Goal: Information Seeking & Learning: Learn about a topic

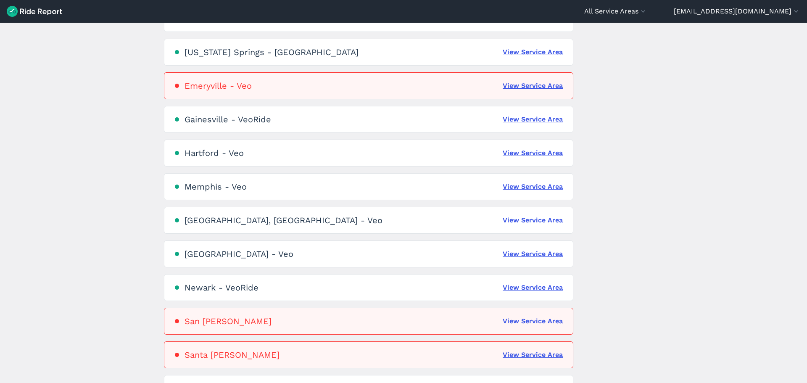
scroll to position [252, 0]
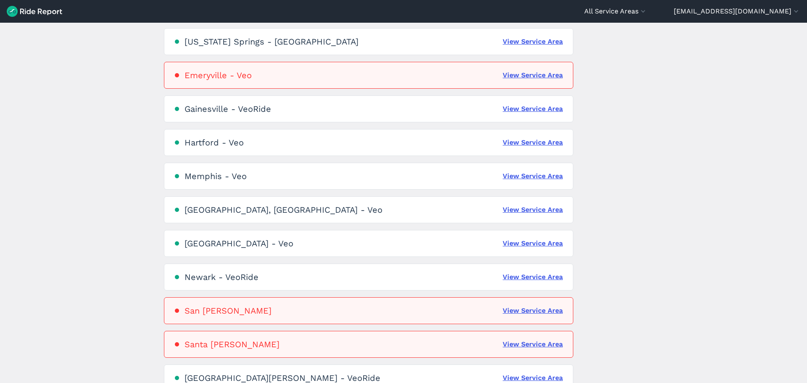
click at [199, 141] on div "Hartford - Veo" at bounding box center [214, 142] width 59 height 10
click at [547, 140] on link "View Service Area" at bounding box center [533, 142] width 60 height 10
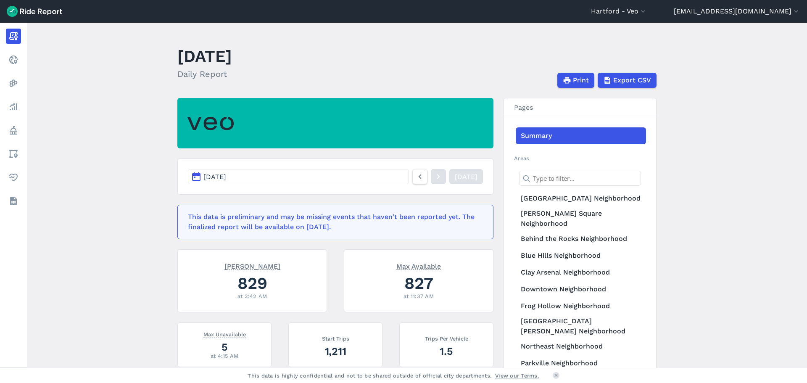
scroll to position [42, 0]
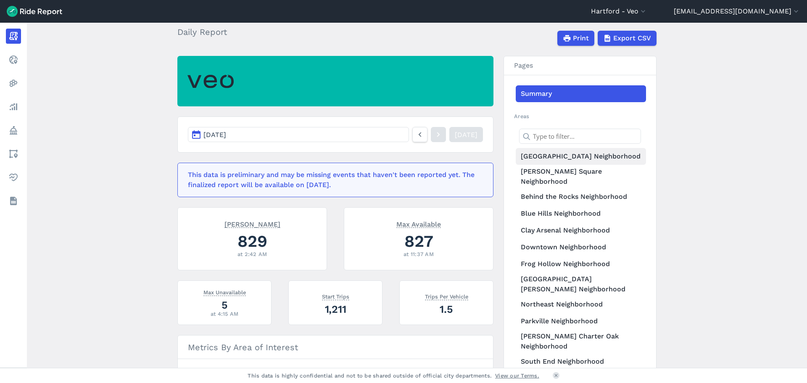
click at [552, 155] on link "[GEOGRAPHIC_DATA] Neighborhood" at bounding box center [581, 156] width 130 height 17
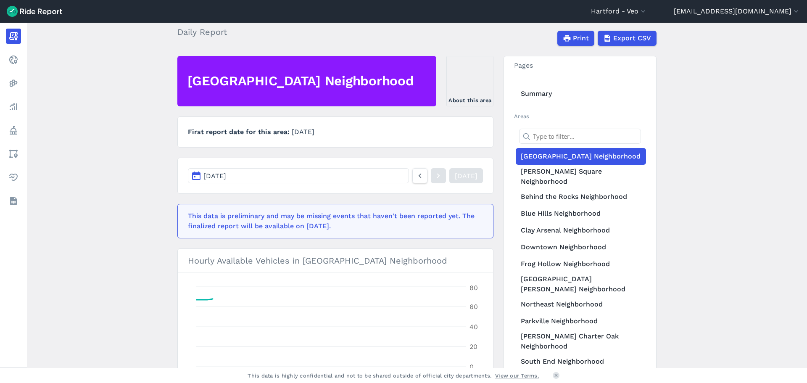
click at [115, 215] on main "[DATE] Daily Report Print Export CSV Asylum Hill Neighborhood About this area F…" at bounding box center [417, 195] width 780 height 345
click at [383, 175] on button "[DATE]" at bounding box center [298, 175] width 221 height 15
click at [190, 177] on button "[DATE]" at bounding box center [298, 175] width 221 height 15
click at [194, 177] on button "[DATE]" at bounding box center [298, 175] width 221 height 15
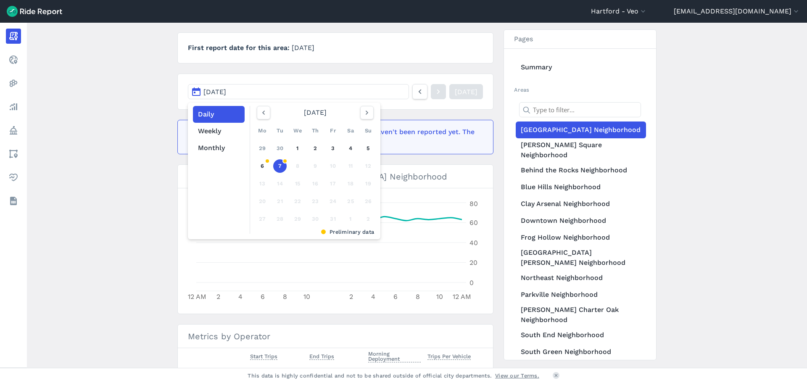
click at [117, 147] on main "[DATE] Daily Report Print Export CSV [GEOGRAPHIC_DATA] Neighborhood About this …" at bounding box center [417, 195] width 780 height 345
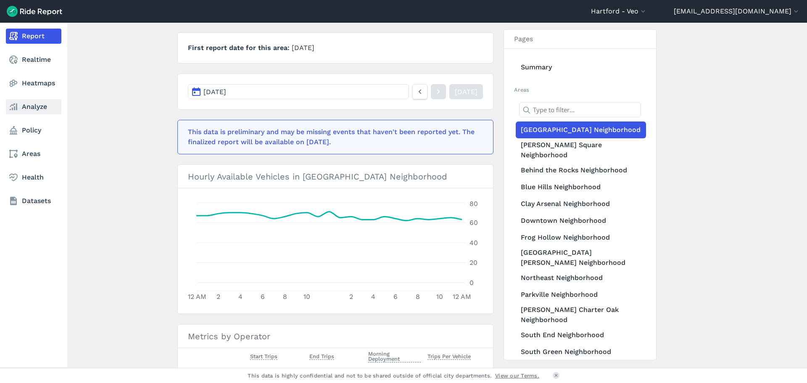
click at [35, 108] on link "Analyze" at bounding box center [33, 106] width 55 height 15
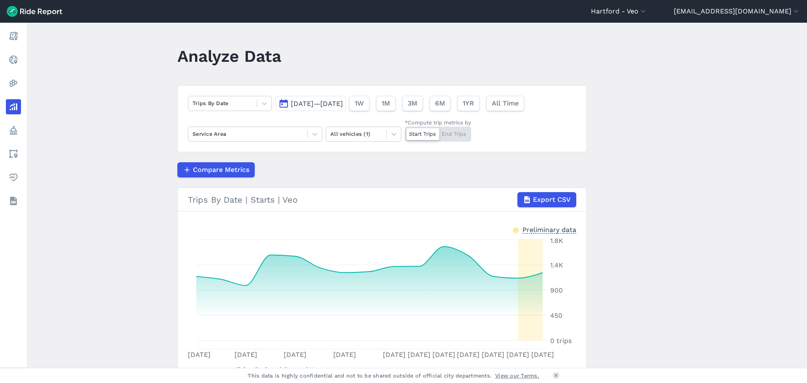
drag, startPoint x: 35, startPoint y: 108, endPoint x: 124, endPoint y: 292, distance: 204.1
click at [126, 308] on main "Analyze Data Trips By Date [DATE]—[DATE] 1W 1M 3M 6M 1YR All Time Service Area …" at bounding box center [417, 195] width 780 height 345
click at [137, 303] on main "Analyze Data Trips By Date [DATE]—[DATE] 1W 1M 3M 6M 1YR All Time Service Area …" at bounding box center [417, 195] width 780 height 345
click at [282, 102] on button "[DATE]—[DATE]" at bounding box center [310, 103] width 71 height 15
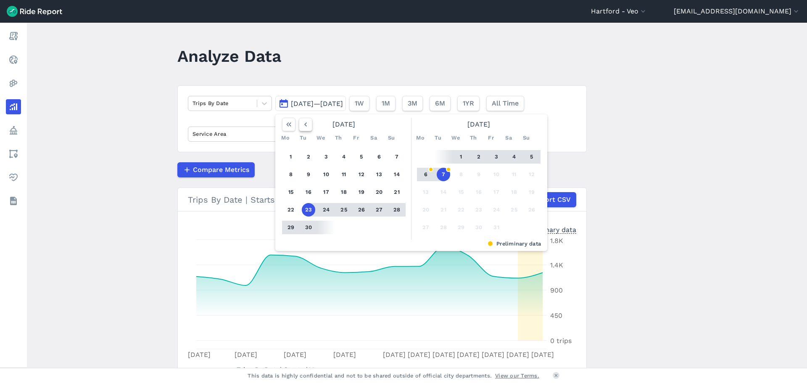
click at [304, 123] on icon "button" at bounding box center [305, 124] width 8 height 8
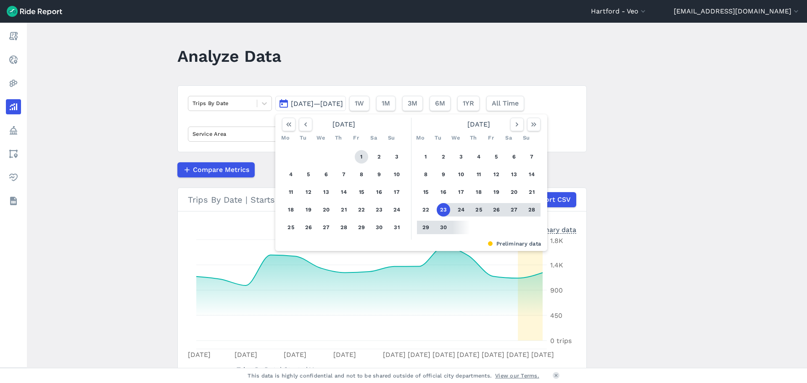
click at [361, 156] on button "1" at bounding box center [361, 156] width 13 height 13
click at [304, 125] on use "button" at bounding box center [305, 124] width 3 height 4
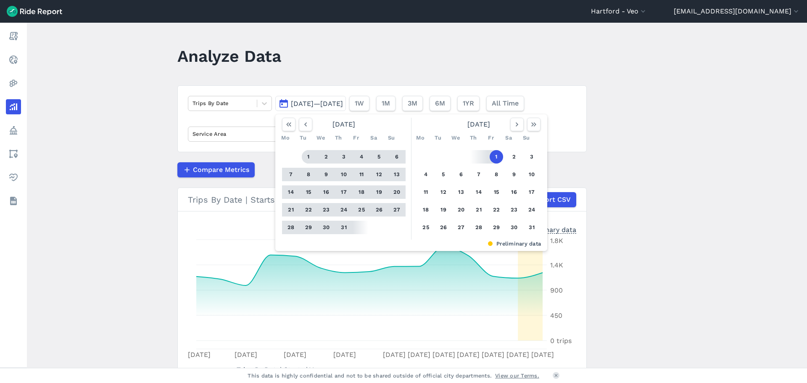
click at [309, 155] on button "1" at bounding box center [308, 156] width 13 height 13
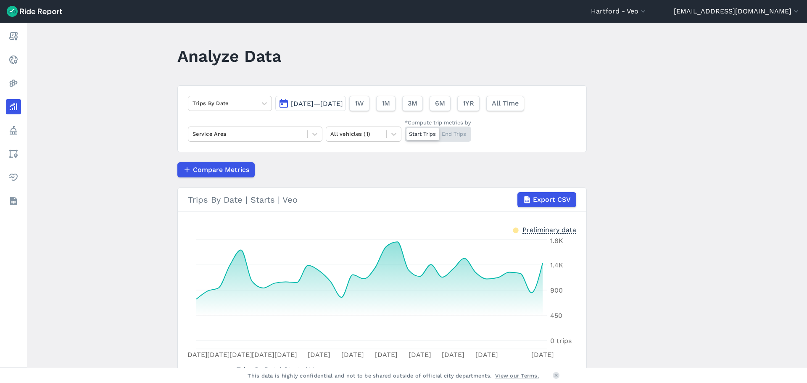
click at [343, 102] on span "[DATE]—[DATE]" at bounding box center [317, 104] width 52 height 8
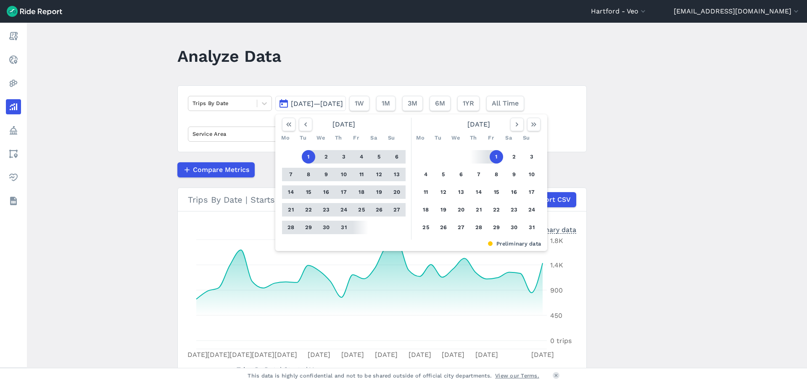
click at [341, 227] on button "31" at bounding box center [343, 227] width 13 height 13
click at [306, 160] on button "1" at bounding box center [308, 156] width 13 height 13
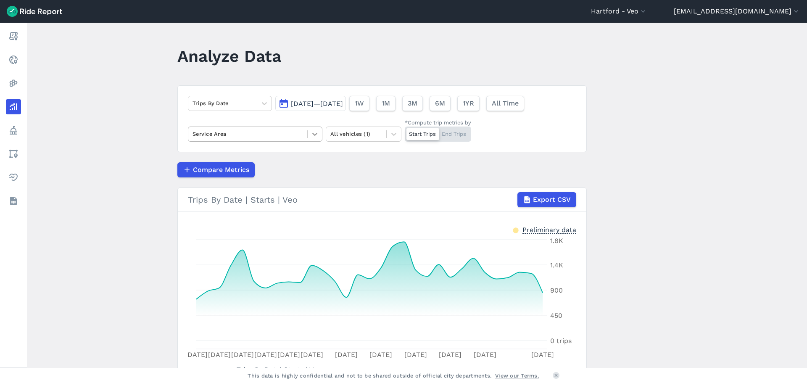
click at [314, 136] on icon at bounding box center [315, 134] width 8 height 8
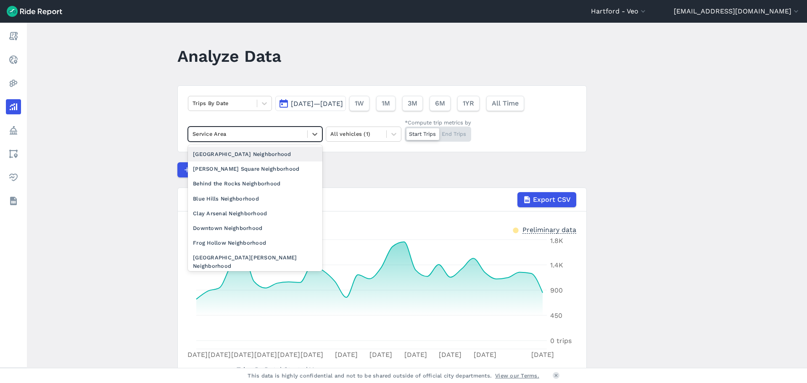
click at [286, 154] on div "[GEOGRAPHIC_DATA] Neighborhood" at bounding box center [255, 154] width 134 height 15
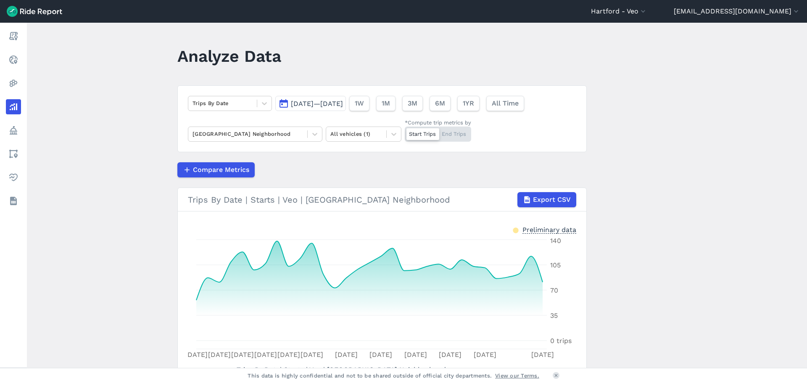
click at [347, 174] on div "Compare Metrics" at bounding box center [381, 169] width 409 height 15
click at [424, 137] on div at bounding box center [422, 134] width 33 height 12
click at [405, 132] on input "*Compute trip metrics by Start Trips End Trips" at bounding box center [405, 129] width 0 height 5
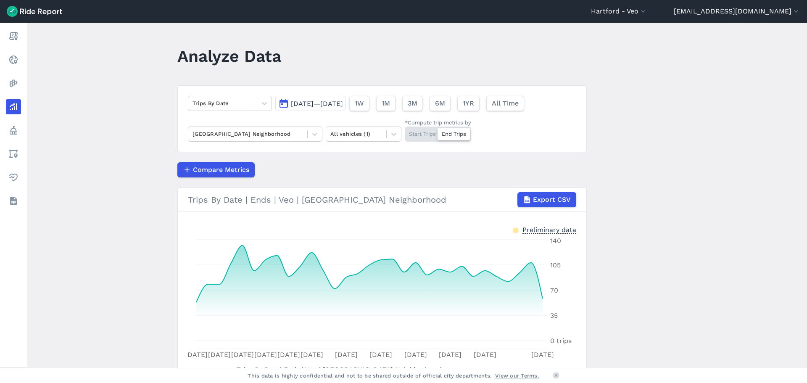
click at [449, 134] on div at bounding box center [454, 134] width 33 height 12
click at [405, 132] on input "*Compute trip metrics by Start Trips End Trips" at bounding box center [405, 129] width 0 height 5
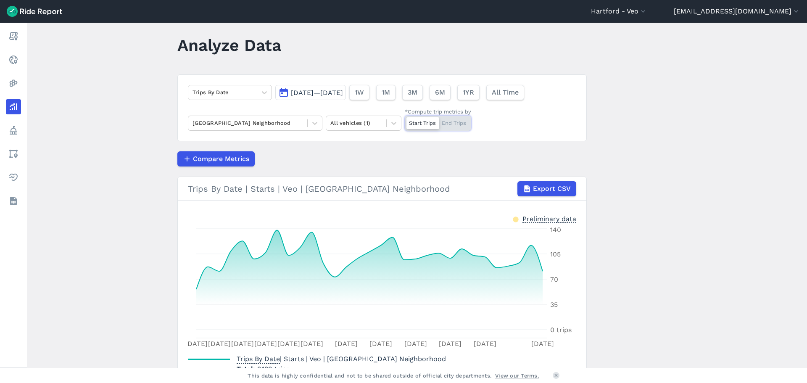
scroll to position [42, 0]
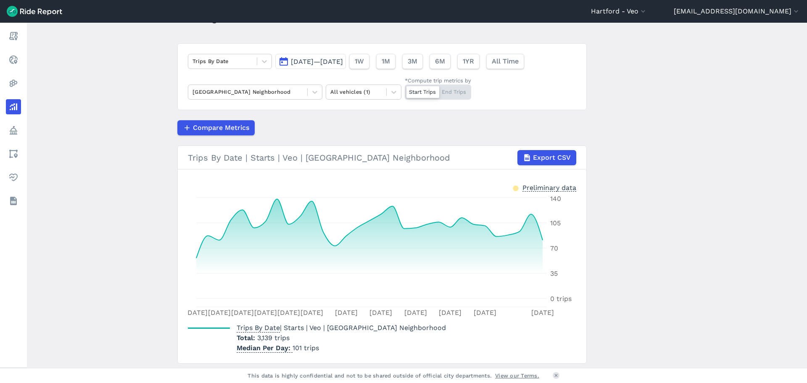
click at [454, 91] on div "Start Trips End Trips" at bounding box center [438, 91] width 66 height 15
click at [405, 90] on input "*Compute trip metrics by Start Trips End Trips" at bounding box center [405, 86] width 0 height 5
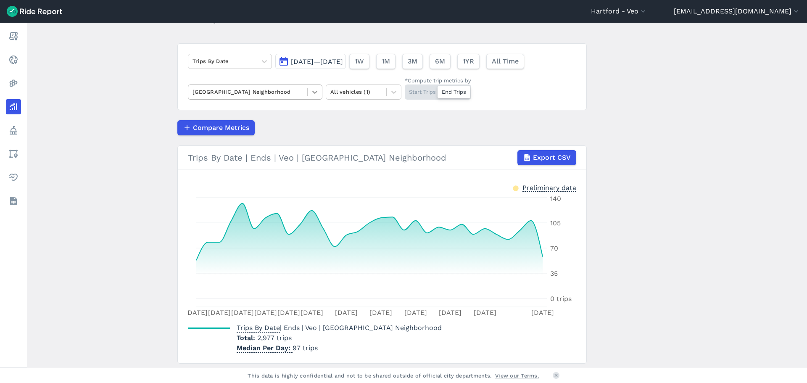
click at [315, 94] on icon at bounding box center [315, 92] width 8 height 8
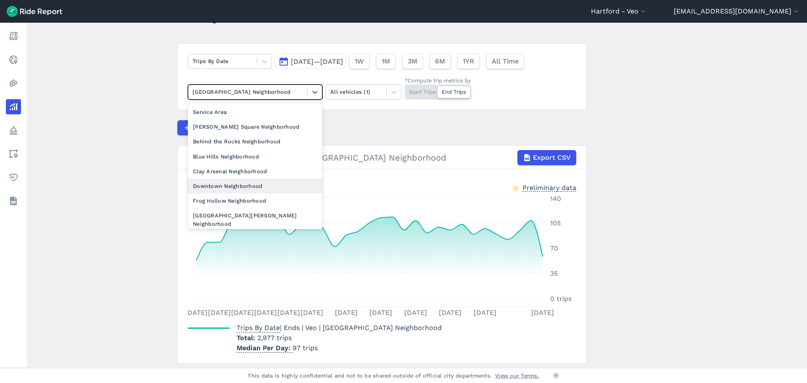
click at [211, 185] on div "Downtown Neighborhood" at bounding box center [255, 186] width 134 height 15
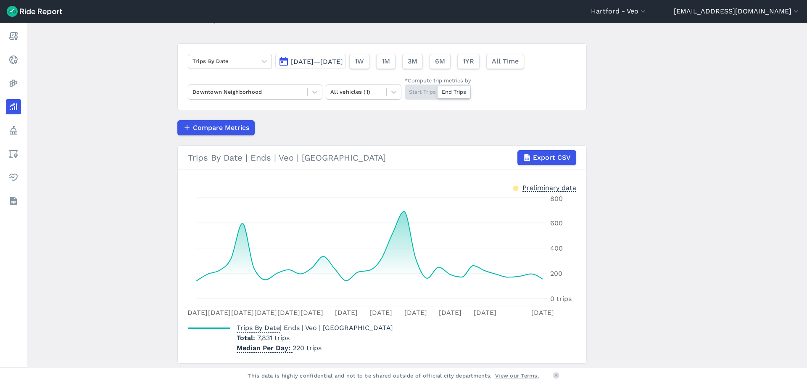
click at [418, 92] on div "Start Trips End Trips" at bounding box center [438, 91] width 66 height 15
click at [405, 90] on input "*Compute trip metrics by Start Trips End Trips" at bounding box center [405, 86] width 0 height 5
click at [450, 90] on div "Start Trips End Trips" at bounding box center [438, 91] width 66 height 15
click at [405, 90] on input "*Compute trip metrics by Start Trips End Trips" at bounding box center [405, 86] width 0 height 5
click at [432, 93] on div "Start Trips End Trips" at bounding box center [438, 91] width 66 height 15
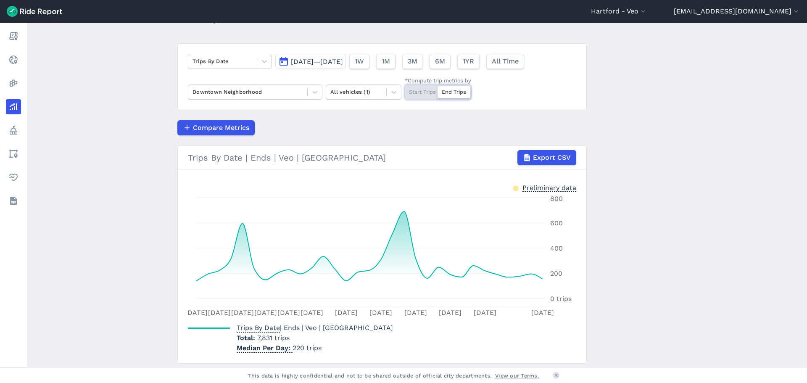
click at [405, 90] on input "*Compute trip metrics by Start Trips End Trips" at bounding box center [405, 86] width 0 height 5
click at [451, 88] on div "Start Trips End Trips" at bounding box center [438, 91] width 66 height 15
click at [405, 88] on input "*Compute trip metrics by Start Trips End Trips" at bounding box center [405, 86] width 0 height 5
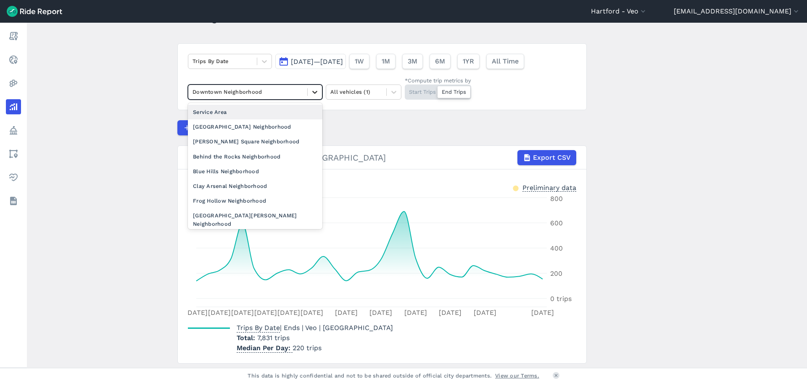
click at [313, 94] on icon at bounding box center [315, 92] width 8 height 8
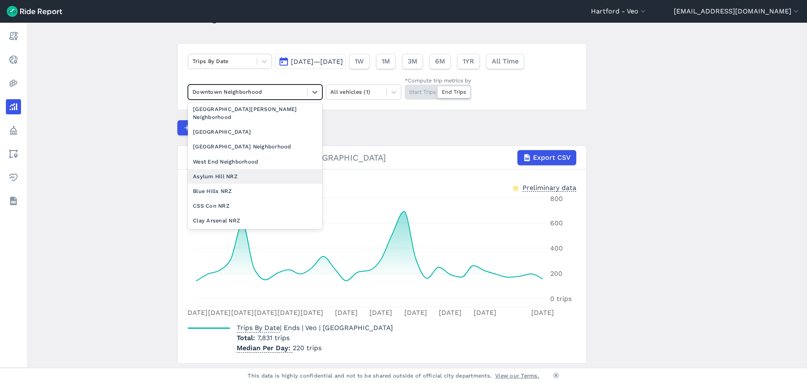
scroll to position [210, 0]
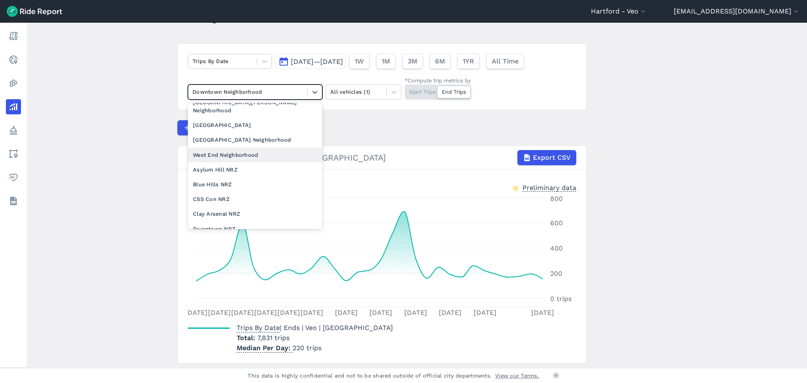
click at [231, 148] on div "West End Neighborhood" at bounding box center [255, 155] width 134 height 15
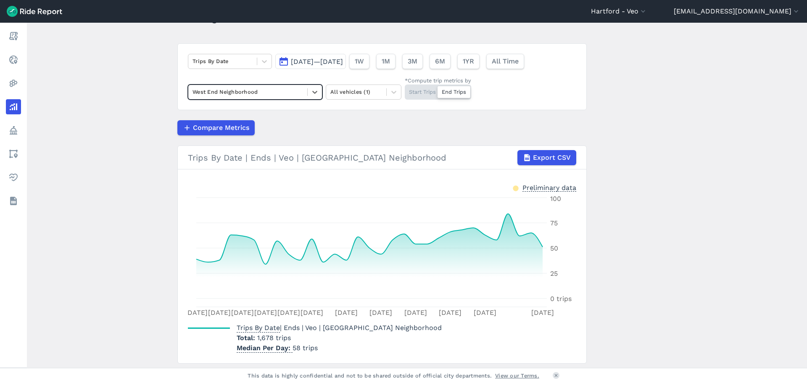
click at [92, 222] on main "Analyze Data Trips By Date [DATE]—[DATE] 1W 1M 3M 6M 1YR All Time option West E…" at bounding box center [417, 195] width 780 height 345
click at [421, 88] on div "Start Trips End Trips" at bounding box center [438, 91] width 66 height 15
click at [424, 86] on div "Start Trips End Trips" at bounding box center [438, 91] width 66 height 15
click at [405, 86] on input "*Compute trip metrics by Start Trips End Trips" at bounding box center [405, 86] width 0 height 5
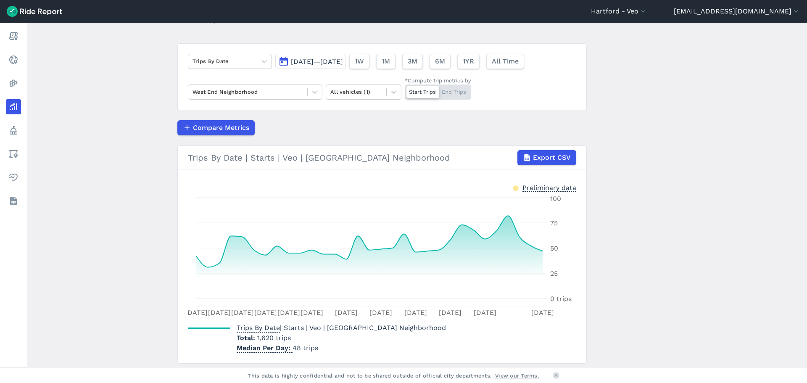
drag, startPoint x: 319, startPoint y: 91, endPoint x: 315, endPoint y: 101, distance: 10.6
click at [317, 91] on div at bounding box center [315, 92] width 14 height 14
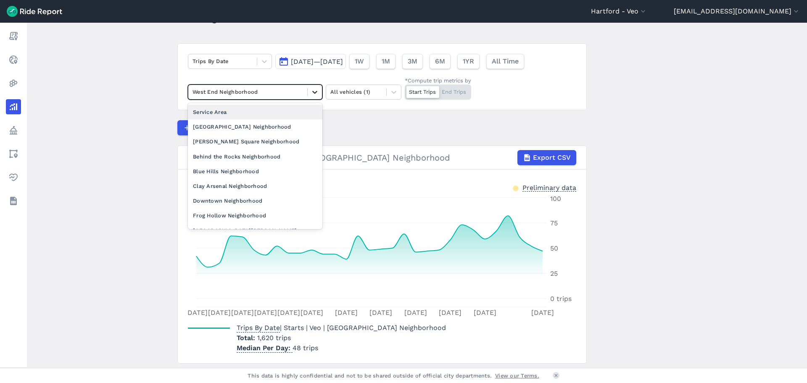
click at [311, 88] on icon at bounding box center [315, 92] width 8 height 8
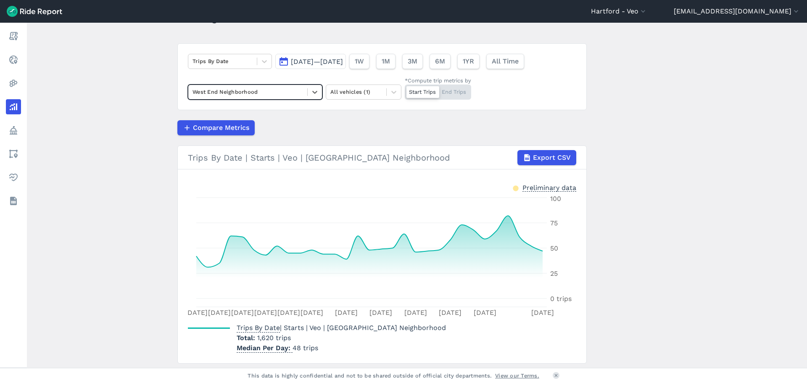
click at [458, 92] on div "Start Trips End Trips" at bounding box center [438, 91] width 66 height 15
click at [405, 90] on input "*Compute trip metrics by Start Trips End Trips" at bounding box center [405, 86] width 0 height 5
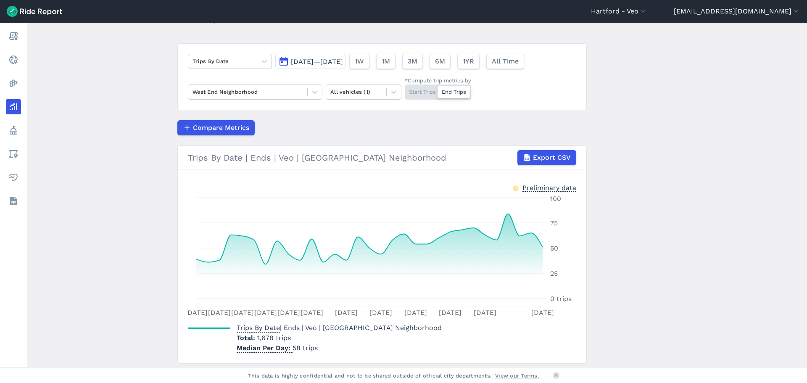
click at [427, 91] on div "Start Trips End Trips" at bounding box center [438, 91] width 66 height 15
click at [405, 90] on input "*Compute trip metrics by Start Trips End Trips" at bounding box center [405, 86] width 0 height 5
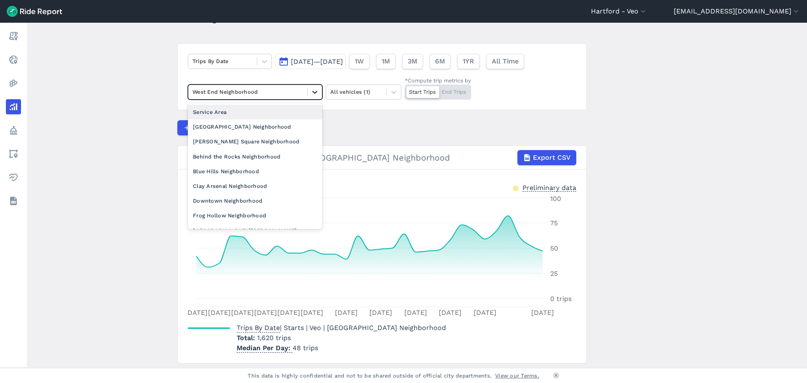
click at [308, 91] on div at bounding box center [315, 92] width 14 height 14
click at [251, 167] on div "Blue Hills Neighborhood" at bounding box center [255, 171] width 134 height 15
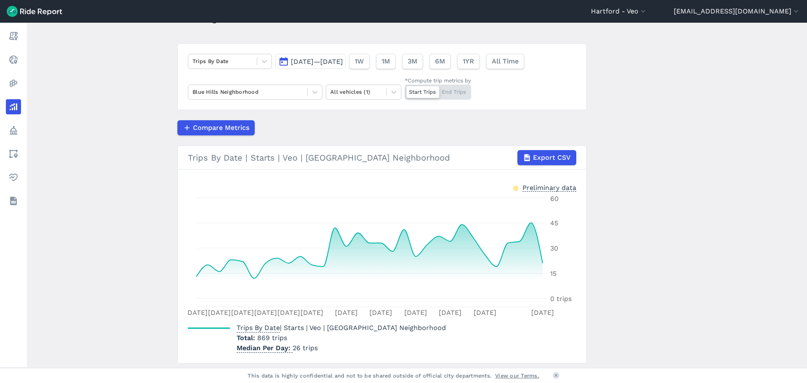
click at [461, 90] on div "Start Trips End Trips" at bounding box center [438, 91] width 66 height 15
click at [405, 90] on input "*Compute trip metrics by Start Trips End Trips" at bounding box center [405, 86] width 0 height 5
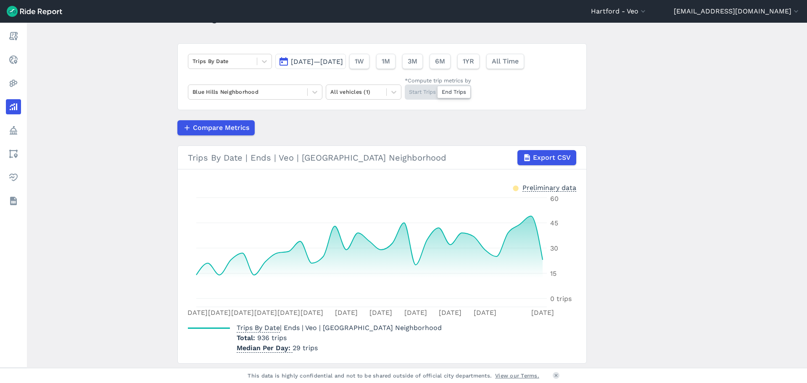
click at [425, 99] on div "Start Trips End Trips" at bounding box center [438, 91] width 66 height 15
click at [405, 90] on input "*Compute trip metrics by Start Trips End Trips" at bounding box center [405, 86] width 0 height 5
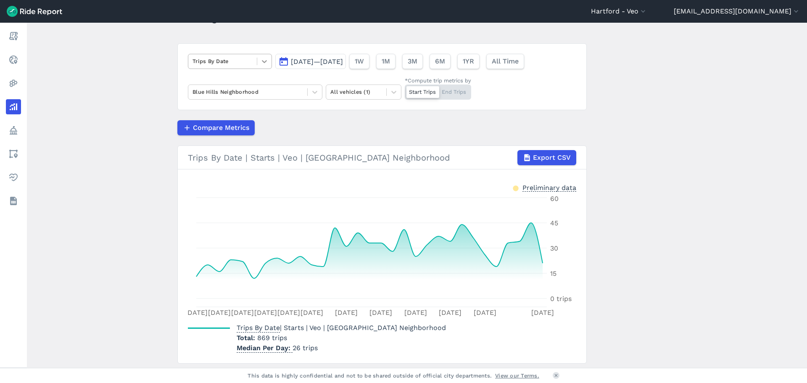
click at [264, 64] on icon at bounding box center [264, 61] width 8 height 8
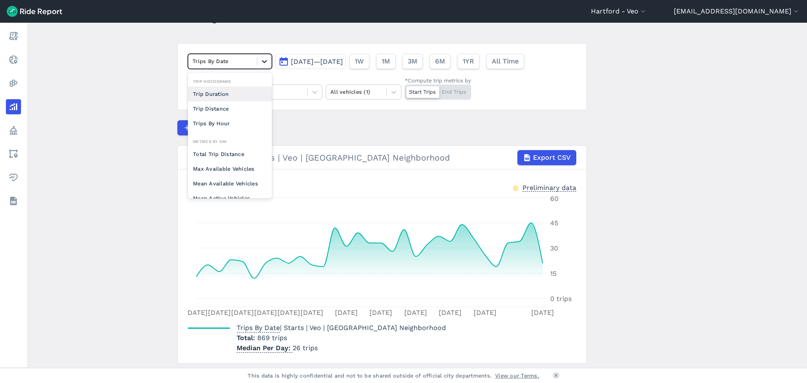
click at [261, 57] on icon at bounding box center [264, 61] width 8 height 8
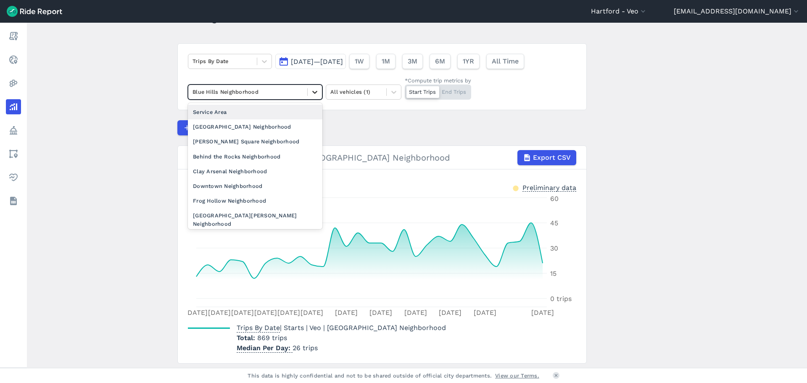
click at [315, 92] on icon at bounding box center [314, 92] width 5 height 3
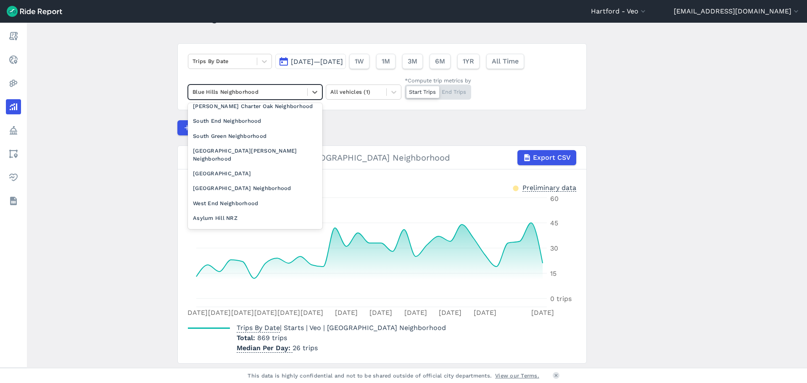
scroll to position [168, 0]
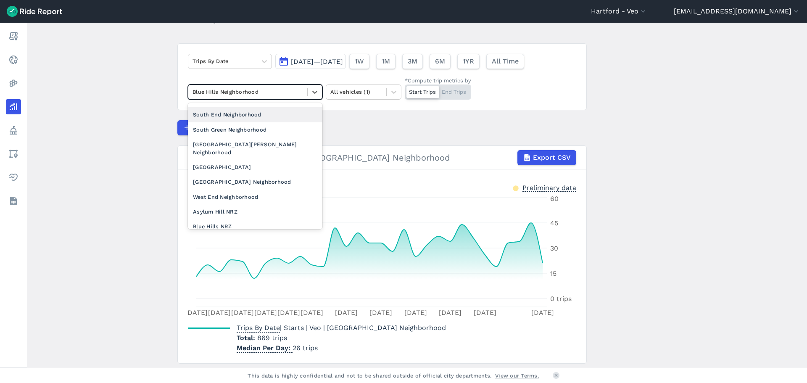
click at [226, 108] on div "South End Neighborhood" at bounding box center [255, 114] width 134 height 15
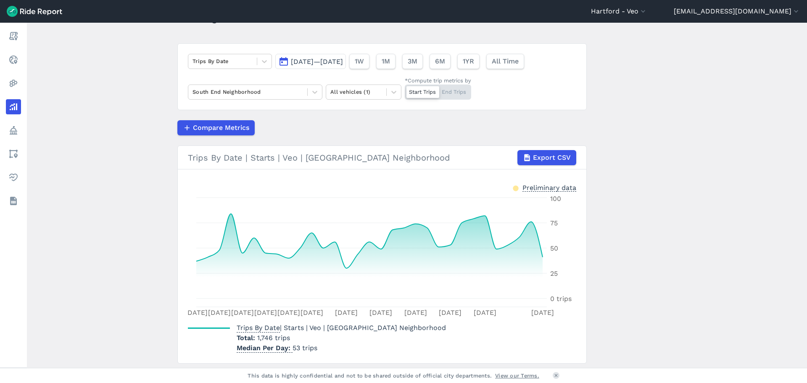
drag, startPoint x: 448, startPoint y: 86, endPoint x: 450, endPoint y: 127, distance: 41.2
click at [448, 86] on div "Start Trips End Trips" at bounding box center [438, 91] width 66 height 15
click at [405, 86] on input "*Compute trip metrics by Start Trips End Trips" at bounding box center [405, 86] width 0 height 5
click at [314, 92] on icon at bounding box center [314, 92] width 5 height 3
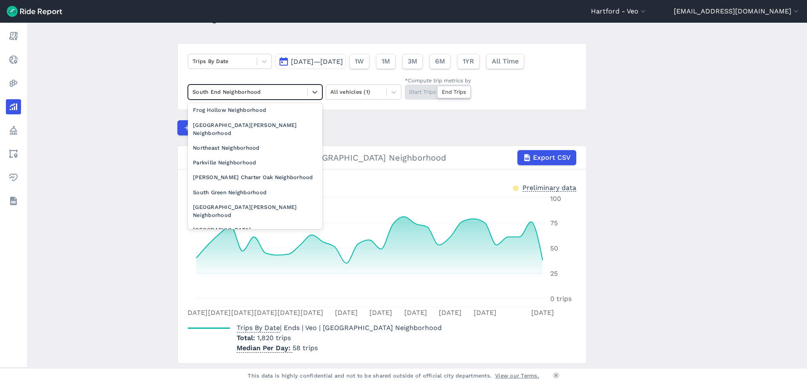
scroll to position [126, 0]
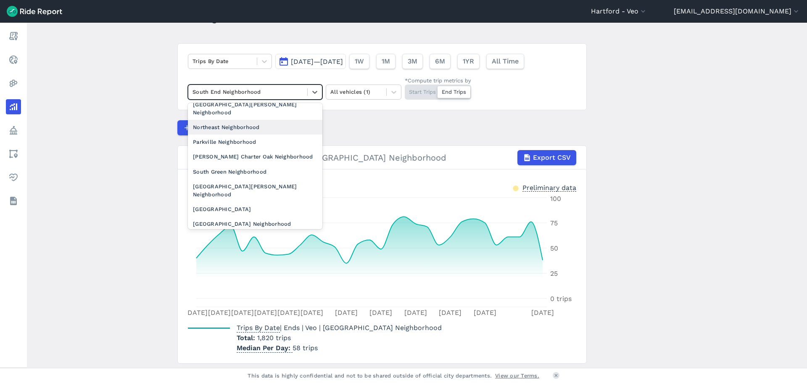
click at [268, 124] on div "Northeast Neighborhood" at bounding box center [255, 127] width 134 height 15
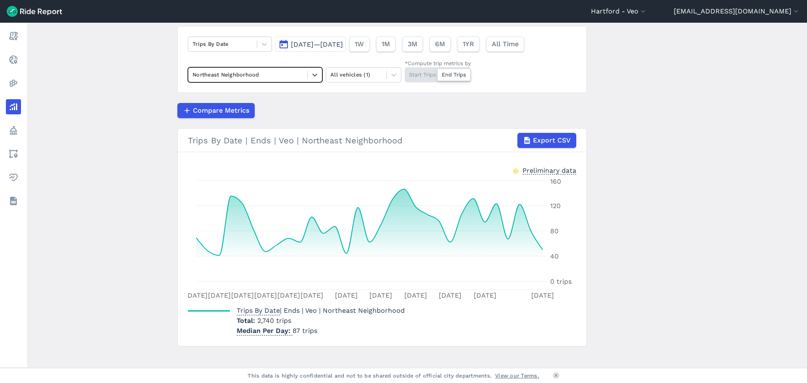
scroll to position [68, 0]
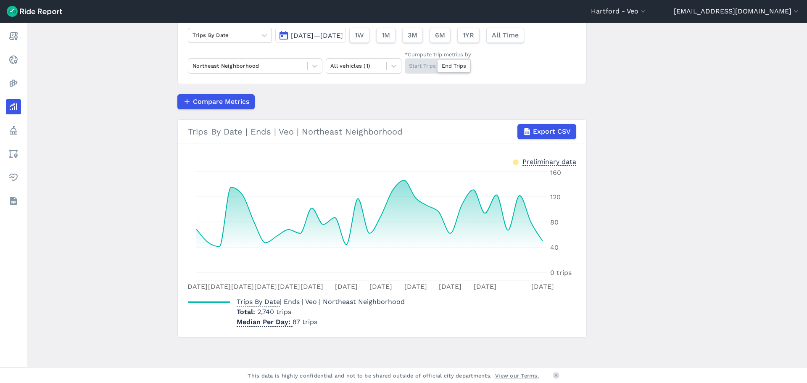
click at [423, 60] on div "Start Trips End Trips" at bounding box center [438, 65] width 66 height 15
click at [405, 60] on input "*Compute trip metrics by Start Trips End Trips" at bounding box center [405, 60] width 0 height 5
click at [444, 68] on div "Start Trips End Trips" at bounding box center [438, 65] width 66 height 15
click at [405, 64] on input "*Compute trip metrics by Start Trips End Trips" at bounding box center [405, 60] width 0 height 5
click at [421, 61] on div "Start Trips End Trips" at bounding box center [438, 65] width 66 height 15
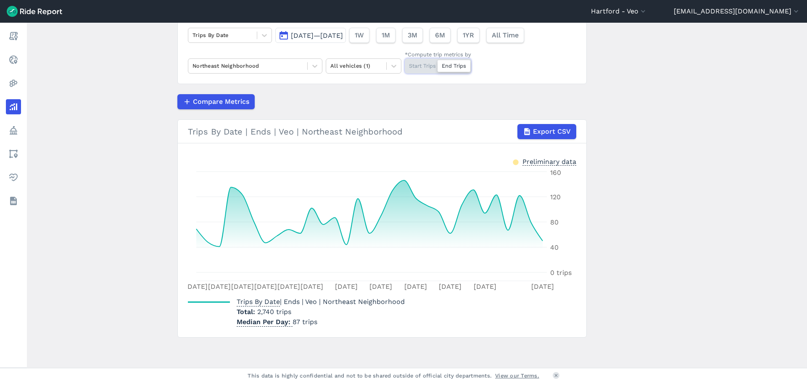
click at [405, 61] on input "*Compute trip metrics by Start Trips End Trips" at bounding box center [405, 60] width 0 height 5
click at [319, 70] on div at bounding box center [315, 66] width 14 height 14
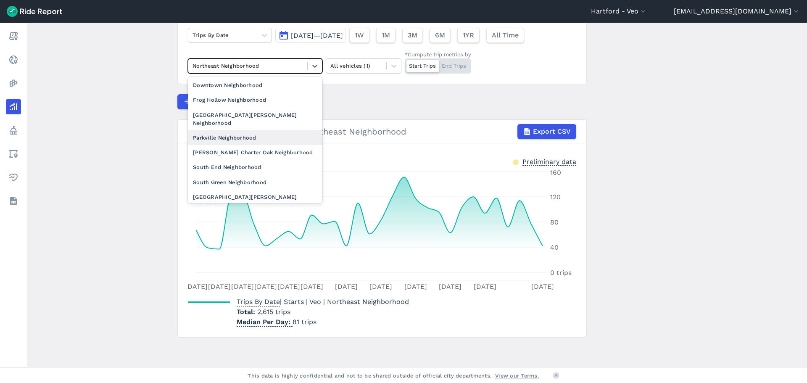
scroll to position [84, 0]
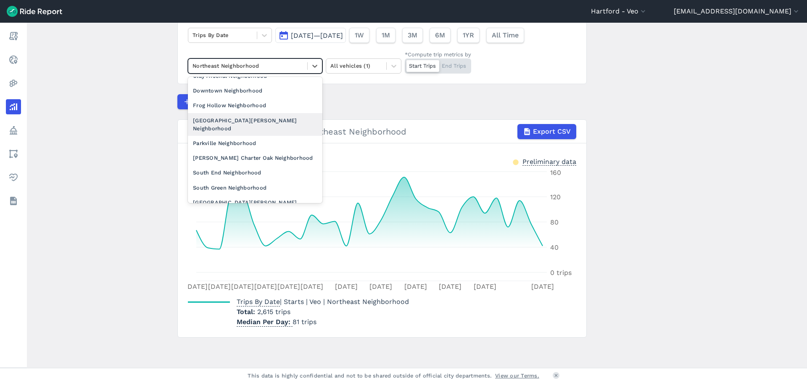
click at [231, 117] on div "[GEOGRAPHIC_DATA][PERSON_NAME] Neighborhood" at bounding box center [255, 124] width 134 height 23
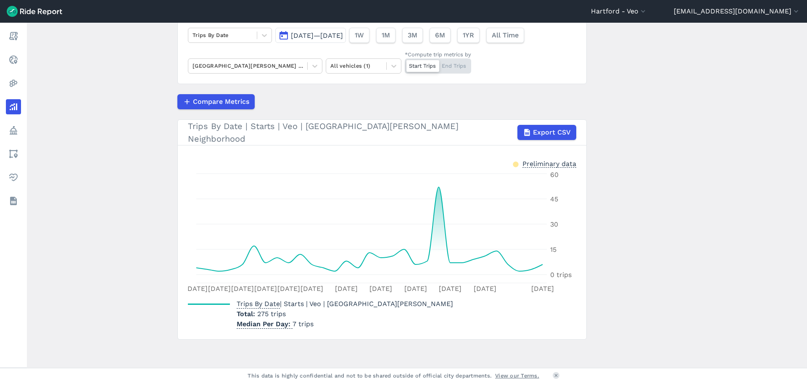
drag, startPoint x: 456, startPoint y: 61, endPoint x: 448, endPoint y: 91, distance: 30.7
click at [456, 61] on div "Start Trips End Trips" at bounding box center [438, 65] width 66 height 15
click at [405, 61] on input "*Compute trip metrics by Start Trips End Trips" at bounding box center [405, 60] width 0 height 5
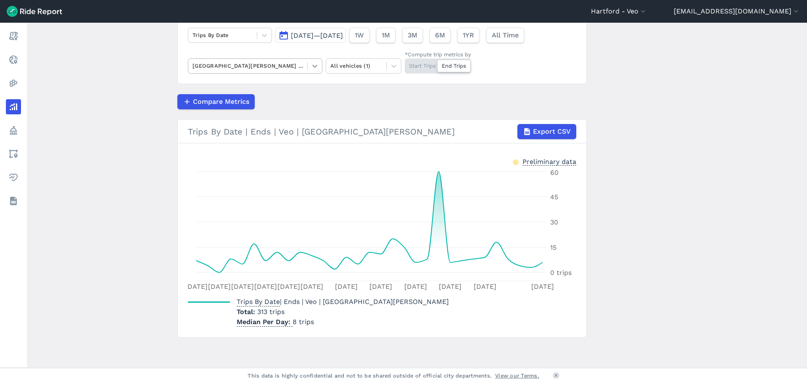
click at [315, 66] on icon at bounding box center [314, 66] width 5 height 3
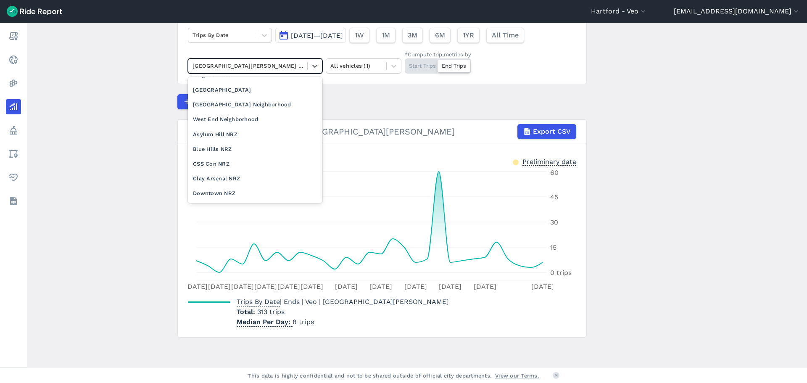
scroll to position [198, 0]
click at [244, 111] on div "[GEOGRAPHIC_DATA] Neighborhood" at bounding box center [255, 118] width 134 height 15
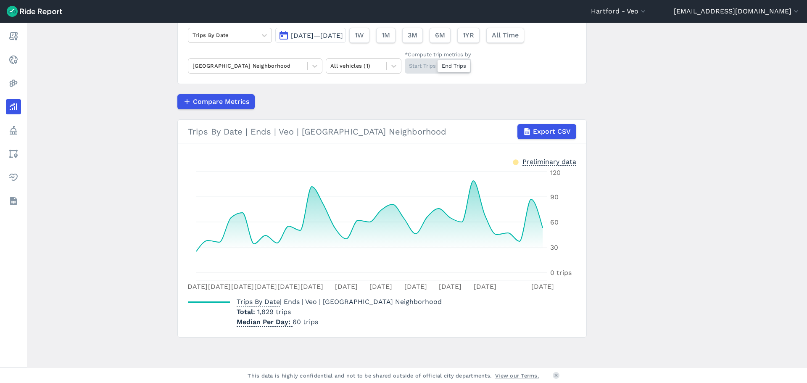
drag, startPoint x: 407, startPoint y: 45, endPoint x: 419, endPoint y: 63, distance: 21.9
click at [408, 45] on div "Trips By Date [DATE]—[DATE] 1W 1M 3M 6M 1YR All Time [GEOGRAPHIC_DATA] Neighbor…" at bounding box center [381, 50] width 409 height 67
click at [419, 63] on div "Start Trips End Trips" at bounding box center [438, 65] width 66 height 15
click at [405, 63] on input "*Compute trip metrics by Start Trips End Trips" at bounding box center [405, 60] width 0 height 5
click at [447, 63] on div "Start Trips End Trips" at bounding box center [438, 65] width 66 height 15
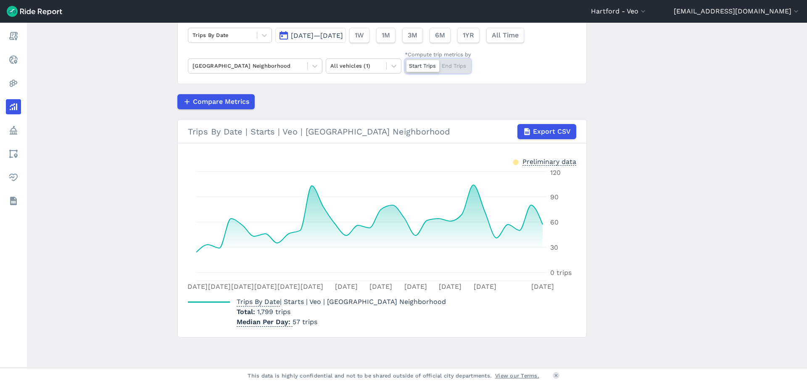
click at [405, 63] on input "*Compute trip metrics by Start Trips End Trips" at bounding box center [405, 60] width 0 height 5
drag, startPoint x: 412, startPoint y: 63, endPoint x: 405, endPoint y: 67, distance: 8.5
click at [412, 64] on div "Start Trips End Trips" at bounding box center [438, 65] width 66 height 15
click at [415, 69] on div "Start Trips End Trips" at bounding box center [438, 65] width 66 height 15
click at [405, 64] on input "*Compute trip metrics by Start Trips End Trips" at bounding box center [405, 60] width 0 height 5
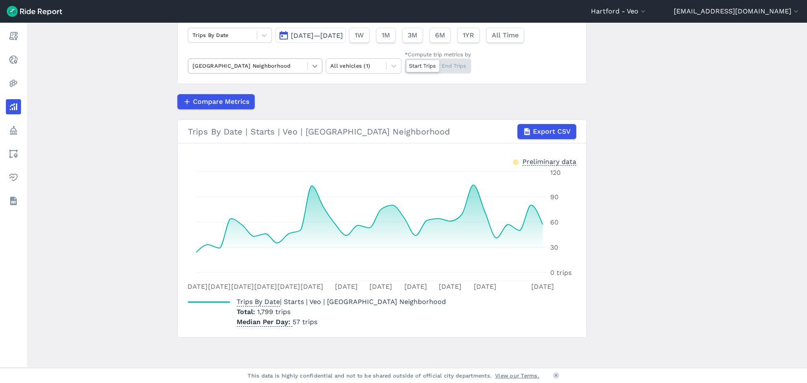
drag, startPoint x: 310, startPoint y: 66, endPoint x: 311, endPoint y: 73, distance: 7.7
click at [311, 66] on icon at bounding box center [315, 66] width 8 height 8
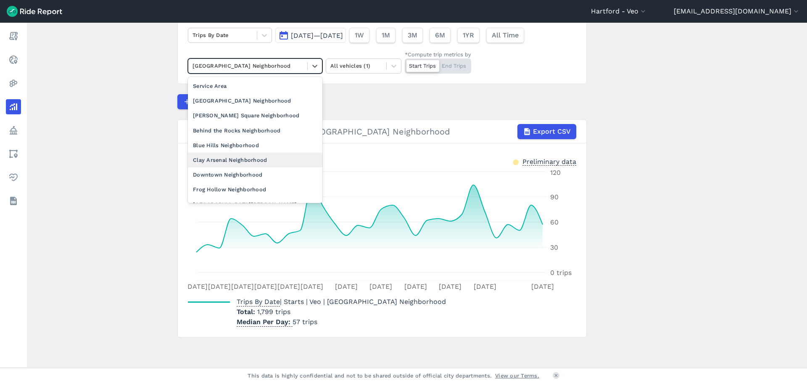
click at [245, 156] on div "Clay Arsenal Neighborhood" at bounding box center [255, 160] width 134 height 15
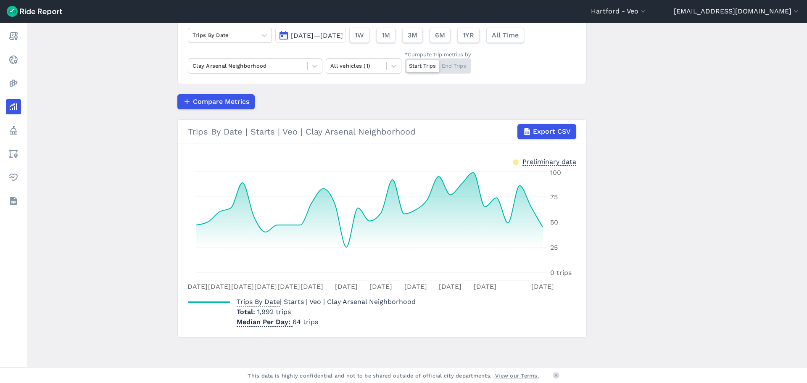
click at [456, 63] on div "Start Trips End Trips" at bounding box center [438, 65] width 66 height 15
click at [405, 63] on input "*Compute trip metrics by Start Trips End Trips" at bounding box center [405, 60] width 0 height 5
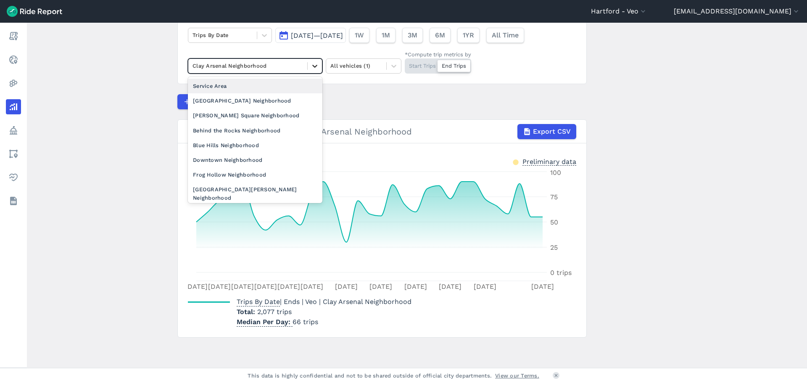
click at [315, 67] on icon at bounding box center [315, 66] width 8 height 8
click at [265, 172] on div "Frog Hollow Neighborhood" at bounding box center [255, 174] width 134 height 15
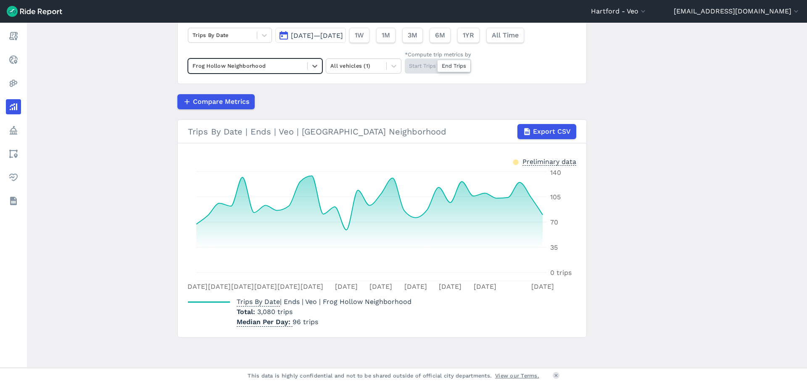
click at [419, 70] on div "Start Trips End Trips" at bounding box center [438, 65] width 66 height 15
click at [405, 64] on input "*Compute trip metrics by Start Trips End Trips" at bounding box center [405, 60] width 0 height 5
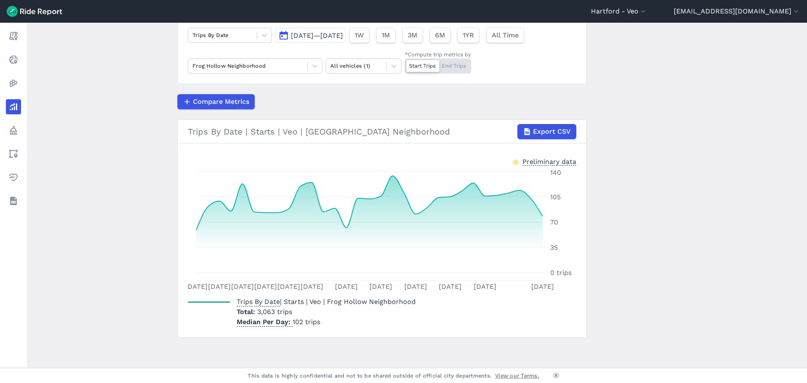
drag, startPoint x: 451, startPoint y: 50, endPoint x: 451, endPoint y: 58, distance: 7.2
click at [451, 50] on div "*Compute trip metrics by" at bounding box center [438, 54] width 66 height 8
click at [405, 58] on input "*Compute trip metrics by Start Trips End Trips" at bounding box center [405, 60] width 0 height 5
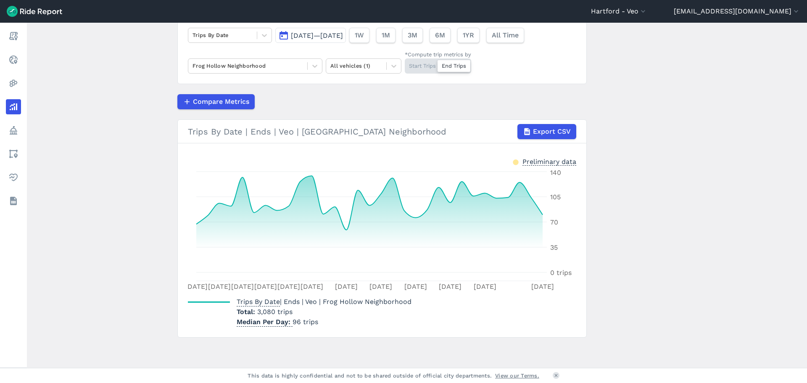
click at [451, 58] on div "Start Trips End Trips" at bounding box center [438, 65] width 66 height 15
click at [405, 58] on input "*Compute trip metrics by Start Trips End Trips" at bounding box center [405, 60] width 0 height 5
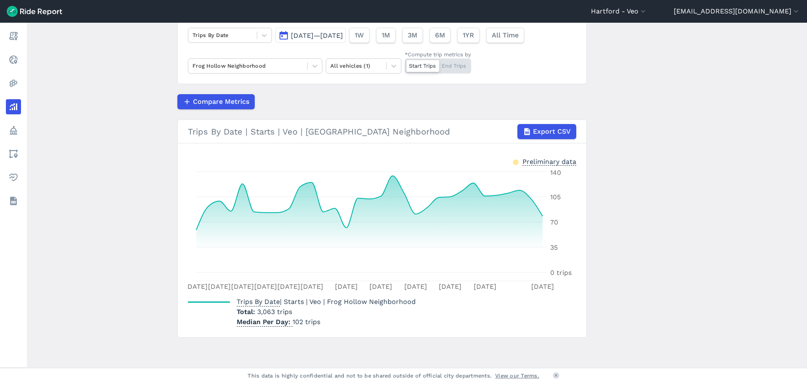
click at [451, 65] on div "Start Trips End Trips" at bounding box center [438, 65] width 66 height 15
click at [405, 64] on input "*Compute trip metrics by Start Trips End Trips" at bounding box center [405, 60] width 0 height 5
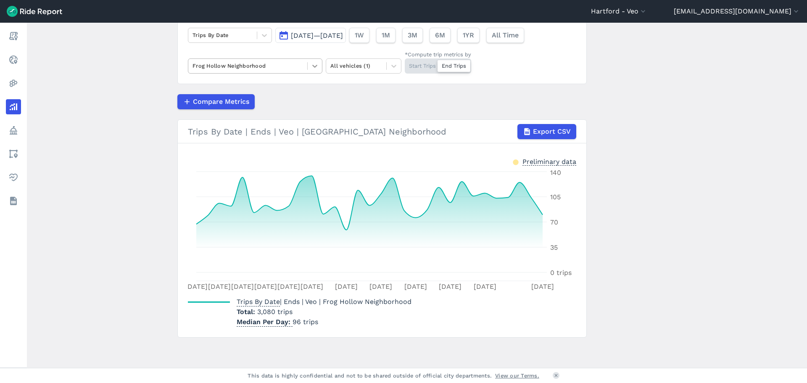
click at [316, 60] on div "Frog Hollow Neighborhood" at bounding box center [255, 65] width 134 height 15
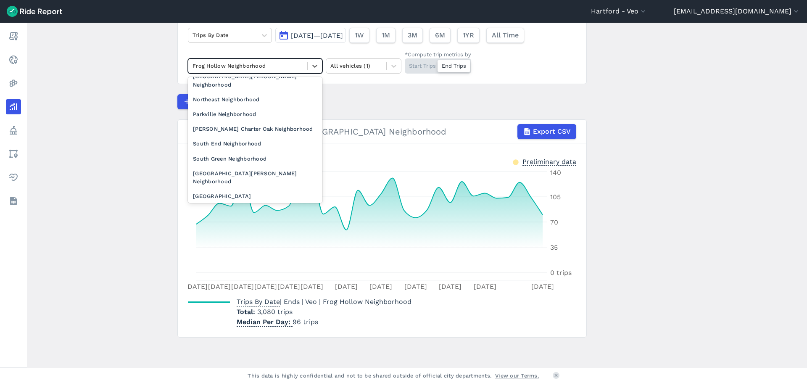
scroll to position [126, 0]
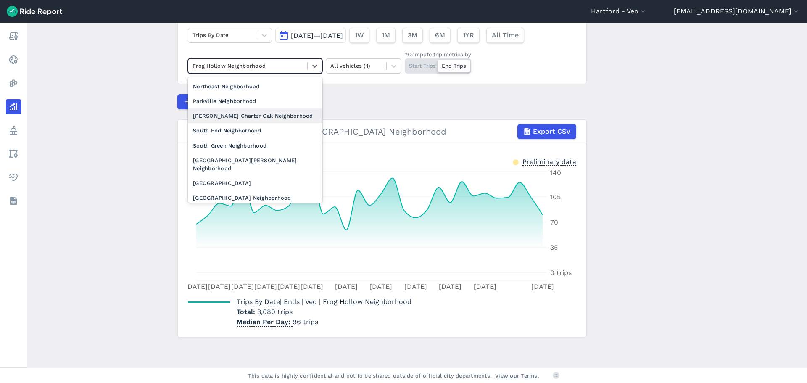
click at [241, 95] on div "Parkville Neighborhood" at bounding box center [255, 101] width 134 height 15
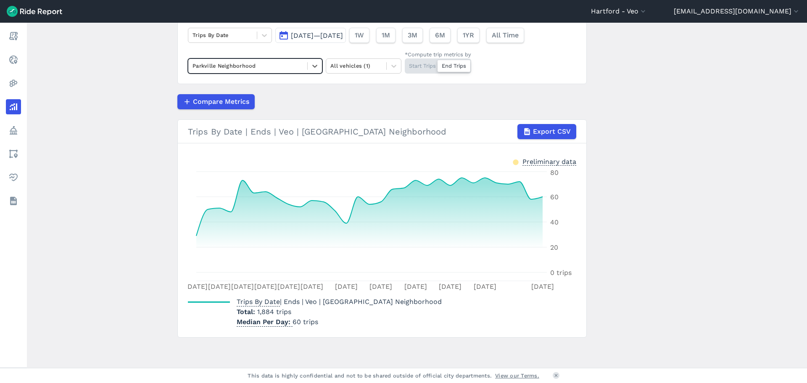
click at [416, 69] on div "Start Trips End Trips" at bounding box center [438, 65] width 66 height 15
click at [405, 64] on input "*Compute trip metrics by Start Trips End Trips" at bounding box center [405, 60] width 0 height 5
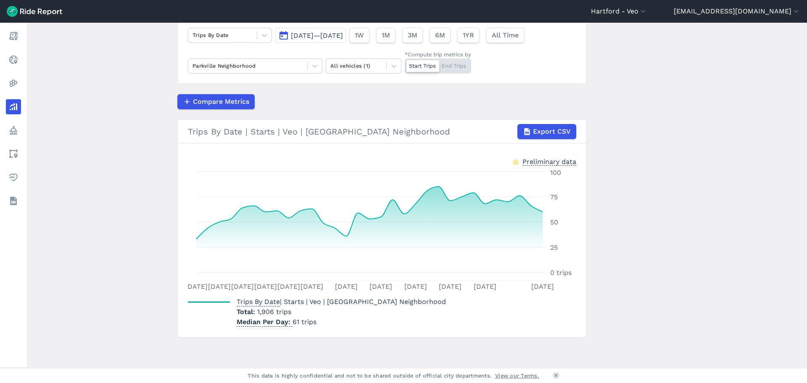
drag, startPoint x: 463, startPoint y: 67, endPoint x: 469, endPoint y: 111, distance: 44.2
click at [463, 67] on div "Start Trips End Trips" at bounding box center [438, 65] width 66 height 15
click at [405, 64] on input "*Compute trip metrics by Start Trips End Trips" at bounding box center [405, 60] width 0 height 5
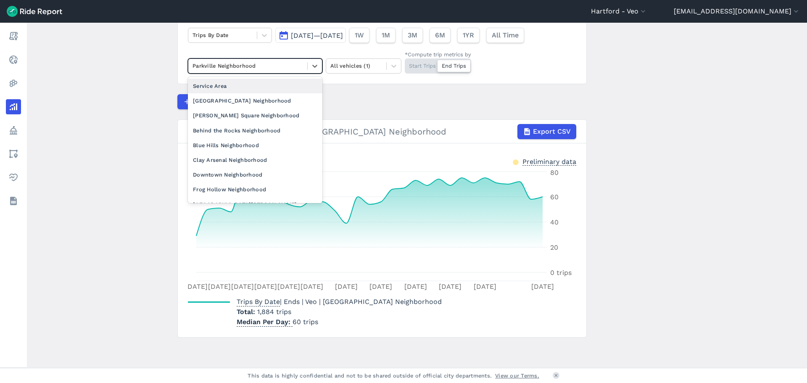
drag, startPoint x: 307, startPoint y: 65, endPoint x: 300, endPoint y: 78, distance: 15.1
click at [308, 65] on div at bounding box center [315, 66] width 14 height 14
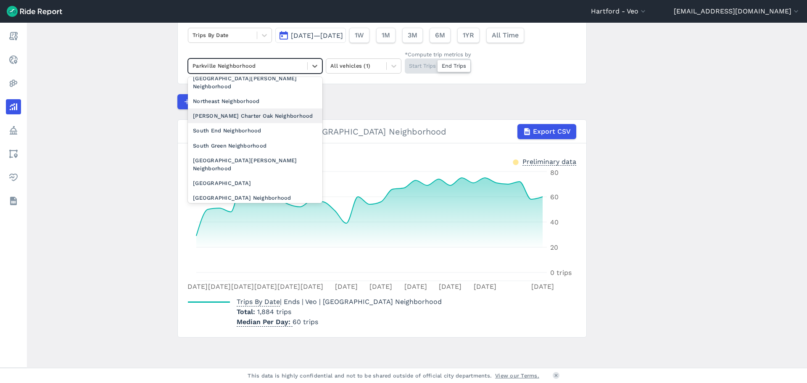
click at [257, 112] on div "[PERSON_NAME] Charter Oak Neighborhood" at bounding box center [255, 115] width 134 height 15
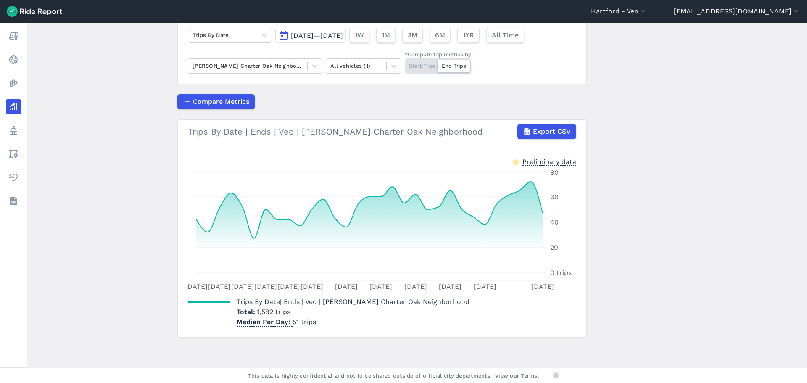
click at [426, 66] on div "Start Trips End Trips" at bounding box center [438, 65] width 66 height 15
click at [405, 64] on input "*Compute trip metrics by Start Trips End Trips" at bounding box center [405, 60] width 0 height 5
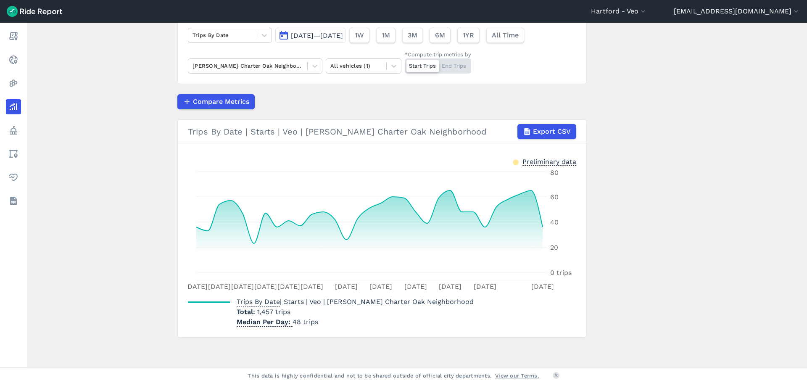
click at [457, 66] on div "Start Trips End Trips" at bounding box center [438, 65] width 66 height 15
click at [405, 64] on input "*Compute trip metrics by Start Trips End Trips" at bounding box center [405, 60] width 0 height 5
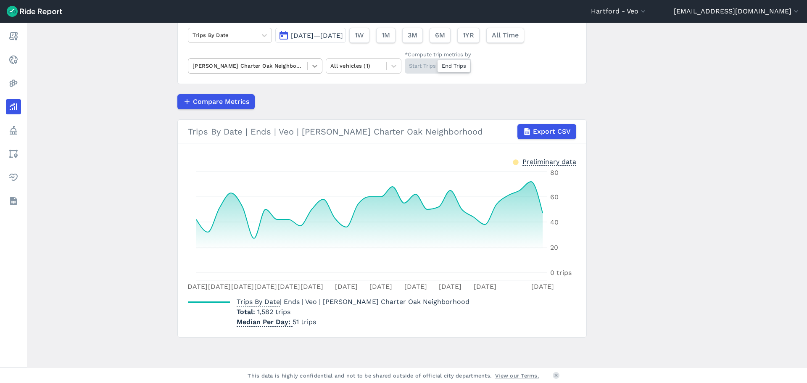
click at [315, 64] on icon at bounding box center [315, 66] width 8 height 8
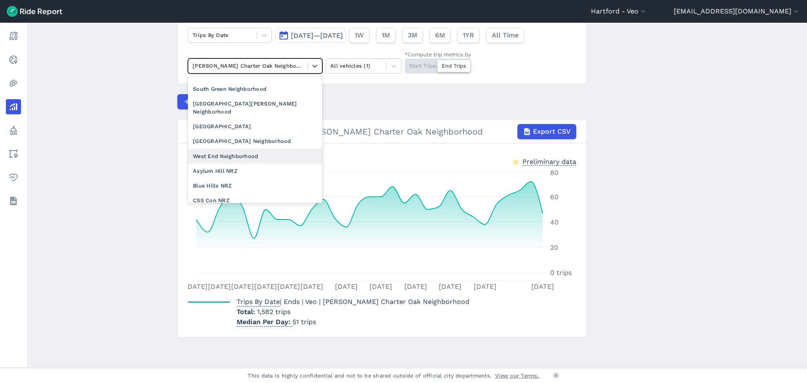
scroll to position [168, 0]
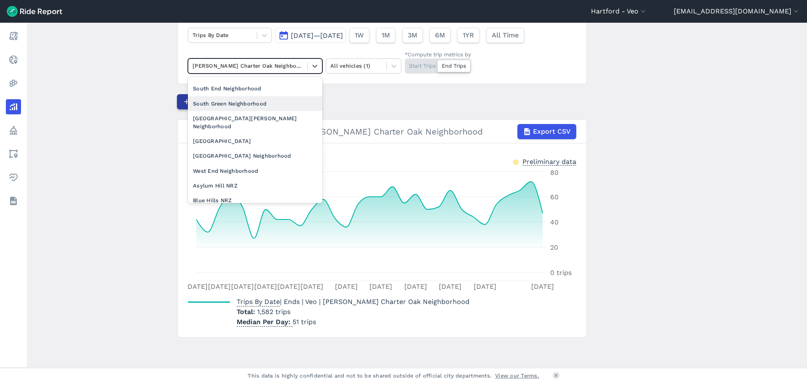
click at [224, 96] on div "South Green Neighborhood" at bounding box center [255, 103] width 134 height 15
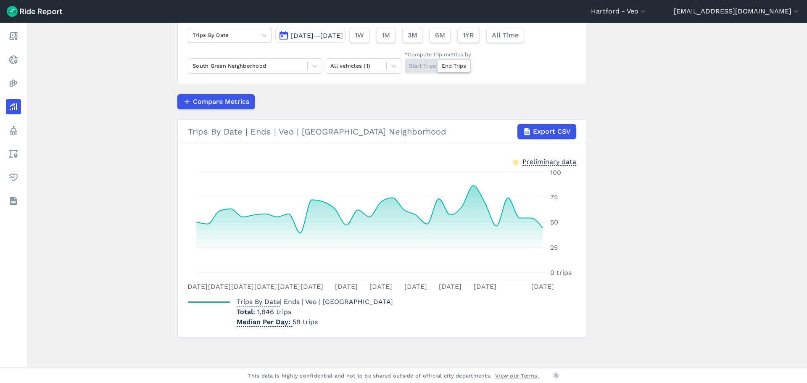
click at [420, 69] on div "Start Trips End Trips" at bounding box center [438, 65] width 66 height 15
click at [405, 64] on input "*Compute trip metrics by Start Trips End Trips" at bounding box center [405, 60] width 0 height 5
click at [468, 67] on div "Start Trips End Trips" at bounding box center [438, 65] width 66 height 15
click at [405, 64] on input "*Compute trip metrics by Start Trips End Trips" at bounding box center [405, 60] width 0 height 5
drag, startPoint x: 319, startPoint y: 67, endPoint x: 316, endPoint y: 72, distance: 5.5
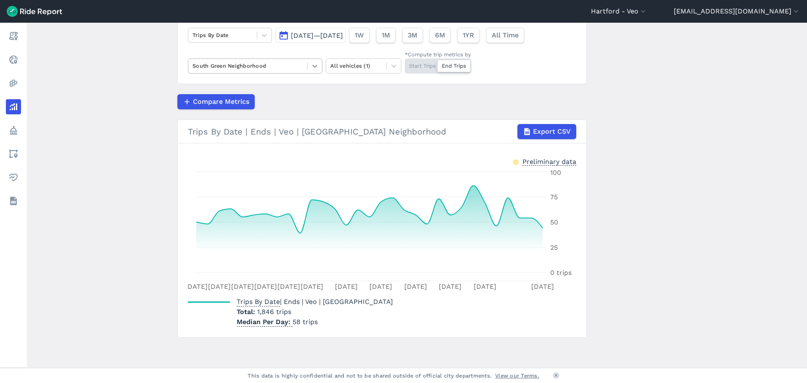
click at [319, 67] on div at bounding box center [315, 66] width 14 height 14
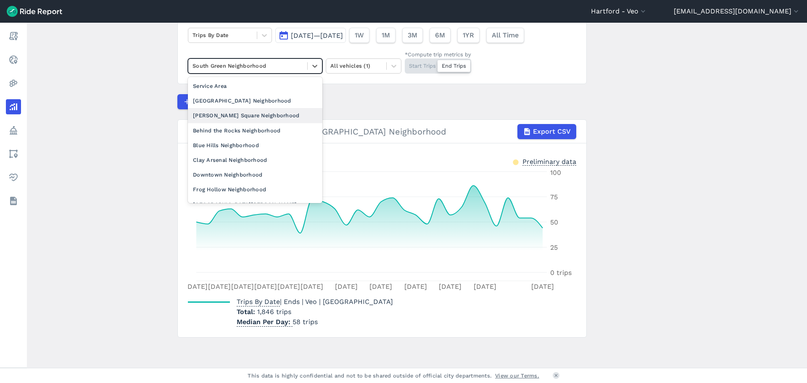
click at [254, 129] on div "Behind the Rocks Neighborhood" at bounding box center [255, 130] width 134 height 15
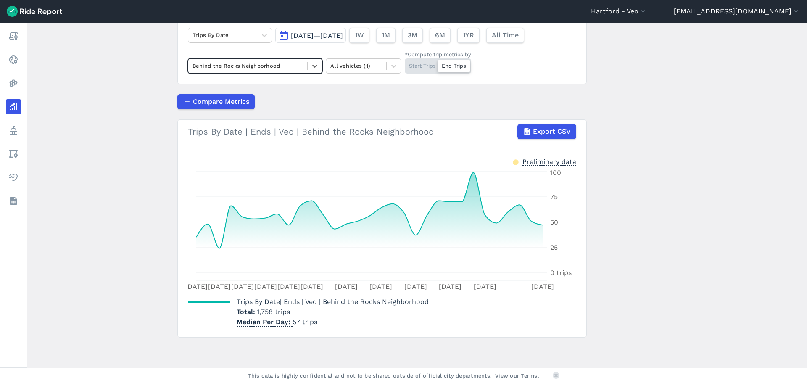
click at [415, 65] on div "Start Trips End Trips" at bounding box center [438, 65] width 66 height 15
click at [405, 64] on input "*Compute trip metrics by Start Trips End Trips" at bounding box center [405, 60] width 0 height 5
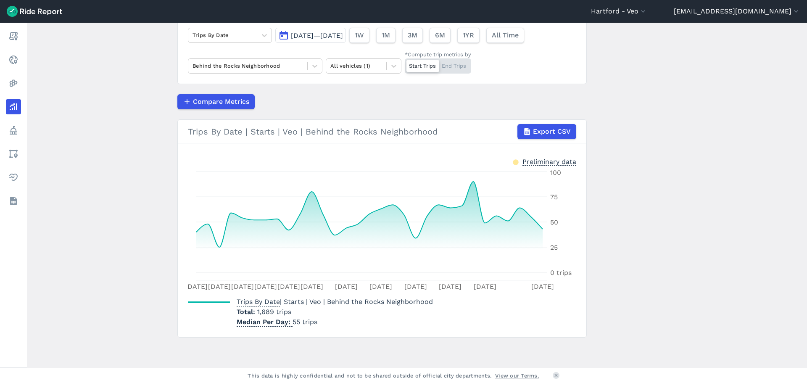
drag, startPoint x: 456, startPoint y: 66, endPoint x: 445, endPoint y: 139, distance: 74.3
click at [456, 66] on div "Start Trips End Trips" at bounding box center [438, 65] width 66 height 15
click at [405, 64] on input "*Compute trip metrics by Start Trips End Trips" at bounding box center [405, 60] width 0 height 5
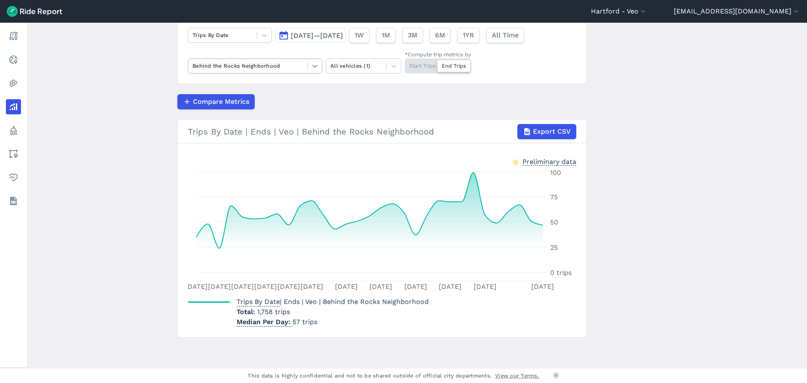
click at [311, 66] on icon at bounding box center [315, 66] width 8 height 8
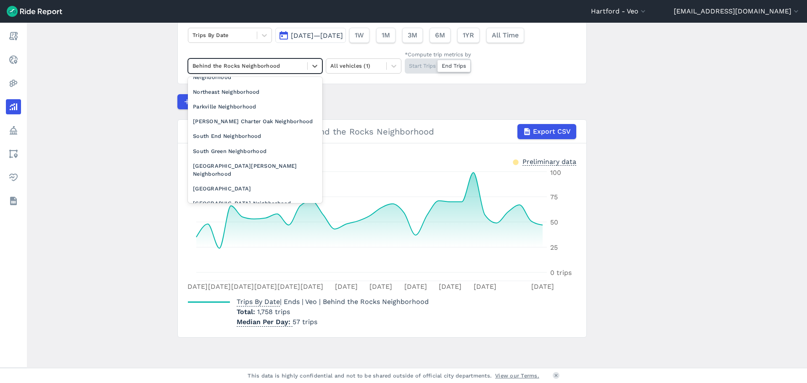
scroll to position [126, 0]
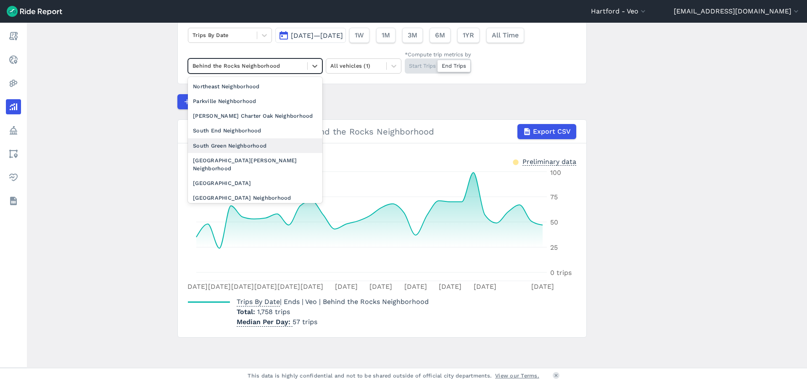
click at [264, 153] on div "[GEOGRAPHIC_DATA][PERSON_NAME] Neighborhood" at bounding box center [255, 164] width 134 height 23
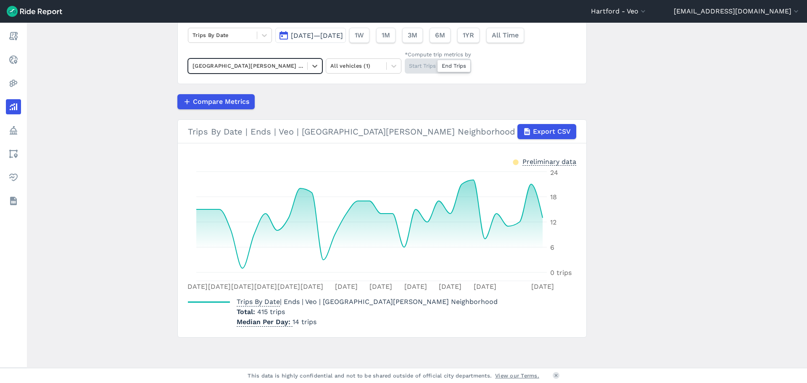
click at [421, 61] on div "Start Trips End Trips" at bounding box center [438, 65] width 66 height 15
click at [405, 61] on input "*Compute trip metrics by Start Trips End Trips" at bounding box center [405, 60] width 0 height 5
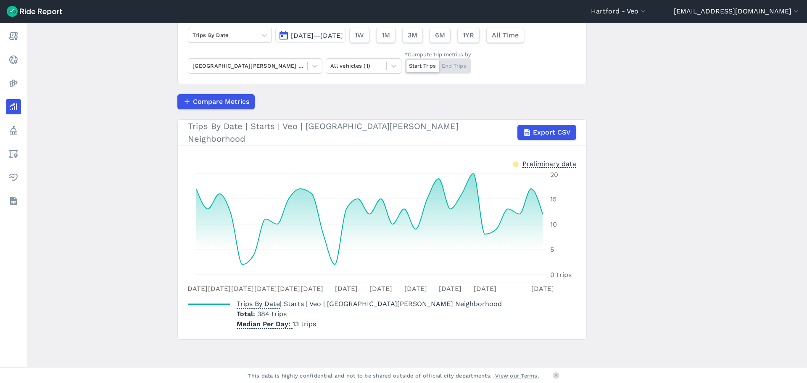
drag, startPoint x: 459, startPoint y: 67, endPoint x: 460, endPoint y: 82, distance: 14.7
click at [459, 67] on div "Start Trips End Trips" at bounding box center [438, 65] width 66 height 15
click at [405, 64] on input "*Compute trip metrics by Start Trips End Trips" at bounding box center [405, 60] width 0 height 5
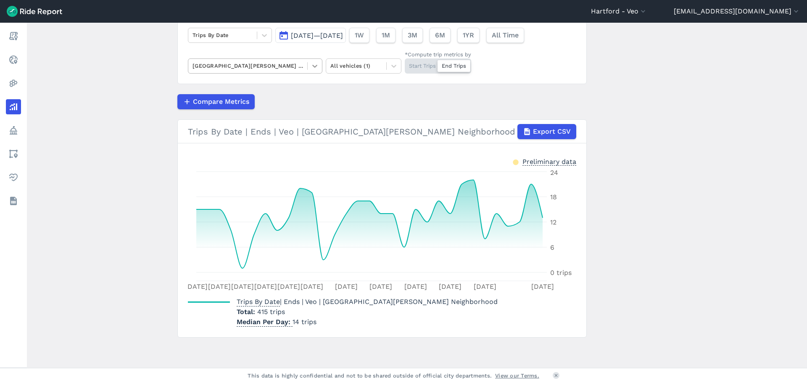
drag, startPoint x: 317, startPoint y: 67, endPoint x: 316, endPoint y: 72, distance: 5.2
click at [317, 67] on icon at bounding box center [315, 66] width 8 height 8
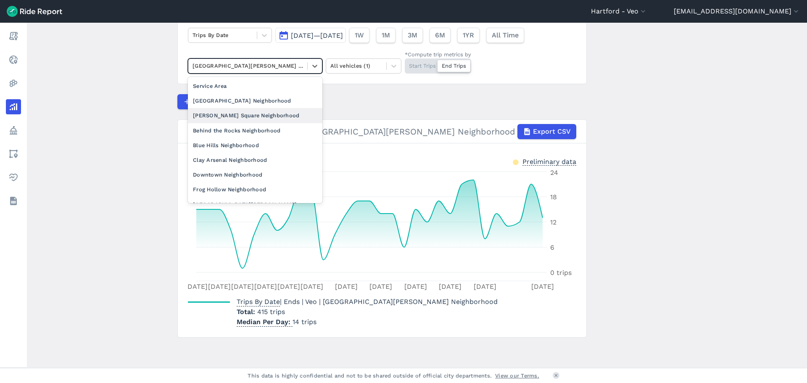
click at [259, 109] on div "[PERSON_NAME] Square Neighborhood" at bounding box center [255, 115] width 134 height 15
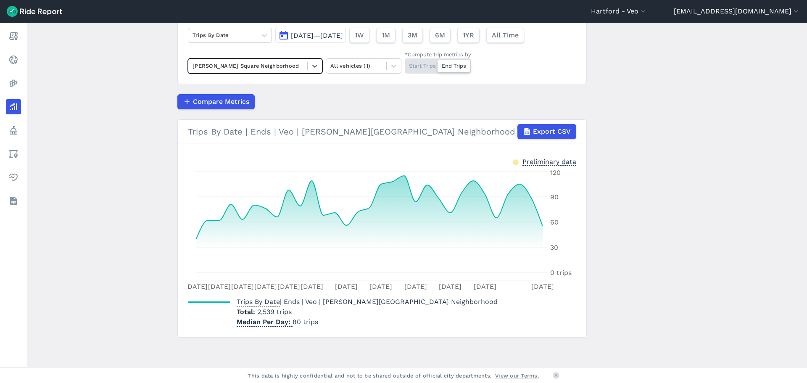
click at [422, 65] on div "Start Trips End Trips" at bounding box center [438, 65] width 66 height 15
click at [405, 64] on input "*Compute trip metrics by Start Trips End Trips" at bounding box center [405, 60] width 0 height 5
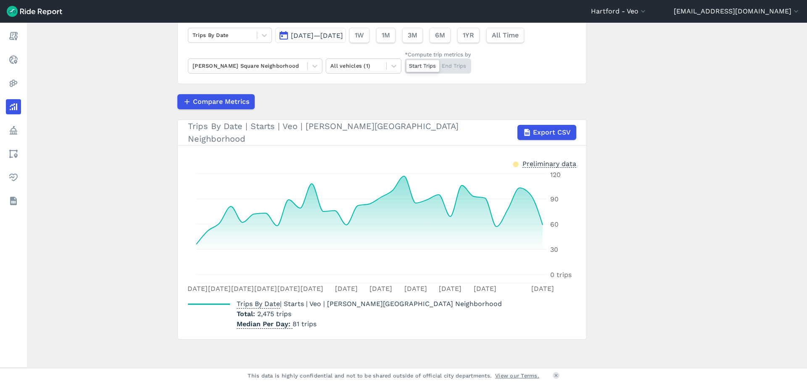
drag, startPoint x: 463, startPoint y: 64, endPoint x: 465, endPoint y: 81, distance: 17.4
click at [464, 64] on div "Start Trips End Trips" at bounding box center [438, 65] width 66 height 15
click at [405, 64] on input "*Compute trip metrics by Start Trips End Trips" at bounding box center [405, 60] width 0 height 5
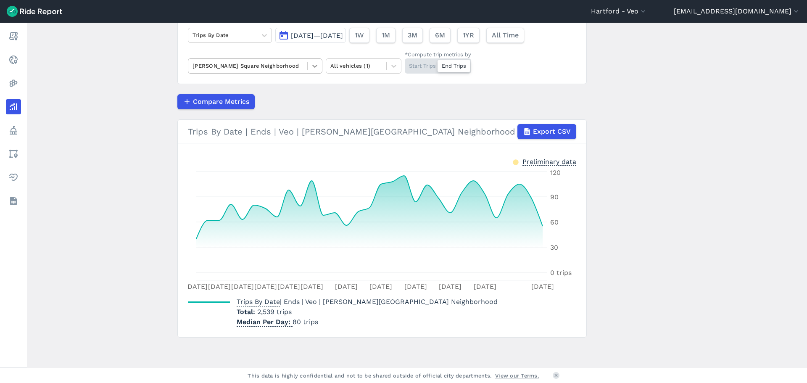
click at [318, 63] on div at bounding box center [315, 66] width 14 height 14
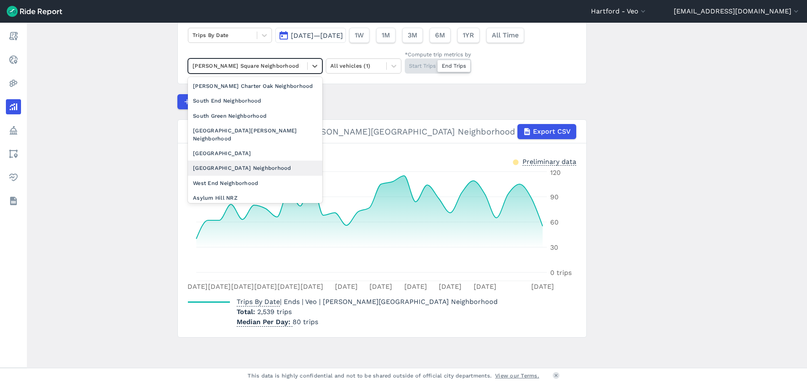
scroll to position [156, 0]
click at [233, 146] on div "[GEOGRAPHIC_DATA]" at bounding box center [255, 153] width 134 height 15
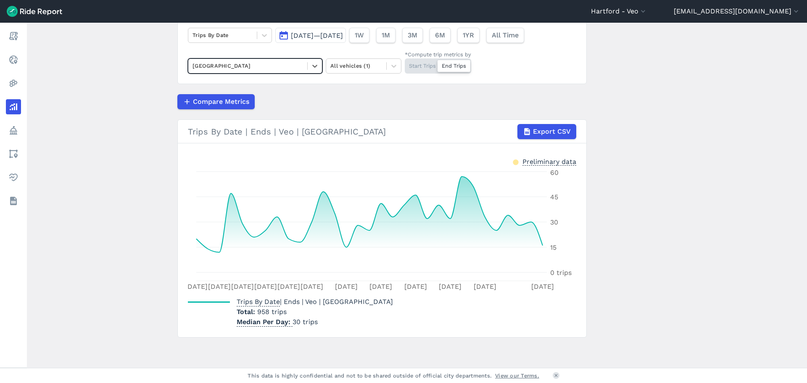
click at [423, 73] on div "Start Trips End Trips" at bounding box center [438, 65] width 66 height 15
click at [405, 64] on input "*Compute trip metrics by Start Trips End Trips" at bounding box center [405, 60] width 0 height 5
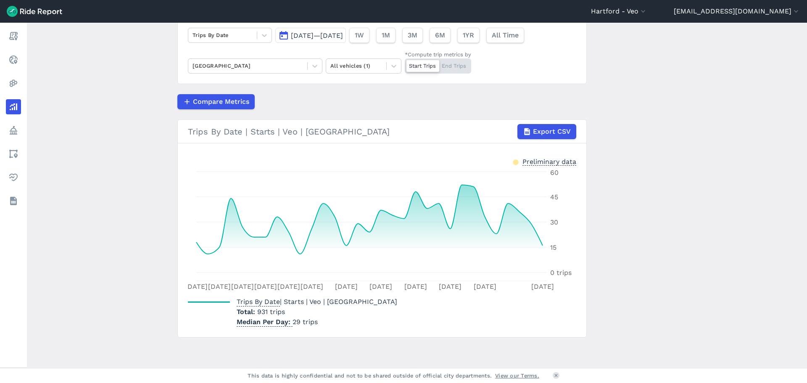
click at [459, 66] on div "Start Trips End Trips" at bounding box center [438, 65] width 66 height 15
click at [405, 64] on input "*Compute trip metrics by Start Trips End Trips" at bounding box center [405, 60] width 0 height 5
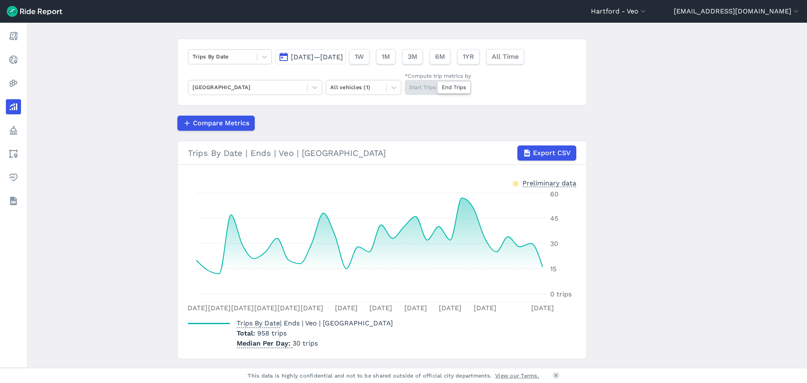
scroll to position [26, 0]
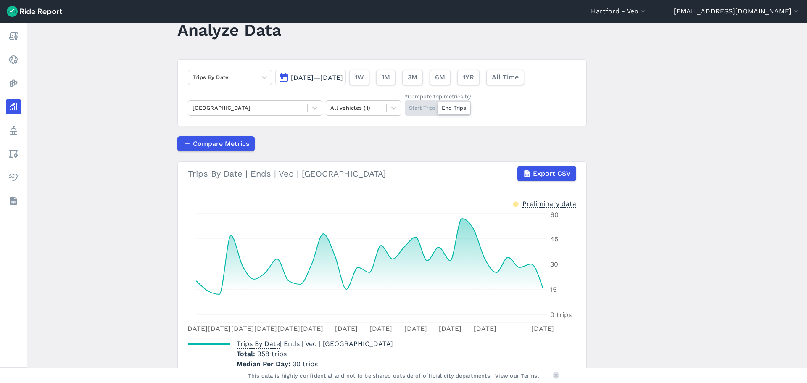
drag, startPoint x: 282, startPoint y: 78, endPoint x: 286, endPoint y: 84, distance: 6.4
click at [282, 78] on button "[DATE]—[DATE]" at bounding box center [310, 77] width 71 height 15
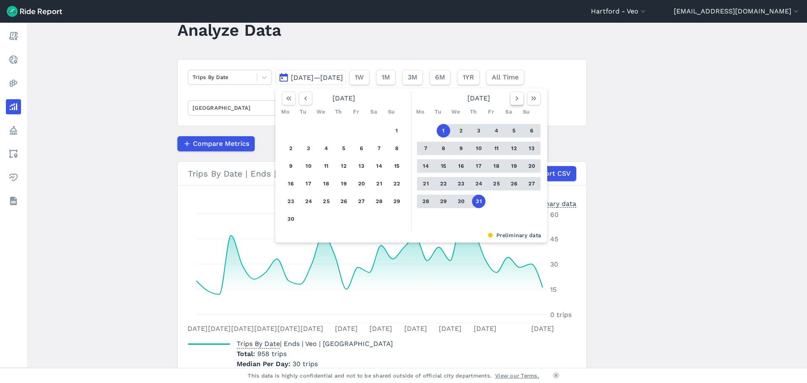
click at [519, 100] on icon "button" at bounding box center [517, 98] width 8 height 8
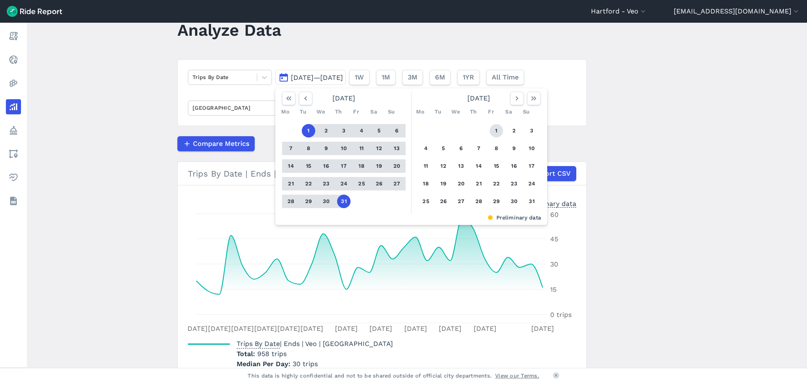
click at [494, 130] on button "1" at bounding box center [496, 130] width 13 height 13
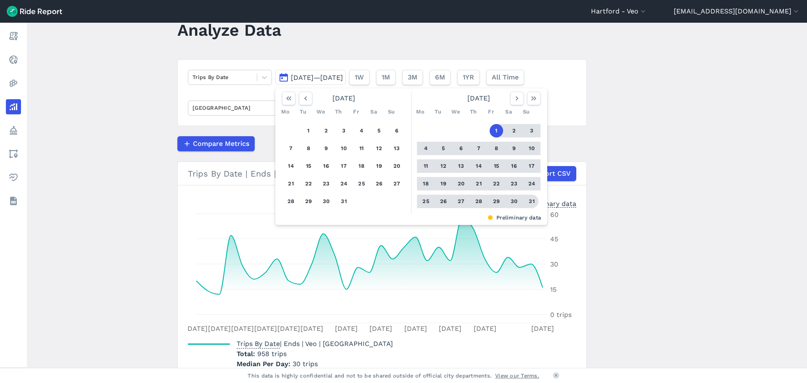
click at [529, 198] on button "31" at bounding box center [531, 201] width 13 height 13
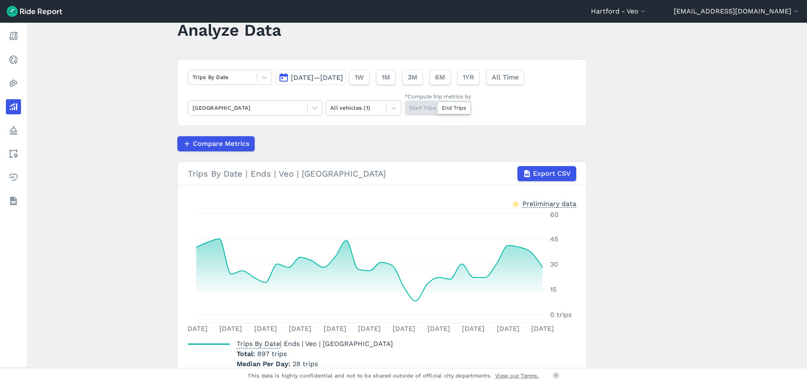
scroll to position [68, 0]
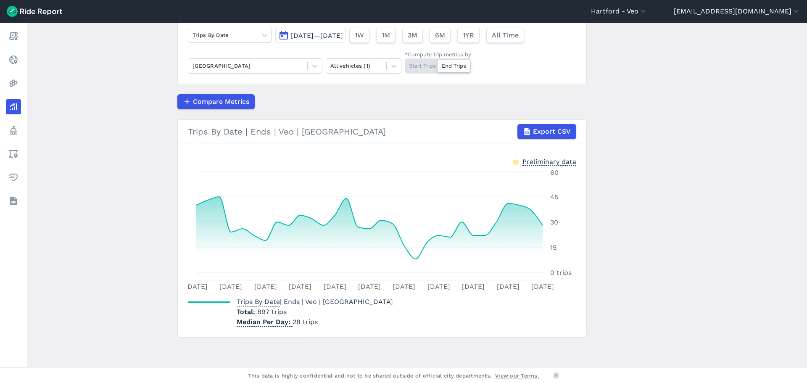
click at [186, 138] on h3 "Trips By Date | Ends | Veo | [GEOGRAPHIC_DATA] Export CSV" at bounding box center [382, 132] width 409 height 24
drag, startPoint x: 420, startPoint y: 66, endPoint x: 415, endPoint y: 79, distance: 13.4
click at [420, 66] on div "Start Trips End Trips" at bounding box center [438, 65] width 66 height 15
click at [405, 64] on input "*Compute trip metrics by Start Trips End Trips" at bounding box center [405, 60] width 0 height 5
drag, startPoint x: 310, startPoint y: 65, endPoint x: 298, endPoint y: 75, distance: 15.5
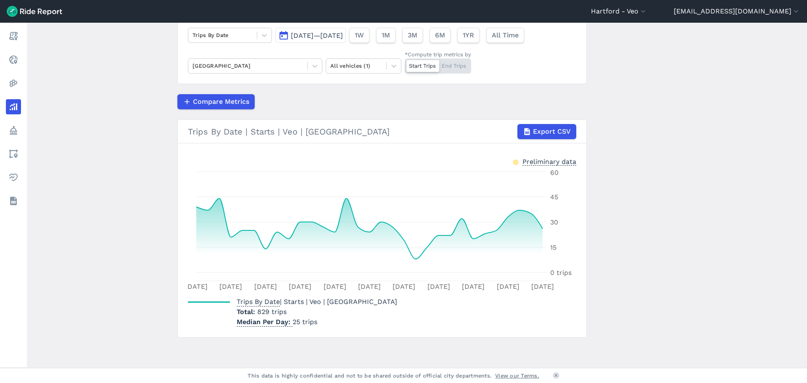
click at [311, 65] on icon at bounding box center [315, 66] width 8 height 8
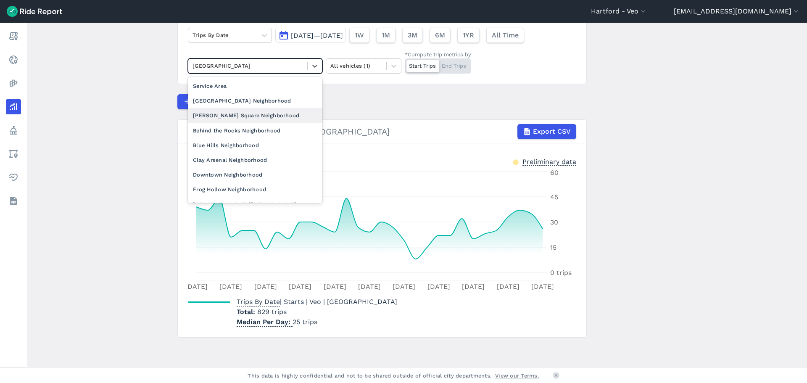
click at [265, 118] on div "[PERSON_NAME] Square Neighborhood" at bounding box center [255, 115] width 134 height 15
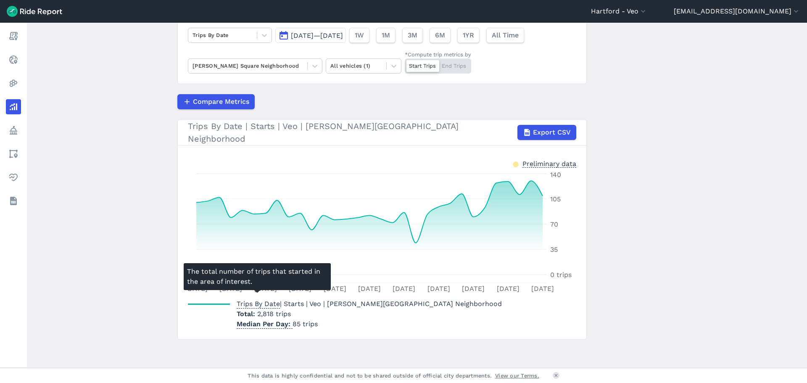
drag, startPoint x: 259, startPoint y: 295, endPoint x: 182, endPoint y: 326, distance: 83.2
click at [191, 330] on section "Trips By Date | Starts | Veo | [PERSON_NAME][GEOGRAPHIC_DATA] Neighborhood Expo…" at bounding box center [381, 229] width 409 height 220
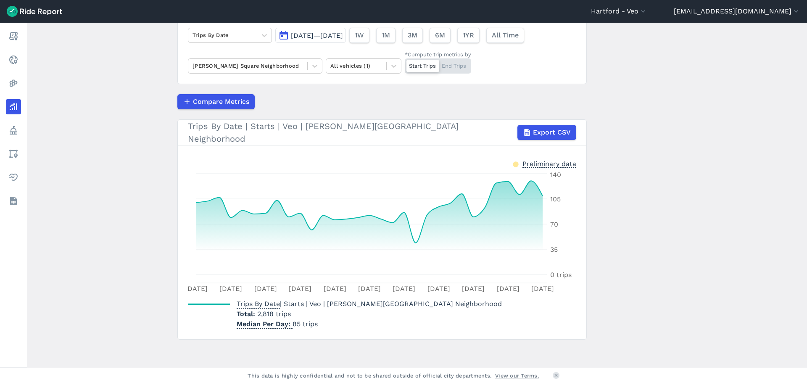
click at [450, 65] on div "Start Trips End Trips" at bounding box center [438, 65] width 66 height 15
click at [405, 64] on input "*Compute trip metrics by Start Trips End Trips" at bounding box center [405, 60] width 0 height 5
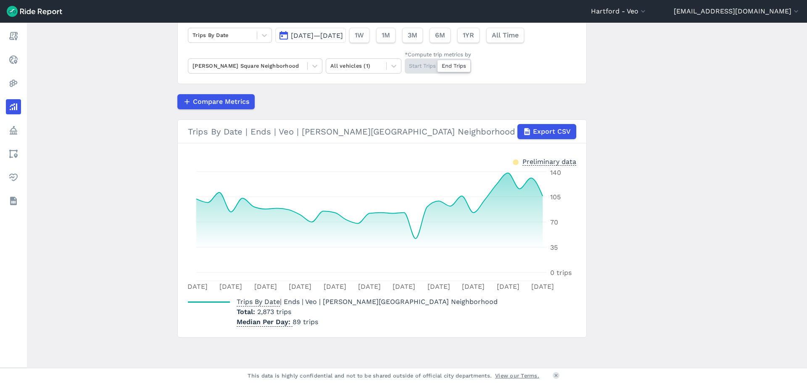
click at [422, 65] on div "Start Trips End Trips" at bounding box center [438, 65] width 66 height 15
click at [405, 64] on input "*Compute trip metrics by Start Trips End Trips" at bounding box center [405, 60] width 0 height 5
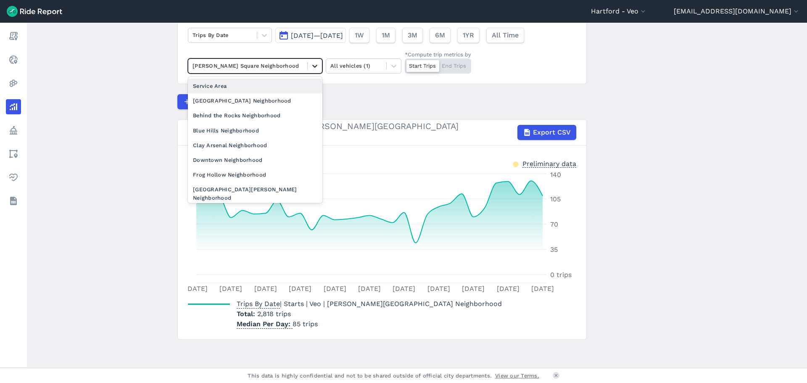
click at [313, 65] on icon at bounding box center [315, 66] width 8 height 8
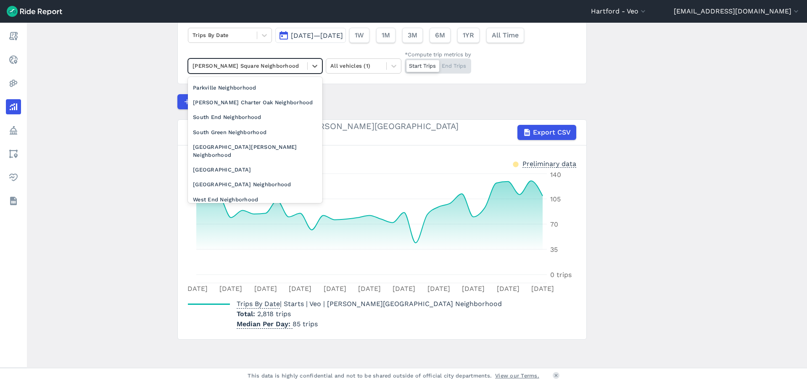
scroll to position [126, 0]
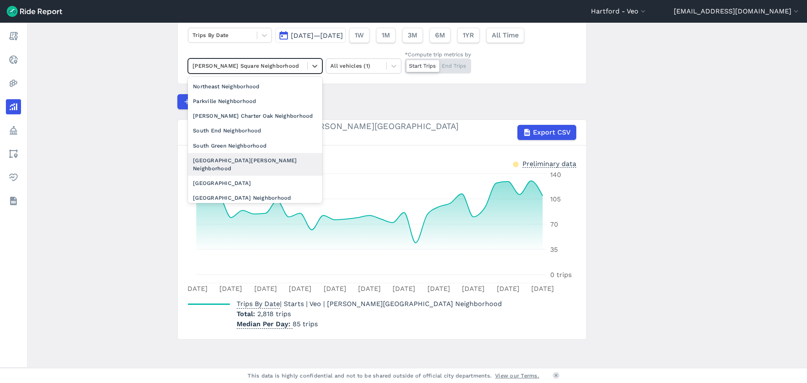
click at [246, 153] on div "[GEOGRAPHIC_DATA][PERSON_NAME] Neighborhood" at bounding box center [255, 164] width 134 height 23
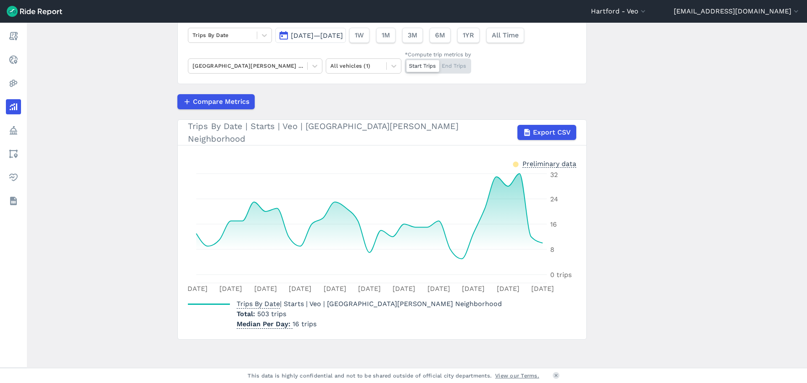
click at [454, 58] on div "*Compute trip metrics by" at bounding box center [438, 54] width 66 height 8
click at [405, 58] on input "*Compute trip metrics by Start Trips End Trips" at bounding box center [405, 60] width 0 height 5
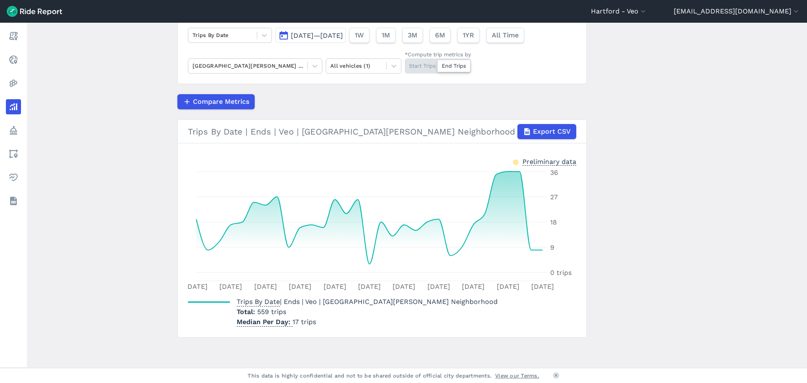
click at [430, 66] on div "Start Trips End Trips" at bounding box center [438, 65] width 66 height 15
click at [405, 64] on input "*Compute trip metrics by Start Trips End Trips" at bounding box center [405, 60] width 0 height 5
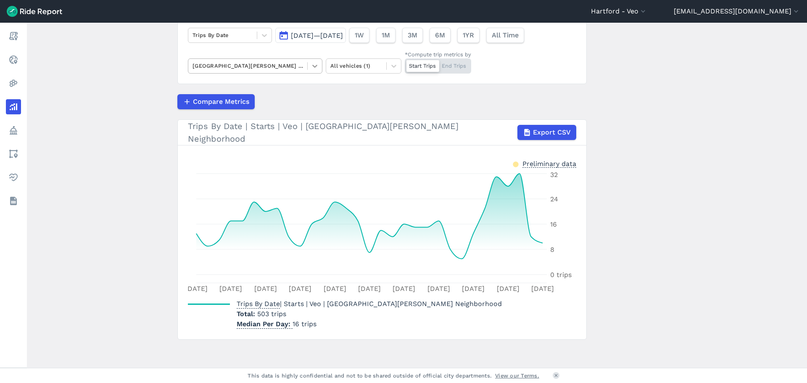
click at [313, 66] on icon at bounding box center [314, 66] width 5 height 3
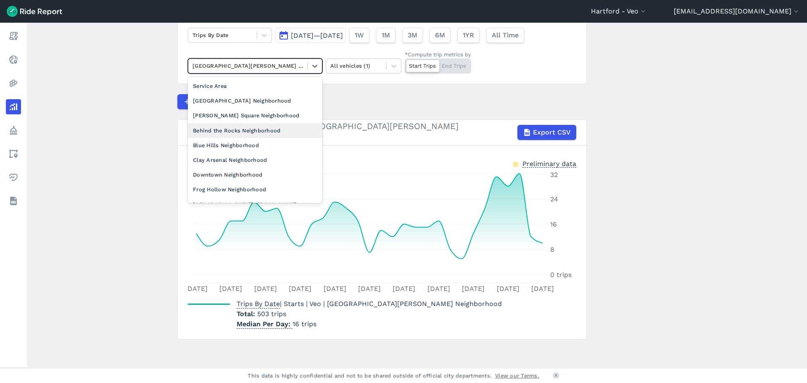
click at [283, 127] on div "Behind the Rocks Neighborhood" at bounding box center [255, 130] width 134 height 15
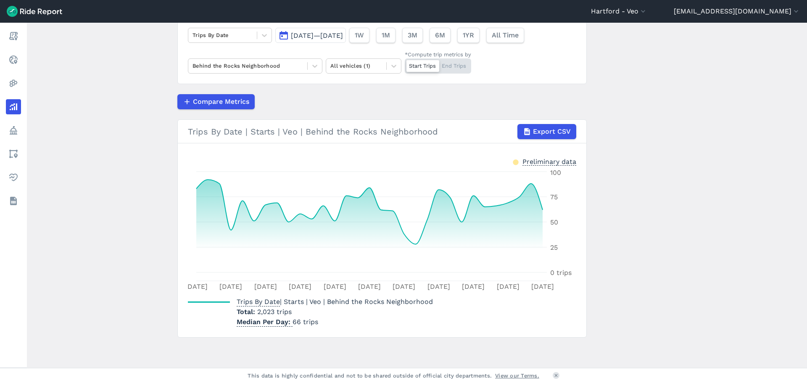
click at [456, 69] on div "Start Trips End Trips" at bounding box center [438, 65] width 66 height 15
click at [405, 64] on input "*Compute trip metrics by Start Trips End Trips" at bounding box center [405, 60] width 0 height 5
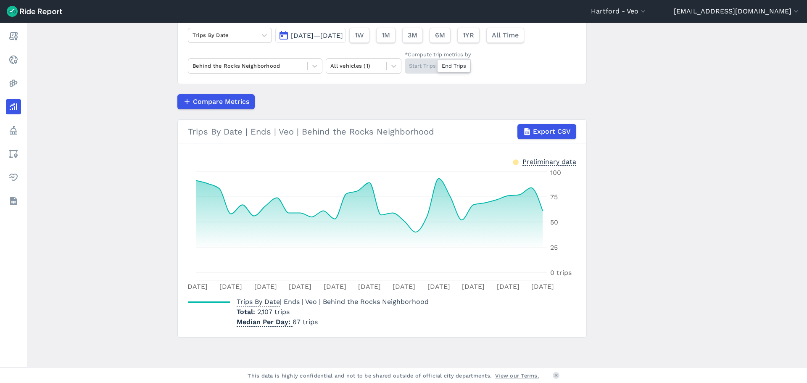
drag, startPoint x: 427, startPoint y: 68, endPoint x: 416, endPoint y: 94, distance: 29.0
click at [427, 68] on div "Start Trips End Trips" at bounding box center [438, 65] width 66 height 15
click at [405, 64] on input "*Compute trip metrics by Start Trips End Trips" at bounding box center [405, 60] width 0 height 5
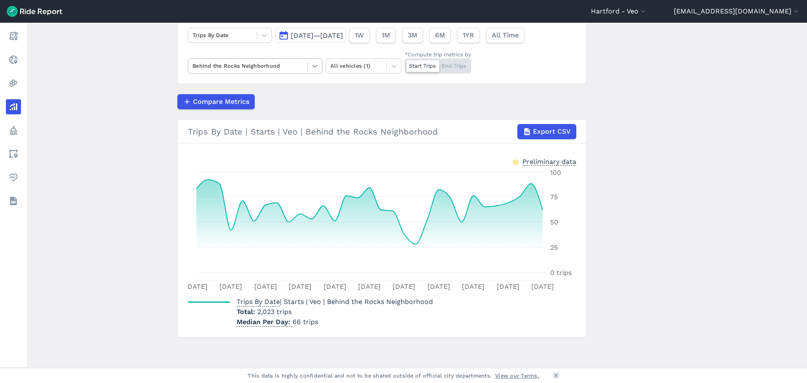
click at [311, 65] on icon at bounding box center [315, 66] width 8 height 8
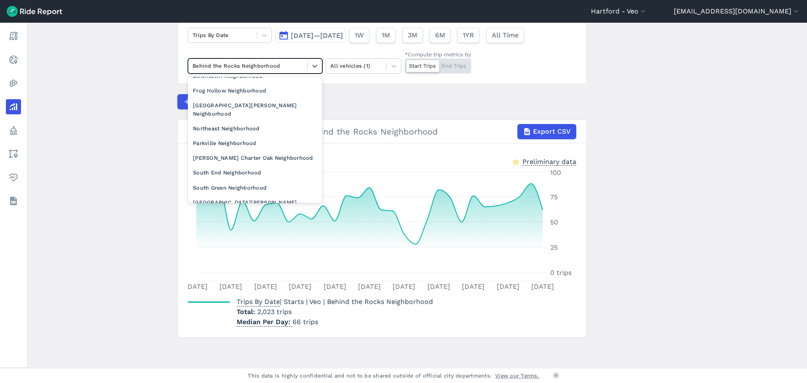
scroll to position [126, 0]
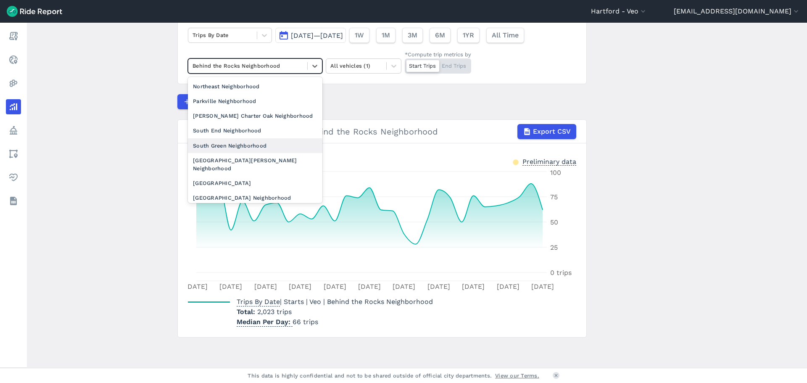
click at [256, 138] on div "South Green Neighborhood" at bounding box center [255, 145] width 134 height 15
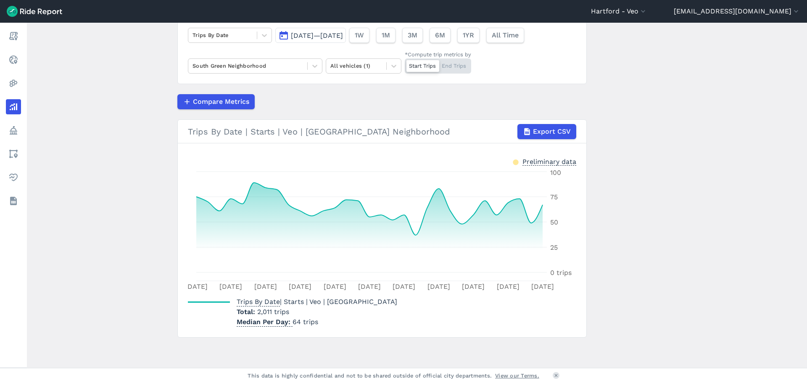
click at [459, 71] on div "Start Trips End Trips" at bounding box center [438, 65] width 66 height 15
click at [405, 64] on input "*Compute trip metrics by Start Trips End Trips" at bounding box center [405, 60] width 0 height 5
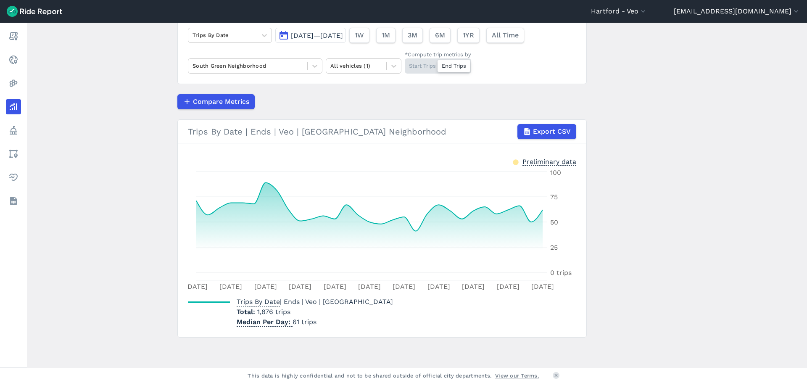
click at [738, 156] on main "Analyze Data Trips By Date [DATE]—[DATE] 1W 1M 3M 6M 1YR All Time South Green N…" at bounding box center [417, 195] width 780 height 345
click at [668, 116] on main "Analyze Data Trips By Date [DATE]—[DATE] 1W 1M 3M 6M 1YR All Time South Green N…" at bounding box center [417, 195] width 780 height 345
click at [704, 118] on main "Analyze Data Trips By Date [DATE]—[DATE] 1W 1M 3M 6M 1YR All Time South Green N…" at bounding box center [417, 195] width 780 height 345
click at [637, 274] on main "Analyze Data Trips By Date [DATE]—[DATE] 1W 1M 3M 6M 1YR All Time South Green N…" at bounding box center [417, 195] width 780 height 345
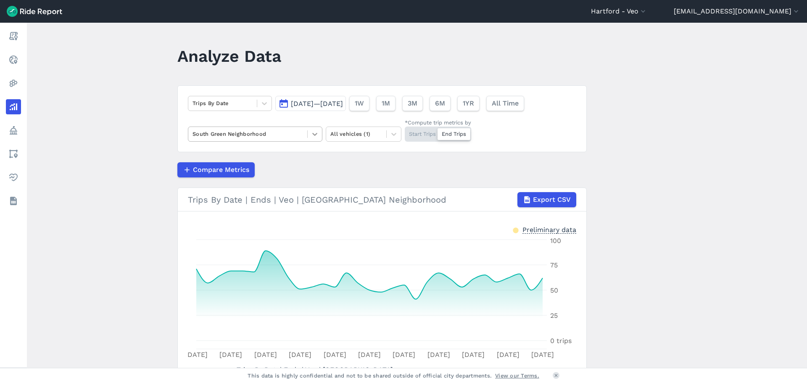
click at [314, 133] on icon at bounding box center [315, 134] width 8 height 8
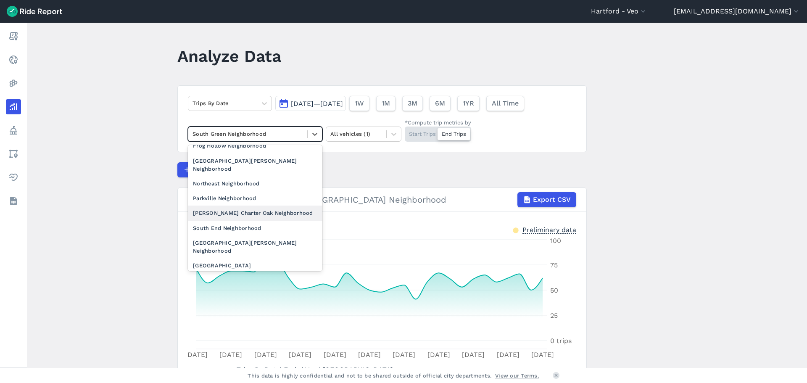
scroll to position [126, 0]
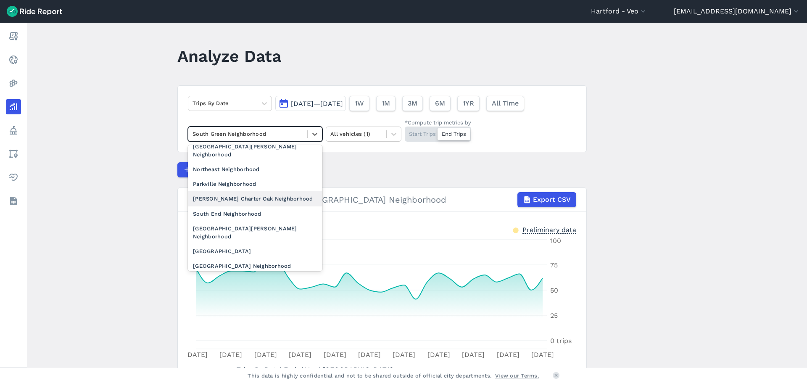
click at [272, 191] on div "[PERSON_NAME] Charter Oak Neighborhood" at bounding box center [255, 198] width 134 height 15
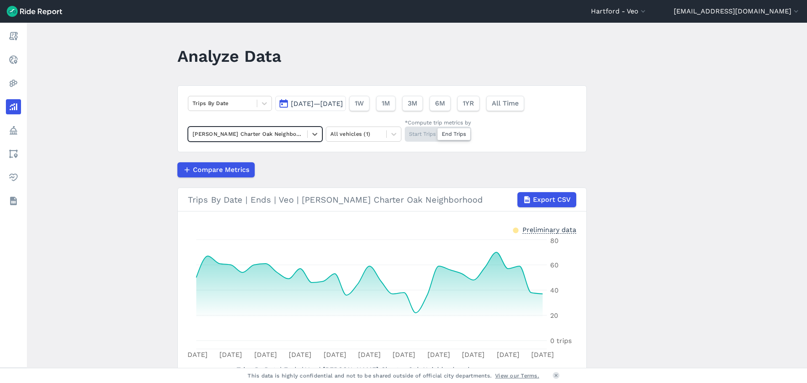
click at [418, 133] on div "Start Trips End Trips" at bounding box center [438, 134] width 66 height 15
click at [405, 132] on input "*Compute trip metrics by Start Trips End Trips" at bounding box center [405, 129] width 0 height 5
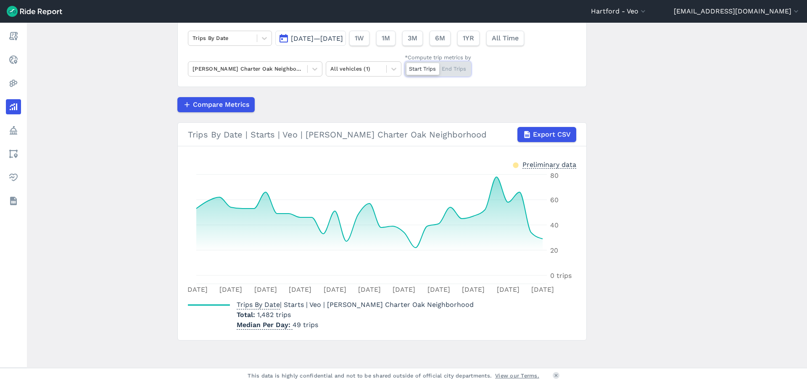
scroll to position [68, 0]
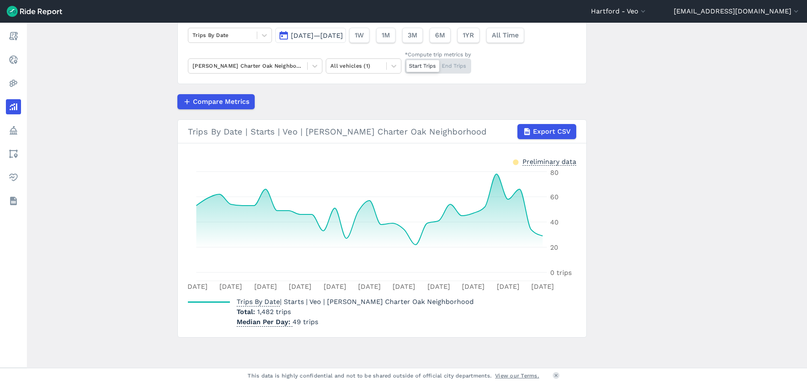
drag, startPoint x: 450, startPoint y: 63, endPoint x: 440, endPoint y: 86, distance: 24.9
click at [450, 63] on div "Start Trips End Trips" at bounding box center [438, 65] width 66 height 15
click at [405, 63] on input "*Compute trip metrics by Start Trips End Trips" at bounding box center [405, 60] width 0 height 5
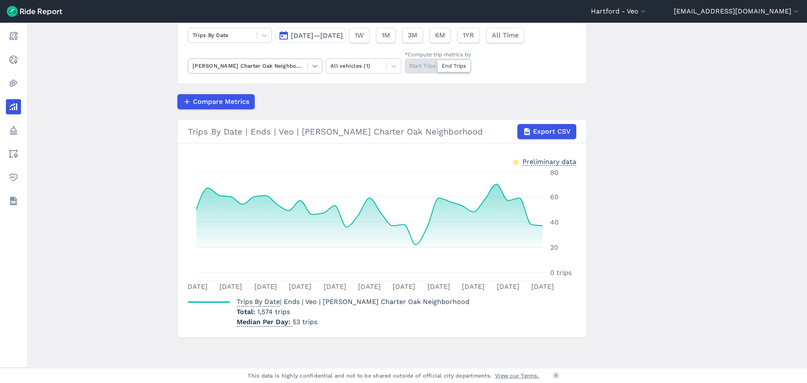
click at [316, 64] on icon at bounding box center [315, 66] width 8 height 8
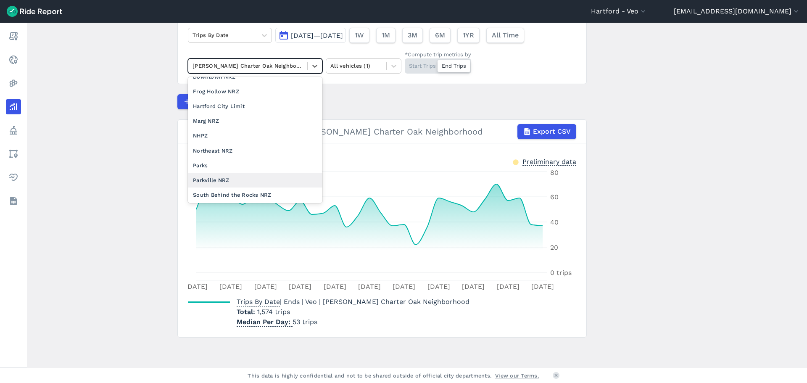
scroll to position [366, 0]
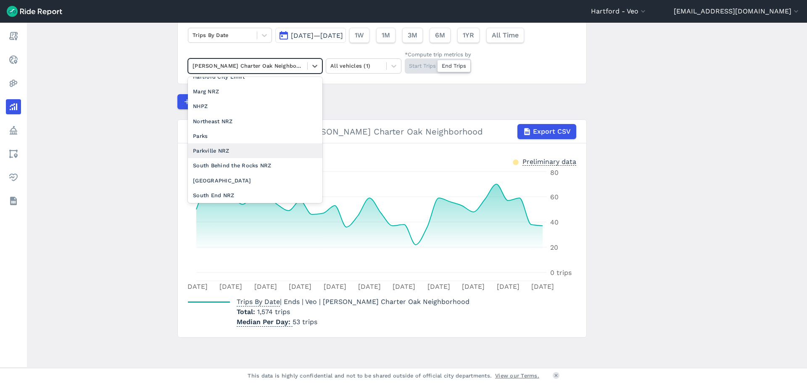
click at [243, 143] on div "Parkville NRZ" at bounding box center [255, 150] width 134 height 15
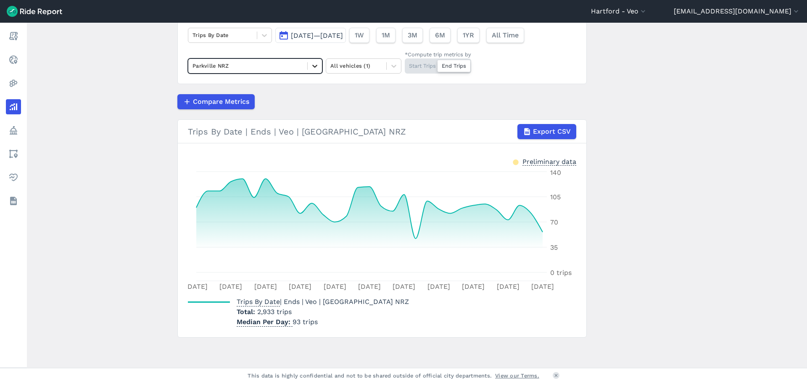
click at [313, 65] on icon at bounding box center [315, 66] width 8 height 8
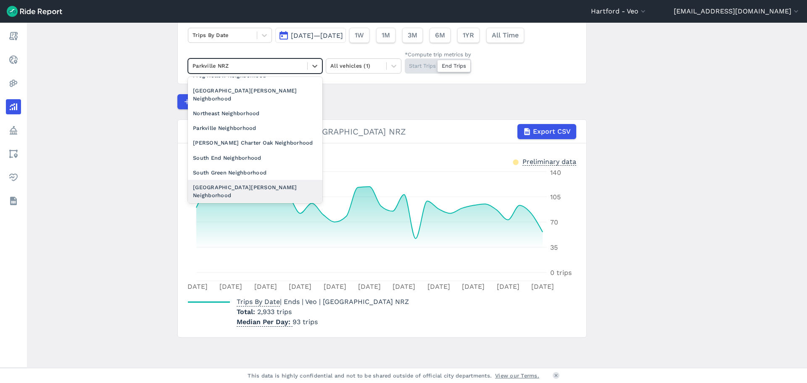
scroll to position [113, 0]
click at [237, 121] on div "Parkville Neighborhood" at bounding box center [255, 128] width 134 height 15
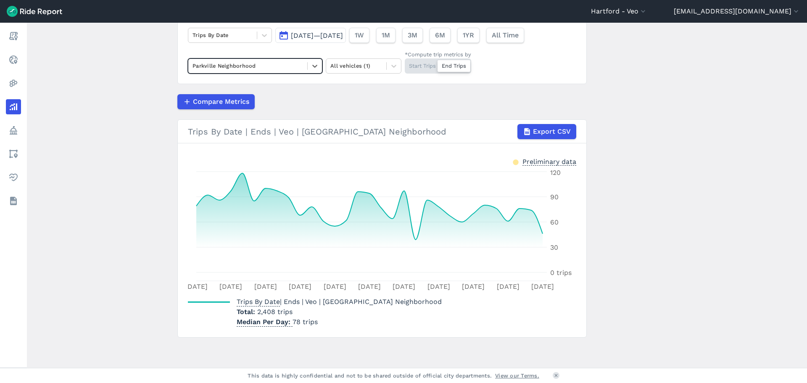
click at [424, 63] on div "Start Trips End Trips" at bounding box center [438, 65] width 66 height 15
click at [405, 63] on input "*Compute trip metrics by Start Trips End Trips" at bounding box center [405, 60] width 0 height 5
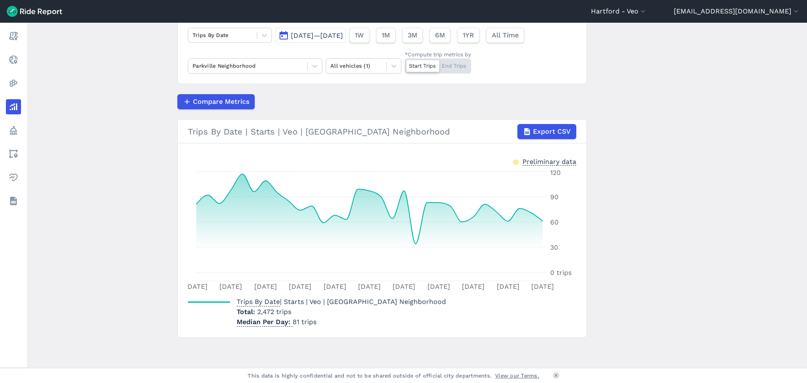
drag, startPoint x: 460, startPoint y: 67, endPoint x: 428, endPoint y: 141, distance: 81.0
click at [460, 67] on div "Start Trips End Trips" at bounding box center [438, 65] width 66 height 15
click at [405, 64] on input "*Compute trip metrics by Start Trips End Trips" at bounding box center [405, 60] width 0 height 5
click at [282, 34] on button "[DATE]—[DATE]" at bounding box center [310, 35] width 71 height 15
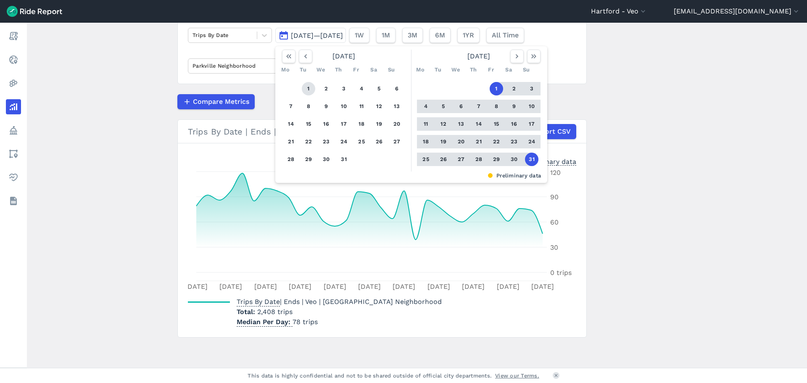
click at [307, 90] on button "1" at bounding box center [308, 88] width 13 height 13
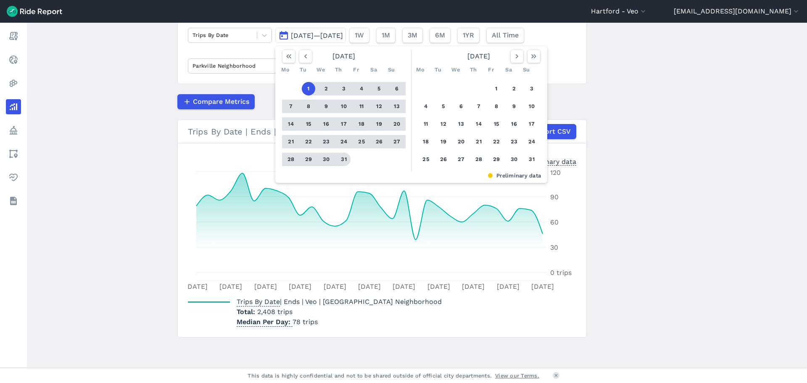
click at [341, 159] on button "31" at bounding box center [343, 159] width 13 height 13
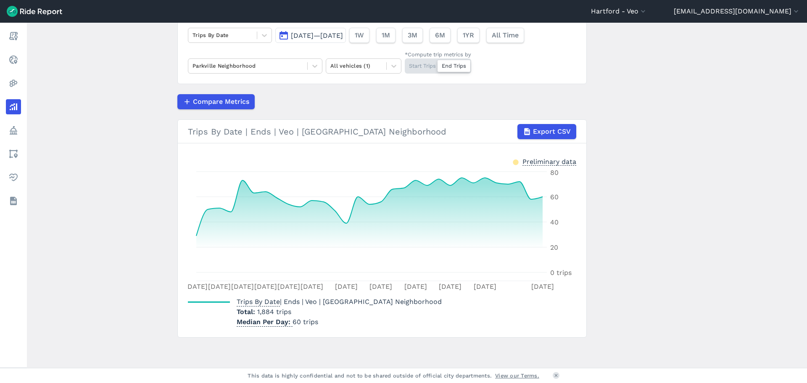
click at [415, 72] on div "Start Trips End Trips" at bounding box center [438, 65] width 66 height 15
click at [405, 64] on input "*Compute trip metrics by Start Trips End Trips" at bounding box center [405, 60] width 0 height 5
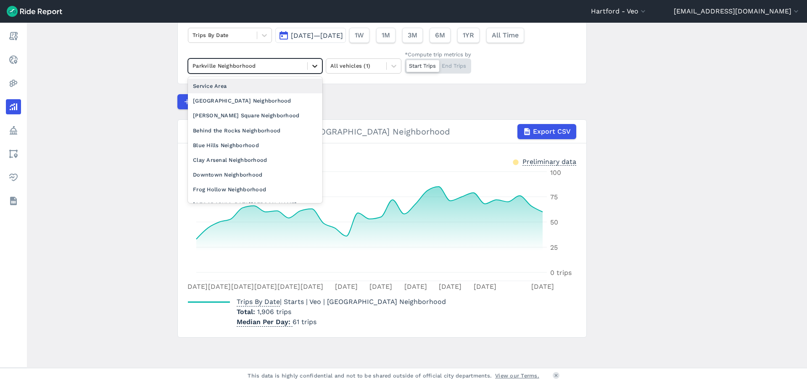
click at [316, 70] on div at bounding box center [315, 66] width 14 height 14
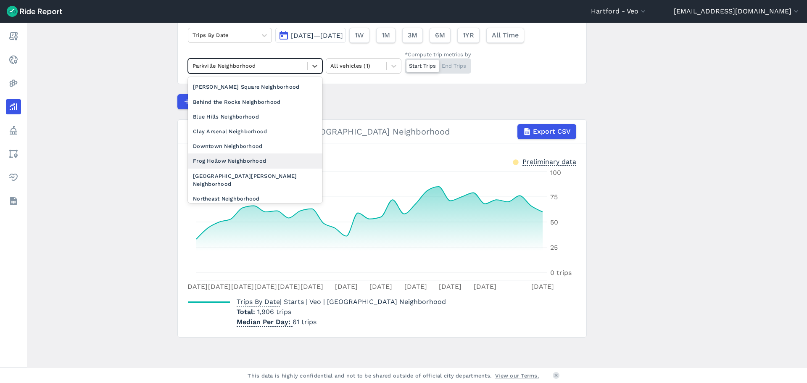
scroll to position [42, 0]
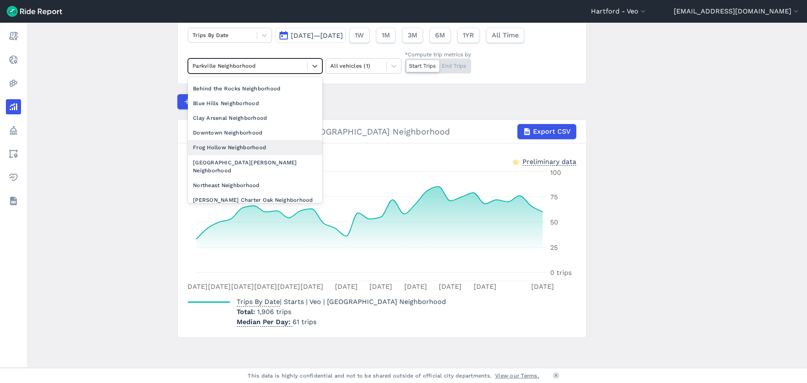
click at [233, 150] on div "Frog Hollow Neighborhood" at bounding box center [255, 147] width 134 height 15
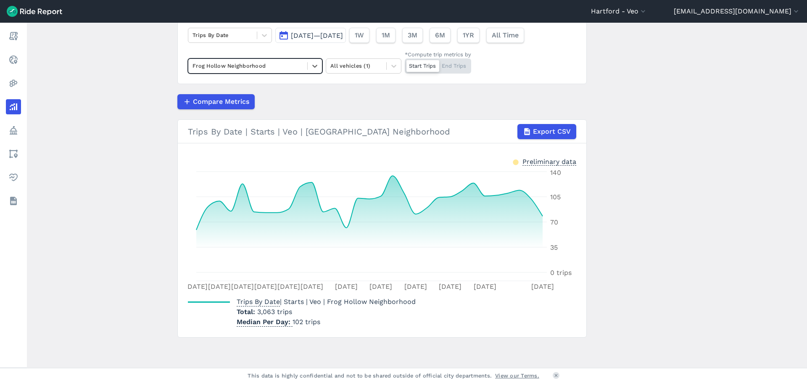
click at [282, 34] on button "[DATE]—[DATE]" at bounding box center [310, 35] width 71 height 15
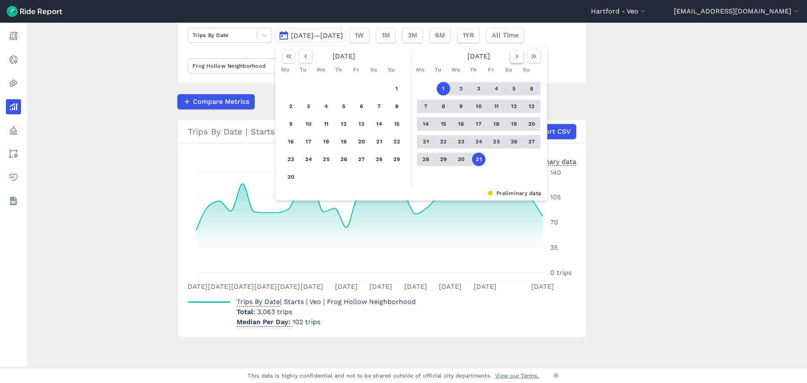
click at [521, 57] on button "button" at bounding box center [516, 56] width 13 height 13
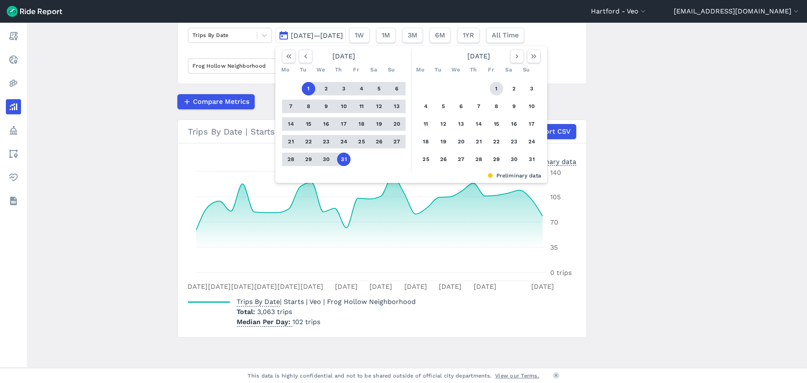
click at [501, 90] on button "1" at bounding box center [496, 88] width 13 height 13
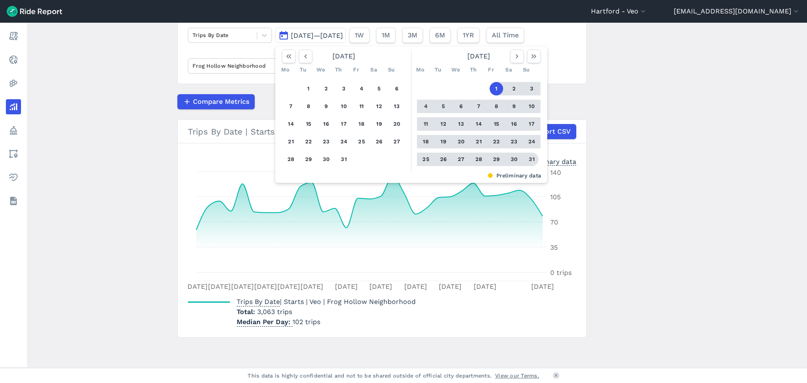
click at [528, 162] on button "31" at bounding box center [531, 159] width 13 height 13
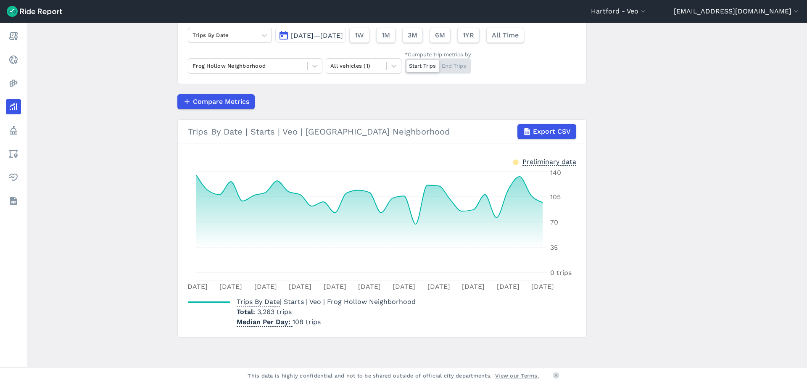
drag, startPoint x: 452, startPoint y: 61, endPoint x: 458, endPoint y: 155, distance: 93.9
click at [453, 61] on div "Start Trips End Trips" at bounding box center [438, 65] width 66 height 15
click at [405, 61] on input "*Compute trip metrics by Start Trips End Trips" at bounding box center [405, 60] width 0 height 5
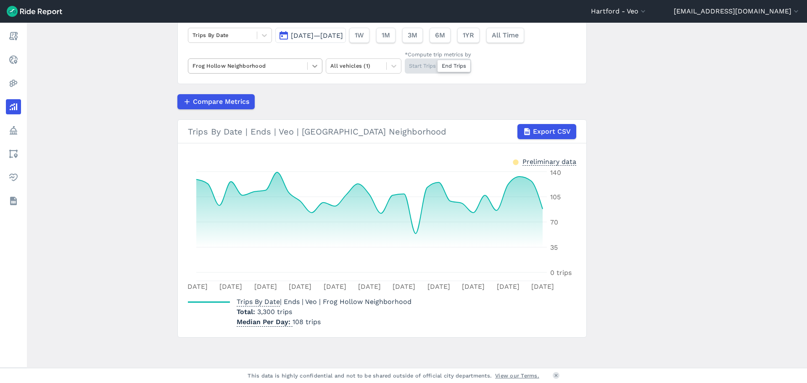
click at [314, 68] on icon at bounding box center [315, 66] width 8 height 8
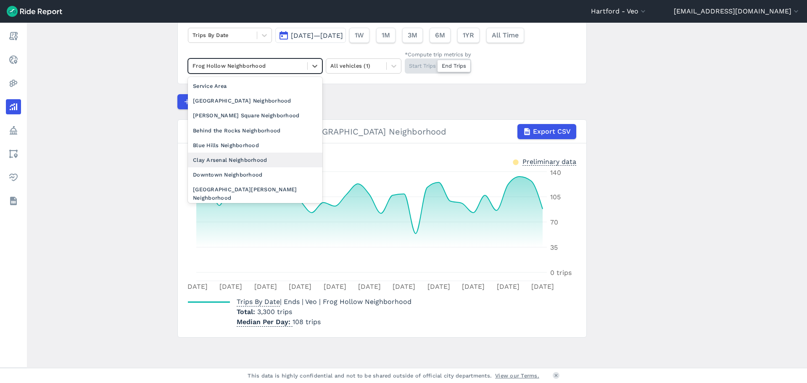
click at [272, 161] on div "Clay Arsenal Neighborhood" at bounding box center [255, 160] width 134 height 15
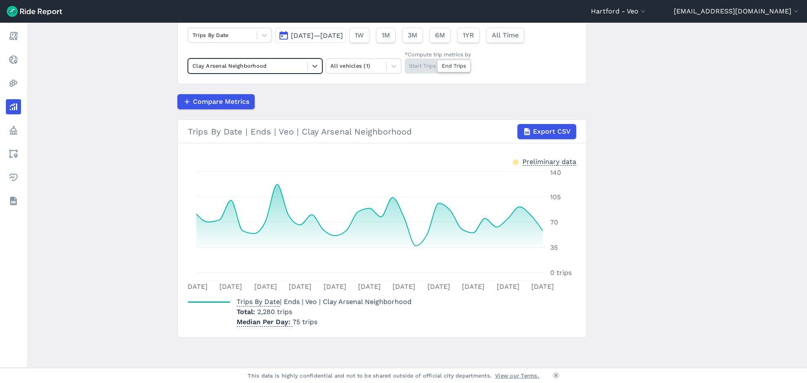
click at [426, 70] on div "Start Trips End Trips" at bounding box center [438, 65] width 66 height 15
click at [405, 64] on input "*Compute trip metrics by Start Trips End Trips" at bounding box center [405, 60] width 0 height 5
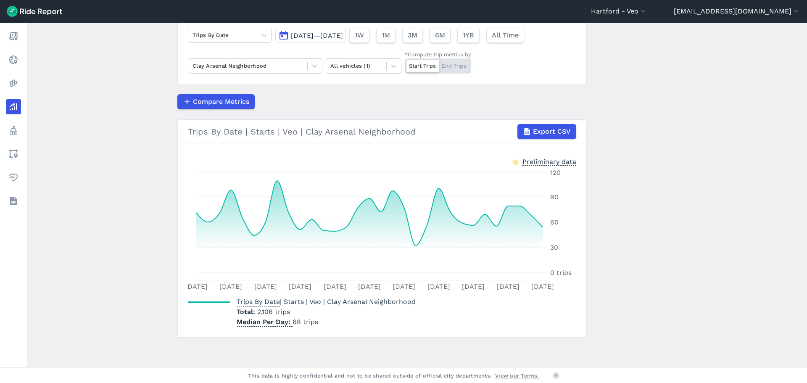
click at [463, 61] on div "Start Trips End Trips" at bounding box center [438, 65] width 66 height 15
click at [405, 61] on input "*Compute trip metrics by Start Trips End Trips" at bounding box center [405, 60] width 0 height 5
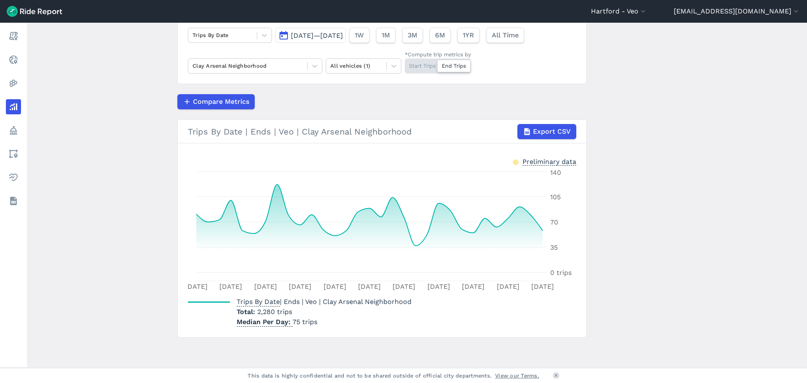
click at [417, 66] on div "Start Trips End Trips" at bounding box center [438, 65] width 66 height 15
click at [405, 64] on input "*Compute trip metrics by Start Trips End Trips" at bounding box center [405, 60] width 0 height 5
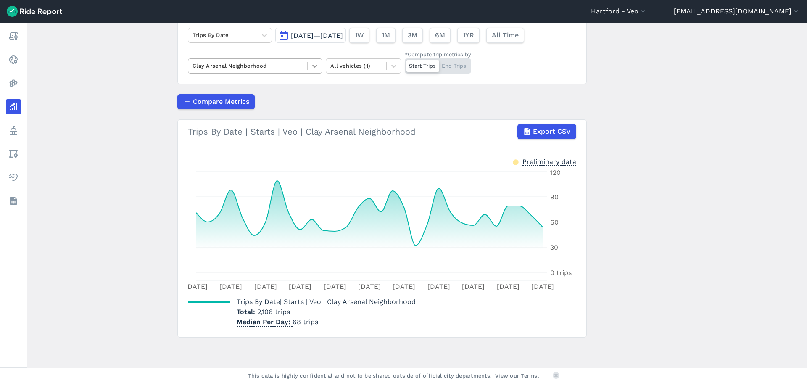
click at [312, 63] on icon at bounding box center [315, 66] width 8 height 8
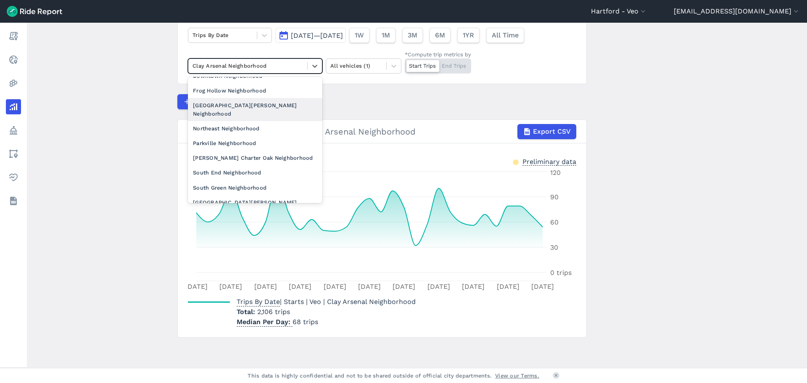
scroll to position [126, 0]
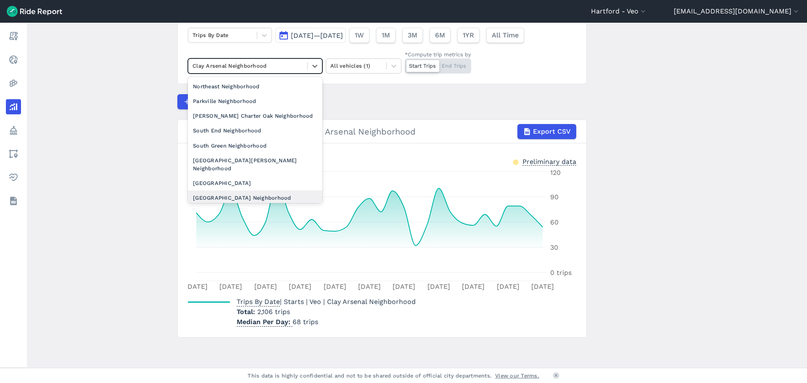
click at [250, 190] on div "[GEOGRAPHIC_DATA] Neighborhood" at bounding box center [255, 197] width 134 height 15
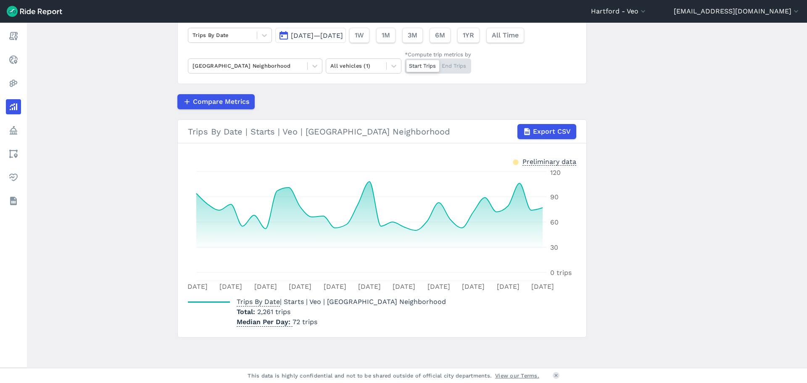
drag, startPoint x: 459, startPoint y: 64, endPoint x: 461, endPoint y: 69, distance: 4.7
click at [459, 64] on div "Start Trips End Trips" at bounding box center [438, 65] width 66 height 15
click at [405, 64] on input "*Compute trip metrics by Start Trips End Trips" at bounding box center [405, 60] width 0 height 5
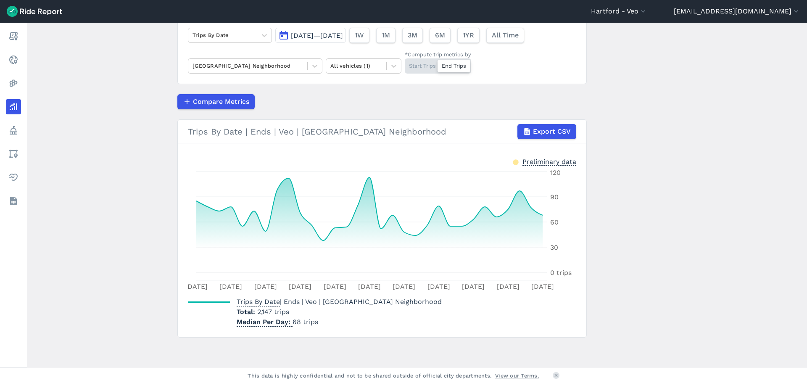
click at [417, 65] on div "Start Trips End Trips" at bounding box center [438, 65] width 66 height 15
click at [405, 64] on input "*Compute trip metrics by Start Trips End Trips" at bounding box center [405, 60] width 0 height 5
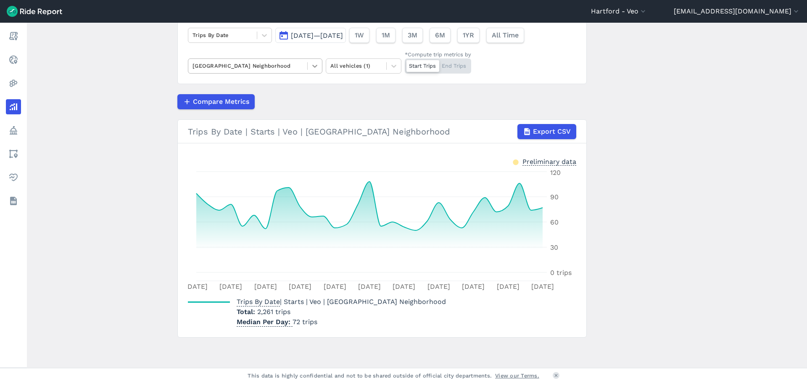
click at [316, 68] on icon at bounding box center [315, 66] width 8 height 8
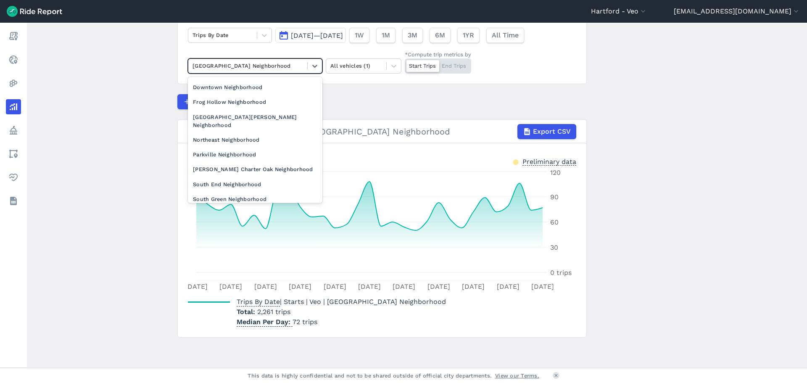
scroll to position [42, 0]
click at [247, 162] on div "[GEOGRAPHIC_DATA][PERSON_NAME] Neighborhood" at bounding box center [255, 166] width 134 height 23
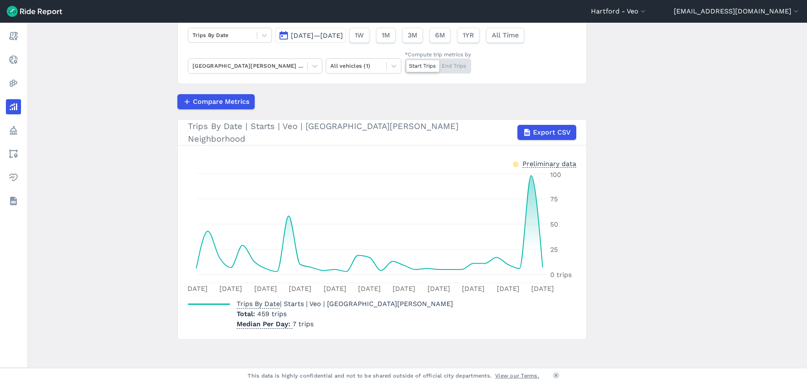
click at [456, 67] on div "Start Trips End Trips" at bounding box center [438, 65] width 66 height 15
click at [405, 64] on input "*Compute trip metrics by Start Trips End Trips" at bounding box center [405, 60] width 0 height 5
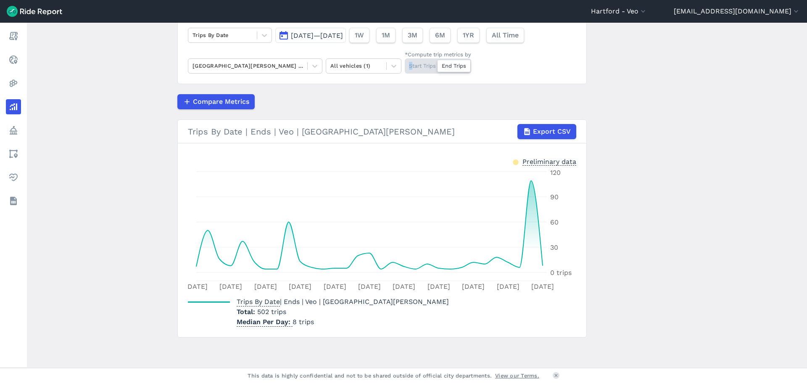
drag, startPoint x: 408, startPoint y: 63, endPoint x: 419, endPoint y: 82, distance: 22.0
click at [410, 63] on div "Start Trips End Trips" at bounding box center [438, 65] width 66 height 15
click at [425, 65] on div "Start Trips End Trips" at bounding box center [438, 65] width 66 height 15
click at [405, 64] on input "*Compute trip metrics by Start Trips End Trips" at bounding box center [405, 60] width 0 height 5
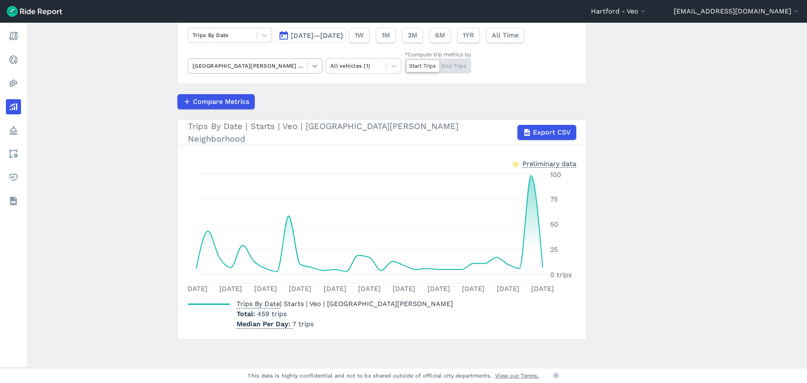
click at [312, 66] on icon at bounding box center [314, 66] width 5 height 3
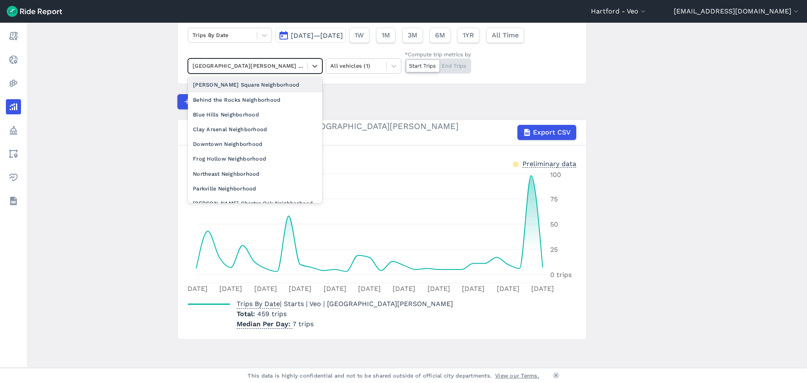
scroll to position [42, 0]
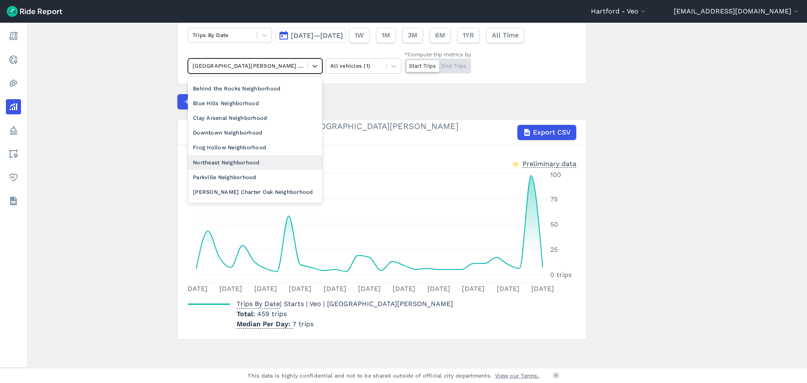
click at [263, 158] on div "Northeast Neighborhood" at bounding box center [255, 162] width 134 height 15
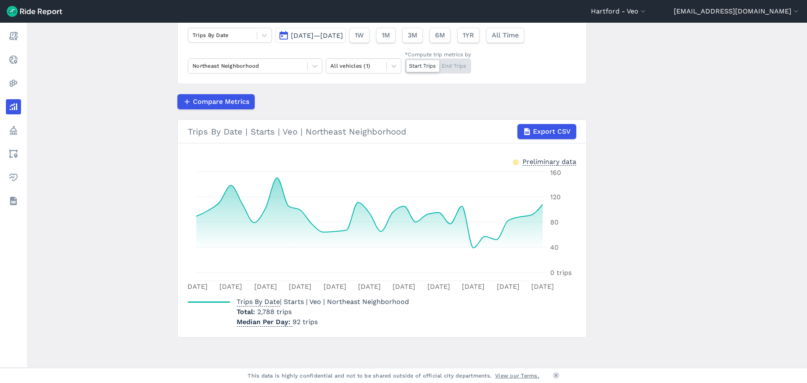
drag, startPoint x: 440, startPoint y: 69, endPoint x: 445, endPoint y: 69, distance: 4.2
click at [441, 69] on div "Start Trips End Trips" at bounding box center [438, 65] width 66 height 15
click at [405, 64] on input "*Compute trip metrics by Start Trips End Trips" at bounding box center [405, 60] width 0 height 5
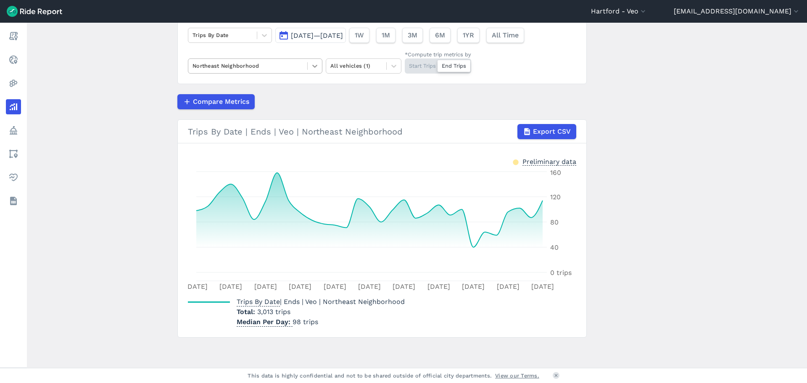
drag, startPoint x: 319, startPoint y: 63, endPoint x: 319, endPoint y: 73, distance: 9.7
click at [319, 63] on div at bounding box center [315, 66] width 14 height 14
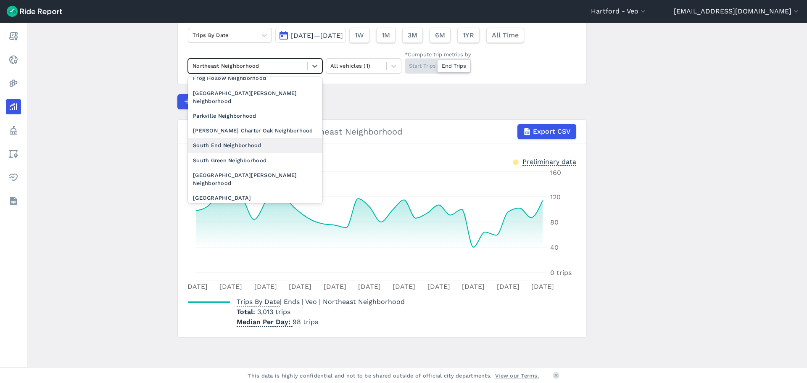
scroll to position [126, 0]
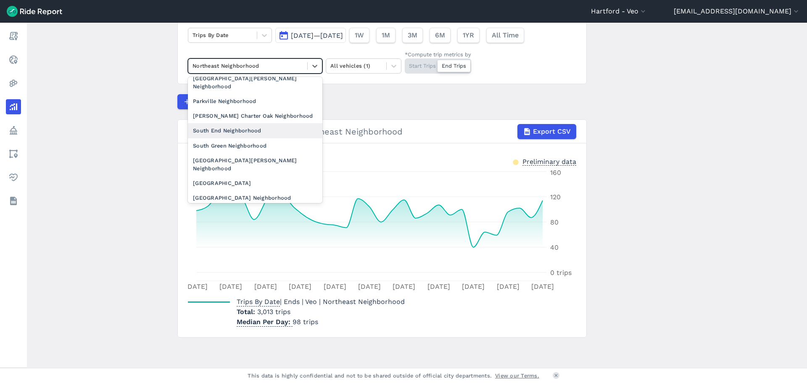
click at [257, 124] on div "South End Neighborhood" at bounding box center [255, 130] width 134 height 15
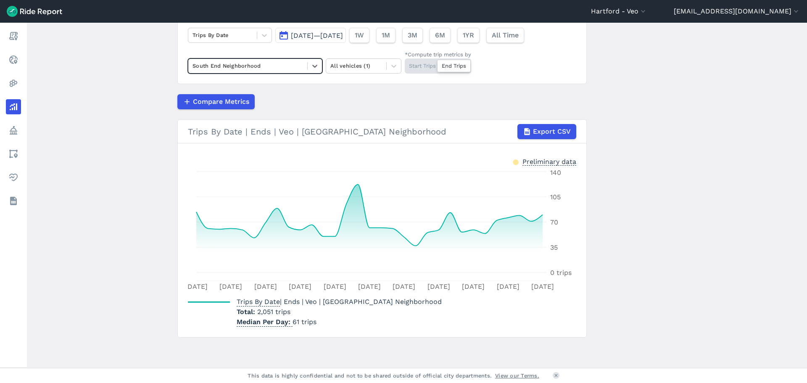
click at [414, 69] on div "Start Trips End Trips" at bounding box center [438, 65] width 66 height 15
click at [405, 64] on input "*Compute trip metrics by Start Trips End Trips" at bounding box center [405, 60] width 0 height 5
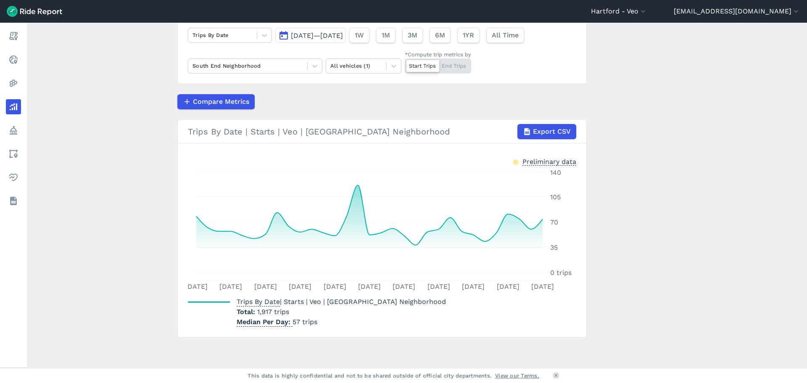
click at [448, 58] on div "Start Trips End Trips" at bounding box center [438, 65] width 66 height 15
click at [405, 58] on input "*Compute trip metrics by Start Trips End Trips" at bounding box center [405, 60] width 0 height 5
click at [319, 67] on div at bounding box center [315, 66] width 14 height 14
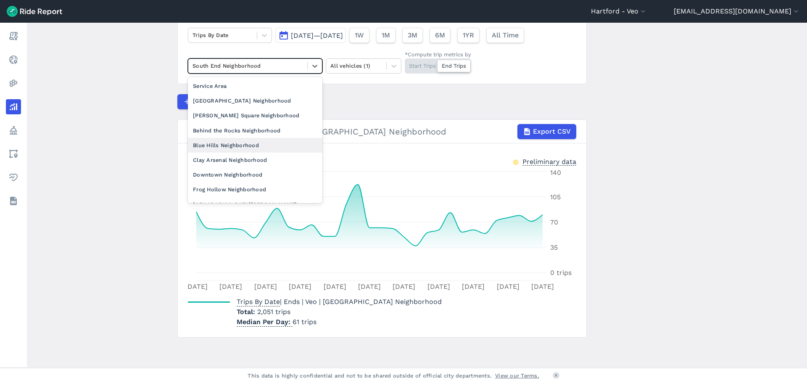
click at [267, 142] on div "Blue Hills Neighborhood" at bounding box center [255, 145] width 134 height 15
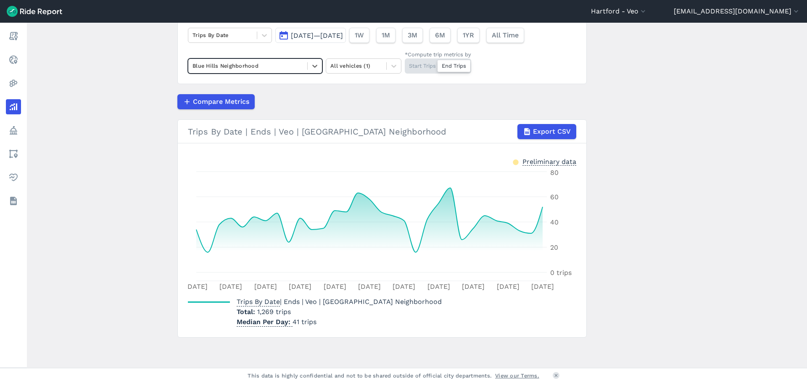
click at [417, 67] on div "Start Trips End Trips" at bounding box center [438, 65] width 66 height 15
click at [431, 65] on div "Start Trips End Trips" at bounding box center [438, 65] width 66 height 15
click at [405, 64] on input "*Compute trip metrics by Start Trips End Trips" at bounding box center [405, 60] width 0 height 5
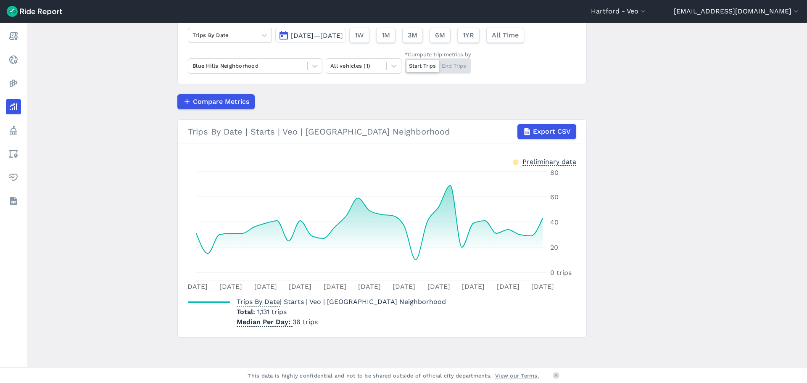
click at [456, 64] on div "Start Trips End Trips" at bounding box center [438, 65] width 66 height 15
click at [405, 64] on input "*Compute trip metrics by Start Trips End Trips" at bounding box center [405, 60] width 0 height 5
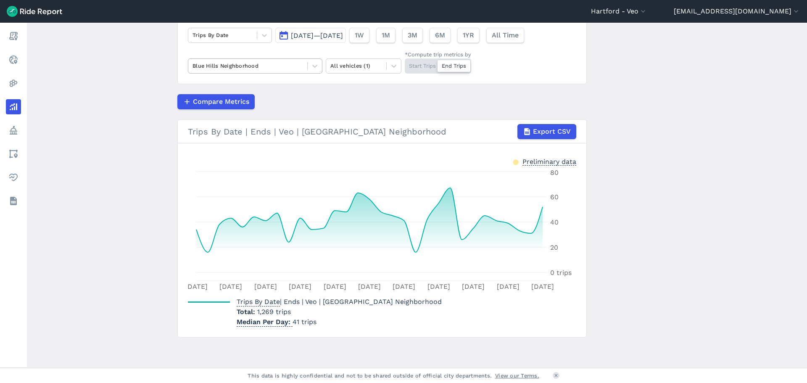
click at [306, 63] on div "Blue Hills Neighborhood" at bounding box center [247, 65] width 119 height 13
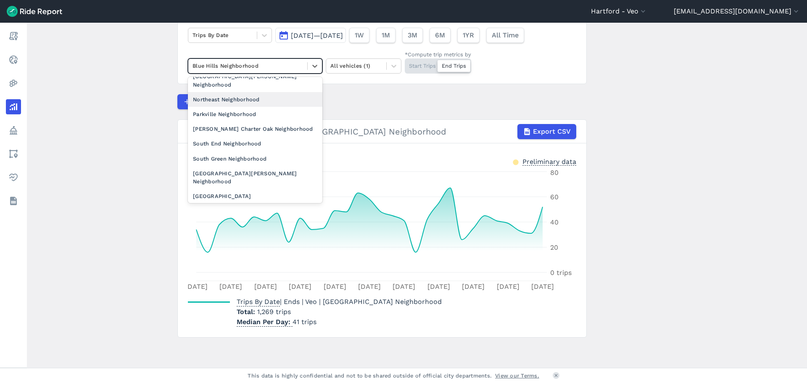
scroll to position [126, 0]
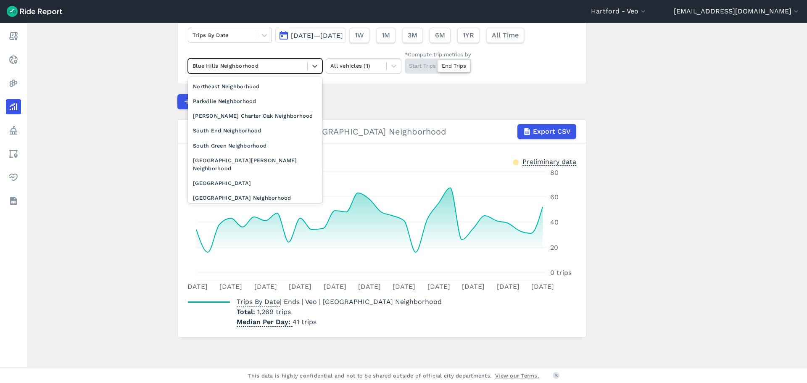
click at [245, 206] on div "West End Neighborhood" at bounding box center [255, 213] width 134 height 15
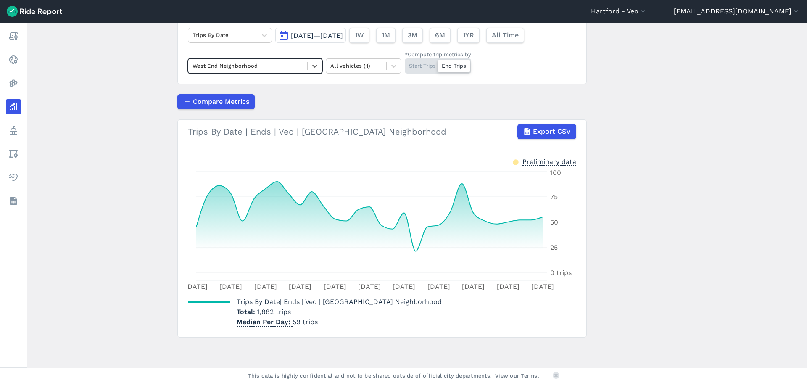
click at [428, 64] on div "Start Trips End Trips" at bounding box center [438, 65] width 66 height 15
click at [405, 64] on input "*Compute trip metrics by Start Trips End Trips" at bounding box center [405, 60] width 0 height 5
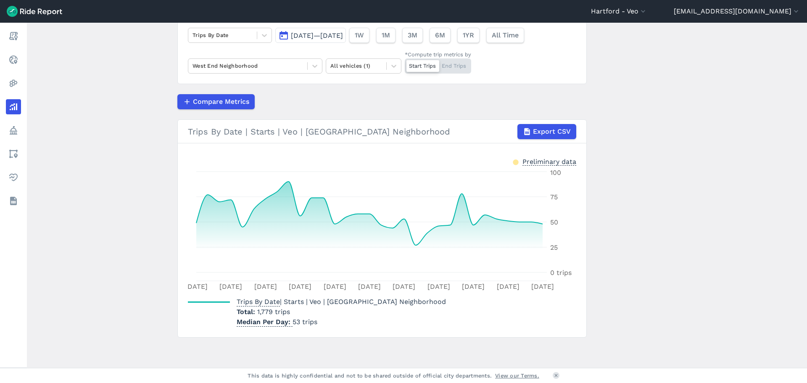
click at [451, 66] on div "Start Trips End Trips" at bounding box center [438, 65] width 66 height 15
click at [405, 64] on input "*Compute trip metrics by Start Trips End Trips" at bounding box center [405, 60] width 0 height 5
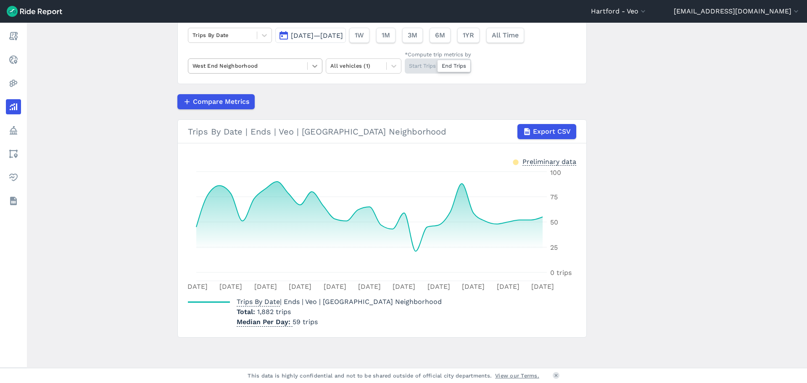
click at [320, 63] on div at bounding box center [315, 66] width 14 height 14
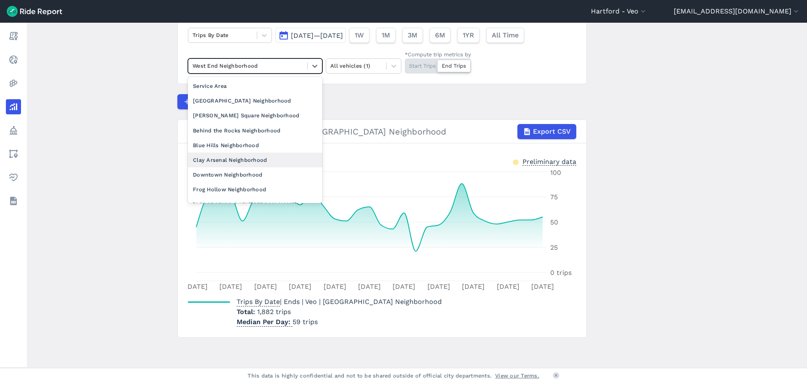
click at [252, 180] on div "Downtown Neighborhood" at bounding box center [255, 174] width 134 height 15
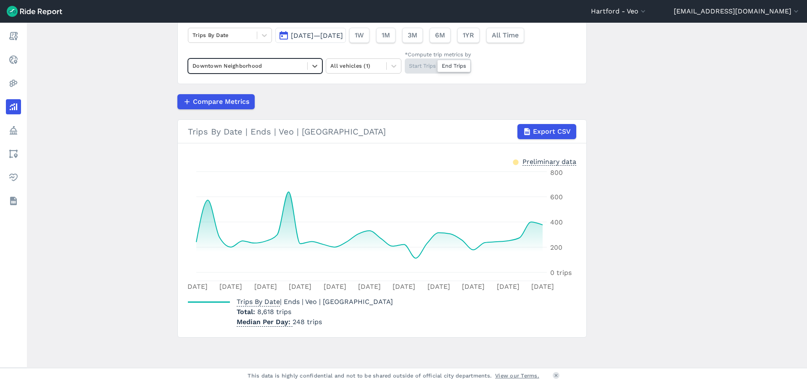
drag, startPoint x: 421, startPoint y: 63, endPoint x: 414, endPoint y: 89, distance: 26.5
click at [421, 63] on div "Start Trips End Trips" at bounding box center [438, 65] width 66 height 15
click at [405, 63] on input "*Compute trip metrics by Start Trips End Trips" at bounding box center [405, 60] width 0 height 5
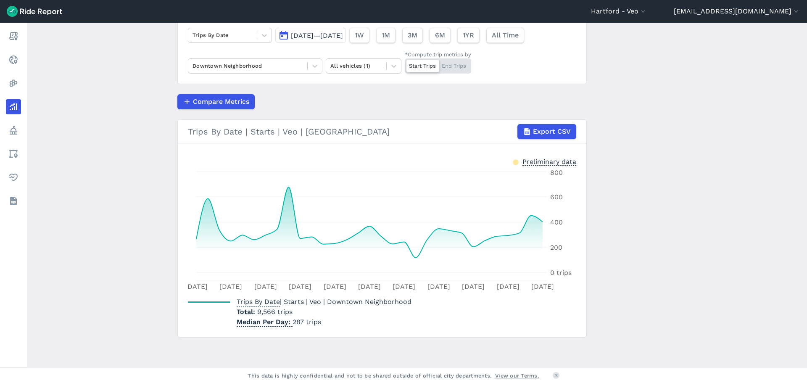
click at [449, 66] on div "Start Trips End Trips" at bounding box center [438, 65] width 66 height 15
click at [405, 64] on input "*Compute trip metrics by Start Trips End Trips" at bounding box center [405, 60] width 0 height 5
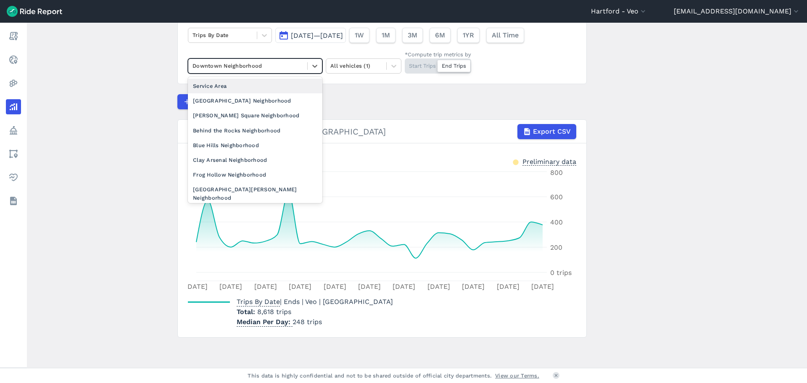
click at [305, 66] on div "Downtown Neighborhood" at bounding box center [247, 65] width 119 height 13
click at [284, 101] on div "[GEOGRAPHIC_DATA] Neighborhood" at bounding box center [255, 100] width 134 height 15
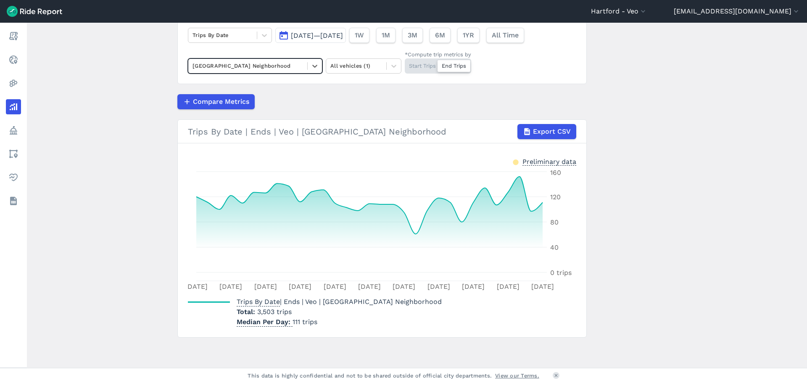
click at [423, 64] on div "Start Trips End Trips" at bounding box center [438, 65] width 66 height 15
click at [405, 64] on input "*Compute trip metrics by Start Trips End Trips" at bounding box center [405, 60] width 0 height 5
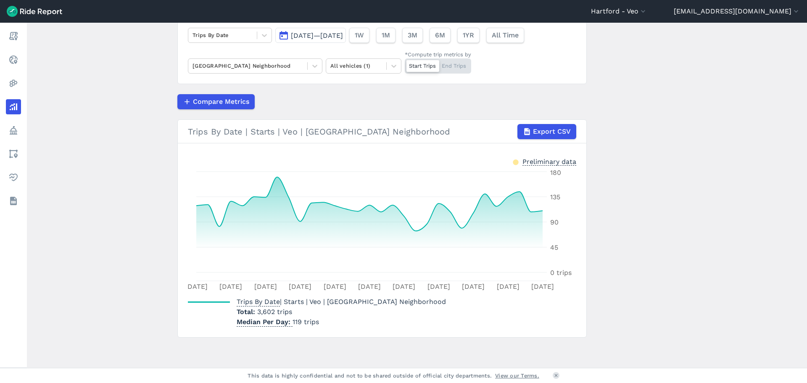
drag, startPoint x: 456, startPoint y: 64, endPoint x: 448, endPoint y: 92, distance: 29.0
click at [456, 64] on div "Start Trips End Trips" at bounding box center [438, 65] width 66 height 15
click at [405, 64] on input "*Compute trip metrics by Start Trips End Trips" at bounding box center [405, 60] width 0 height 5
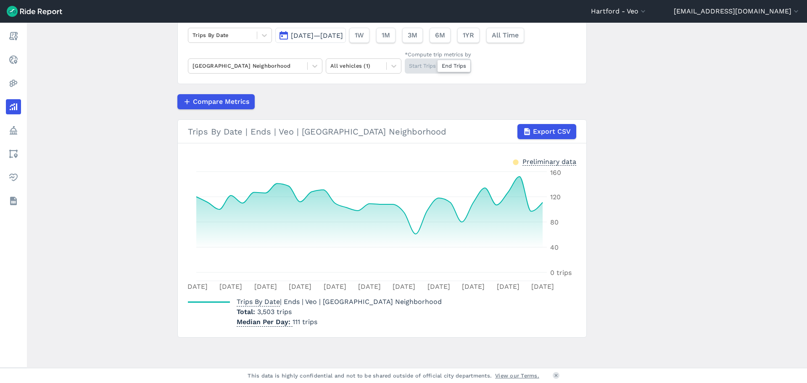
drag, startPoint x: 428, startPoint y: 61, endPoint x: 428, endPoint y: 69, distance: 7.6
click at [428, 61] on div "Start Trips End Trips" at bounding box center [438, 65] width 66 height 15
click at [405, 61] on input "*Compute trip metrics by Start Trips End Trips" at bounding box center [405, 60] width 0 height 5
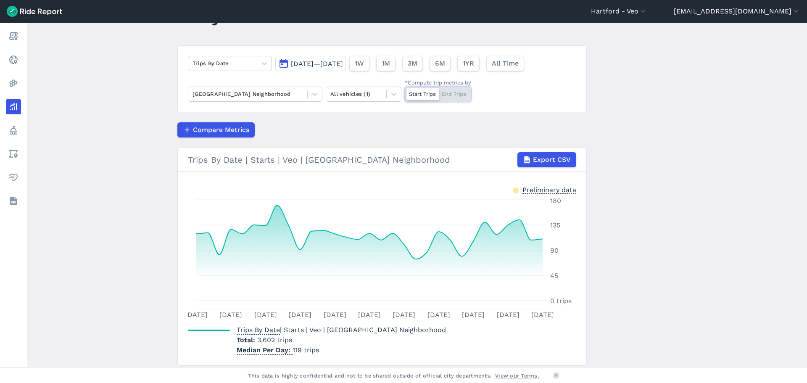
scroll to position [26, 0]
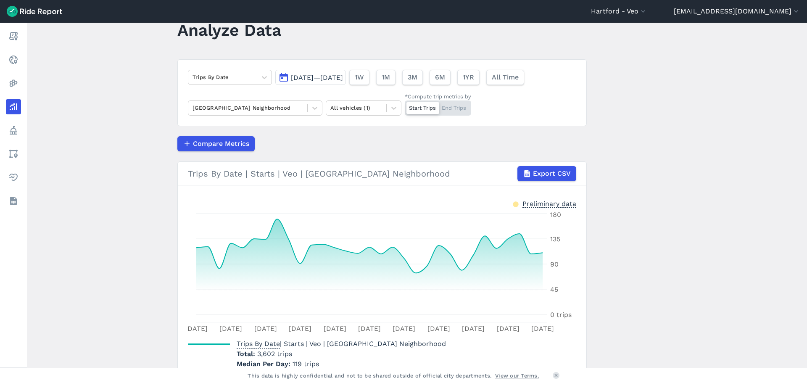
click at [287, 81] on button "[DATE]—[DATE]" at bounding box center [310, 77] width 71 height 15
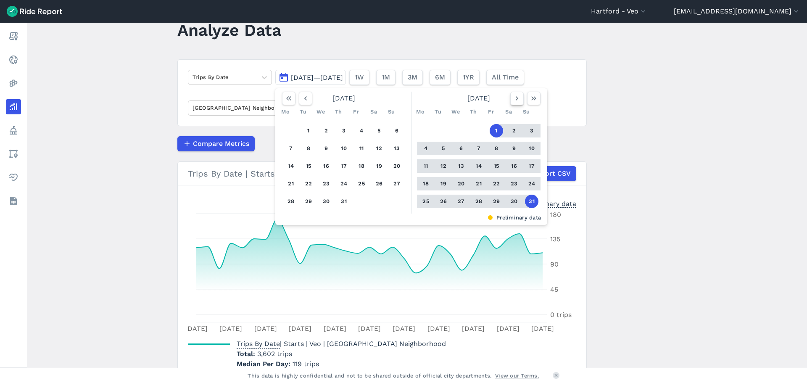
click at [518, 98] on icon "button" at bounding box center [517, 98] width 8 height 8
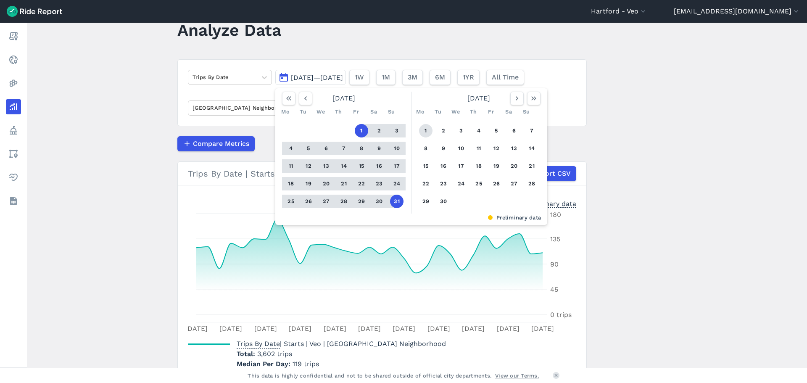
click at [427, 129] on button "1" at bounding box center [425, 130] width 13 height 13
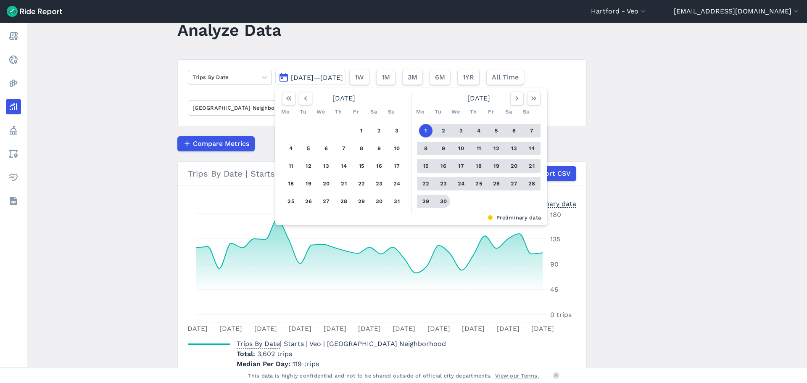
click at [443, 202] on button "30" at bounding box center [443, 201] width 13 height 13
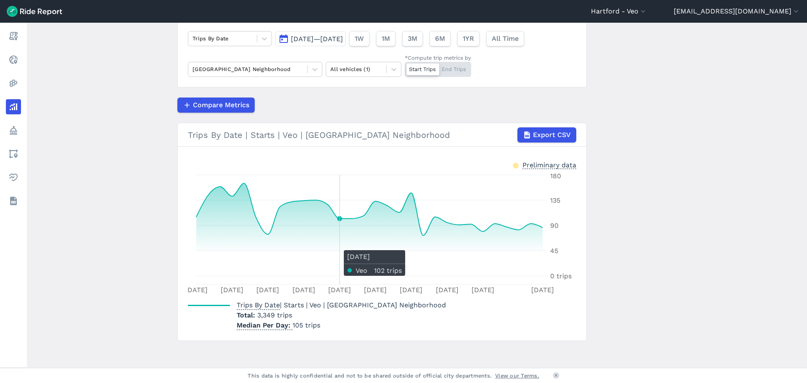
scroll to position [68, 0]
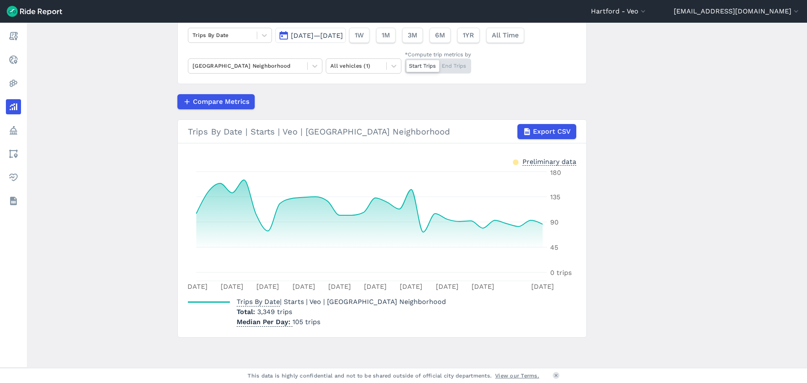
drag, startPoint x: 461, startPoint y: 63, endPoint x: 459, endPoint y: 69, distance: 6.0
click at [461, 63] on div "Start Trips End Trips" at bounding box center [438, 65] width 66 height 15
click at [405, 63] on input "*Compute trip metrics by Start Trips End Trips" at bounding box center [405, 60] width 0 height 5
click at [309, 63] on div at bounding box center [315, 66] width 14 height 14
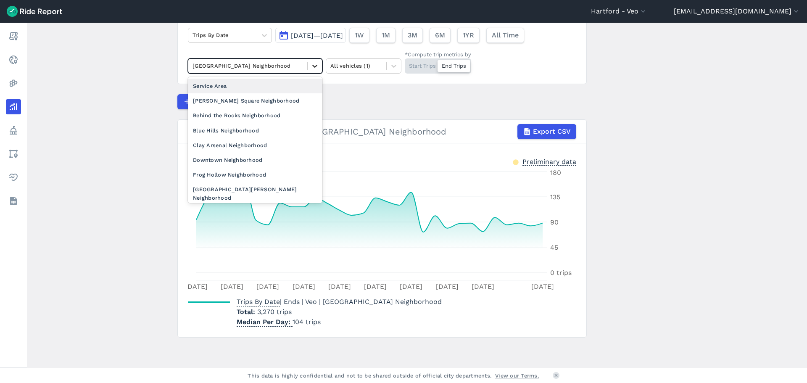
click at [314, 67] on icon at bounding box center [314, 66] width 5 height 3
click at [314, 66] on icon at bounding box center [315, 66] width 8 height 8
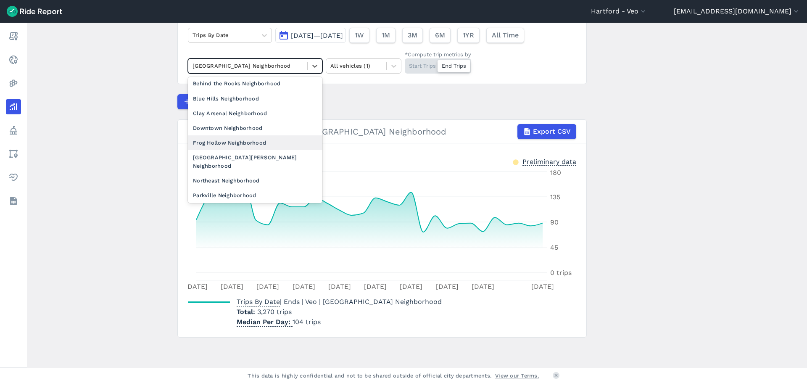
scroll to position [42, 0]
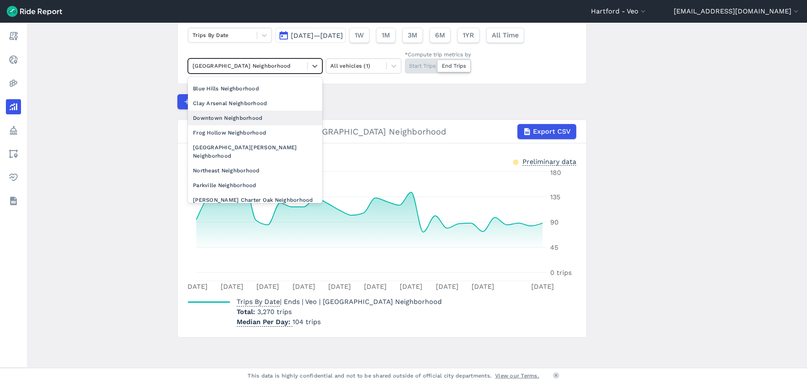
click at [222, 118] on div "Downtown Neighborhood" at bounding box center [255, 118] width 134 height 15
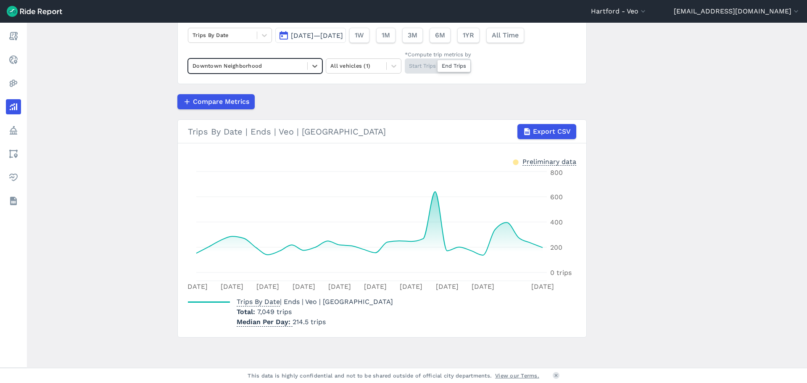
click at [420, 66] on div "Start Trips End Trips" at bounding box center [438, 65] width 66 height 15
click at [405, 64] on input "*Compute trip metrics by Start Trips End Trips" at bounding box center [405, 60] width 0 height 5
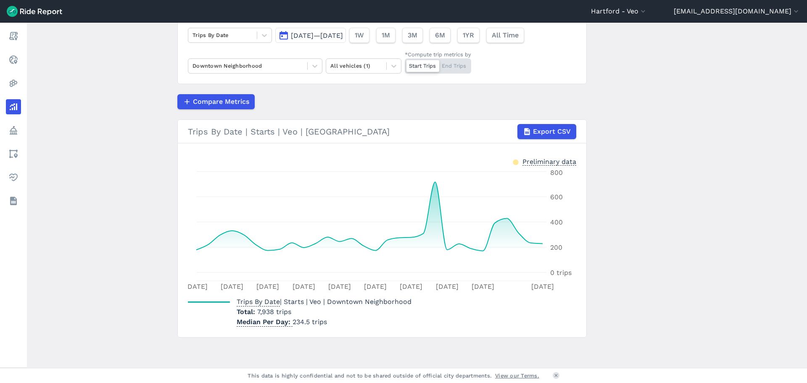
drag, startPoint x: 452, startPoint y: 61, endPoint x: 452, endPoint y: 66, distance: 5.5
click at [452, 61] on div "Start Trips End Trips" at bounding box center [438, 65] width 66 height 15
click at [405, 61] on input "*Compute trip metrics by Start Trips End Trips" at bounding box center [405, 60] width 0 height 5
click at [313, 66] on icon at bounding box center [315, 66] width 8 height 8
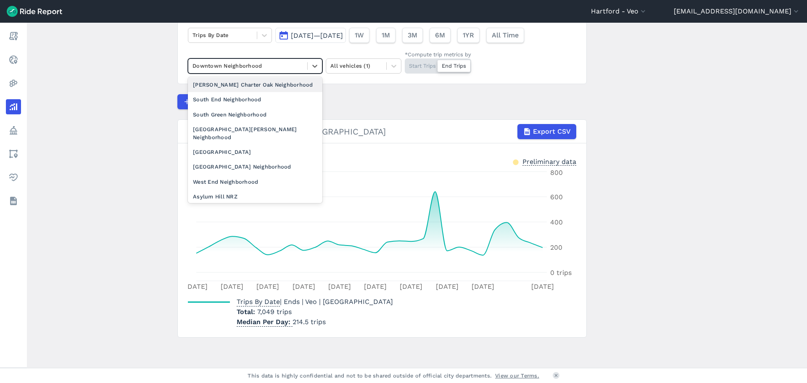
scroll to position [168, 0]
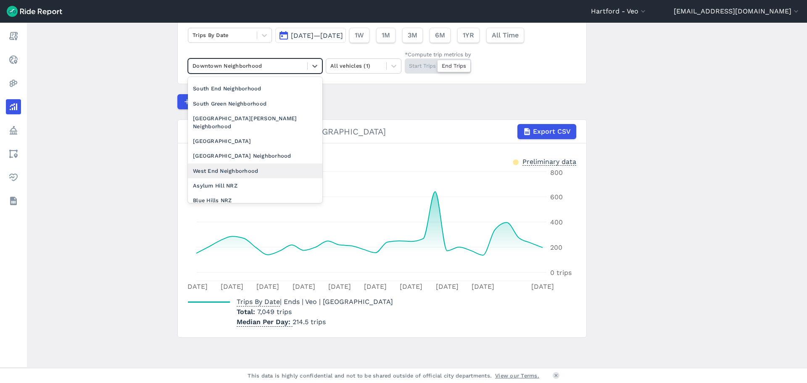
click at [248, 163] on div "West End Neighborhood" at bounding box center [255, 170] width 134 height 15
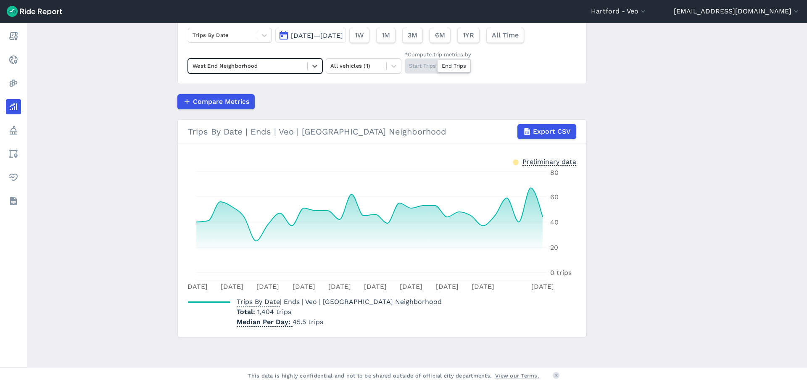
click at [416, 62] on div "Start Trips End Trips" at bounding box center [438, 65] width 66 height 15
click at [405, 62] on input "*Compute trip metrics by Start Trips End Trips" at bounding box center [405, 60] width 0 height 5
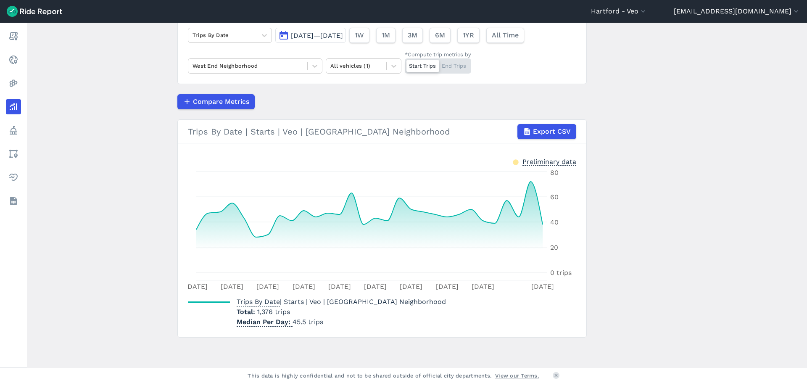
drag, startPoint x: 451, startPoint y: 69, endPoint x: 449, endPoint y: 84, distance: 15.6
click at [451, 69] on div "Start Trips End Trips" at bounding box center [438, 65] width 66 height 15
click at [405, 64] on input "*Compute trip metrics by Start Trips End Trips" at bounding box center [405, 60] width 0 height 5
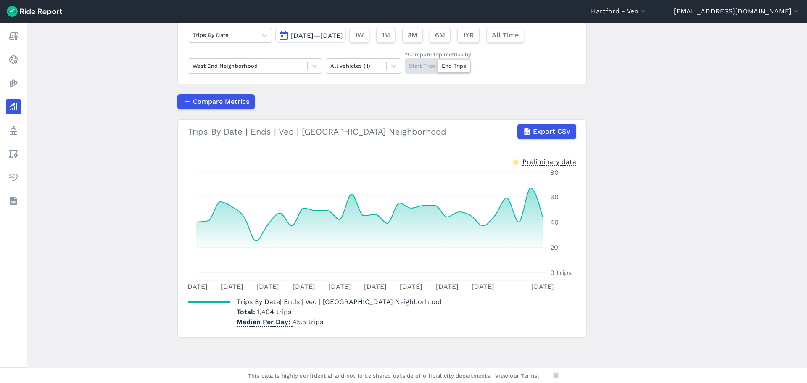
click at [417, 63] on div "Start Trips End Trips" at bounding box center [438, 65] width 66 height 15
click at [405, 63] on input "*Compute trip metrics by Start Trips End Trips" at bounding box center [405, 60] width 0 height 5
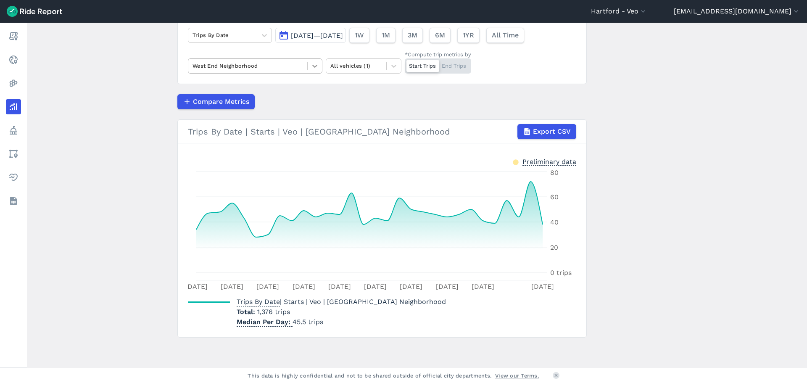
click at [317, 66] on icon at bounding box center [315, 66] width 8 height 8
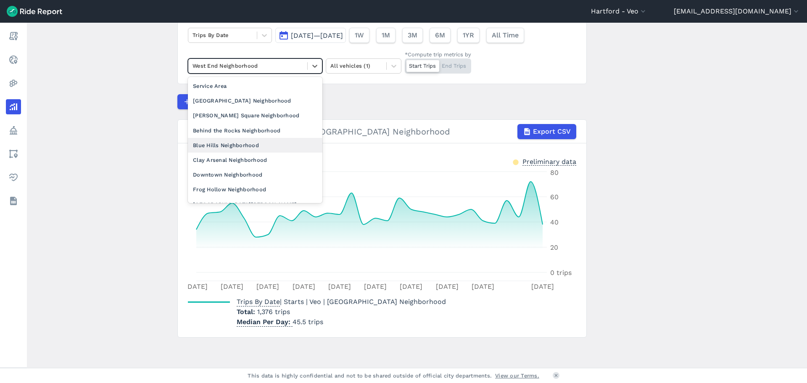
click at [251, 144] on div "Blue Hills Neighborhood" at bounding box center [255, 145] width 134 height 15
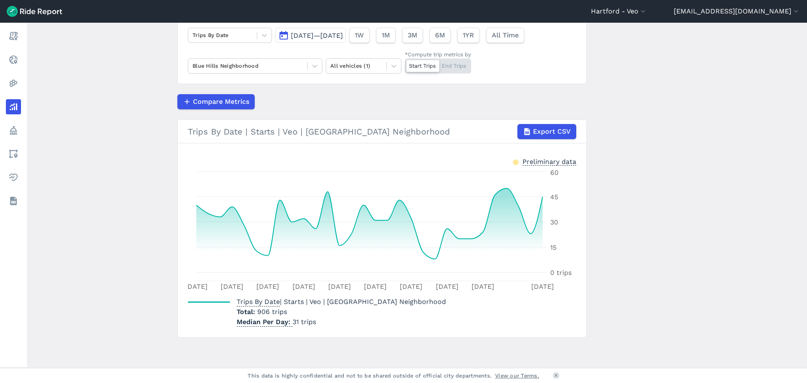
click at [460, 67] on div "Start Trips End Trips" at bounding box center [438, 65] width 66 height 15
click at [405, 64] on input "*Compute trip metrics by Start Trips End Trips" at bounding box center [405, 60] width 0 height 5
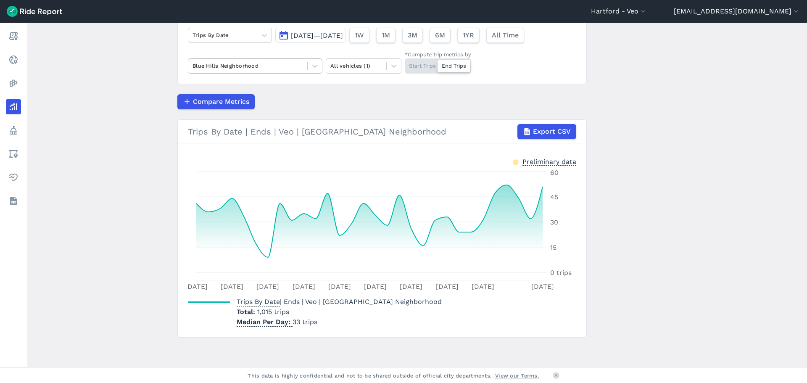
click at [305, 65] on div "Blue Hills Neighborhood" at bounding box center [247, 65] width 119 height 13
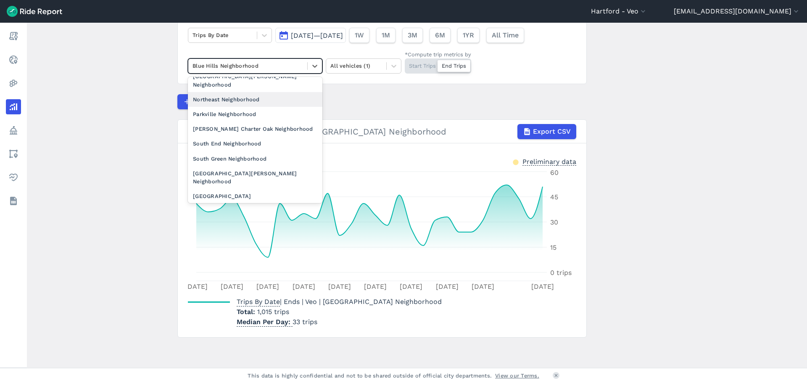
scroll to position [126, 0]
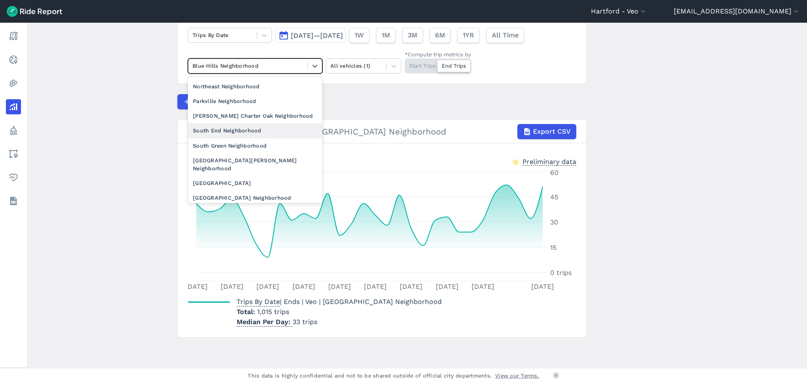
click at [259, 123] on div "South End Neighborhood" at bounding box center [255, 130] width 134 height 15
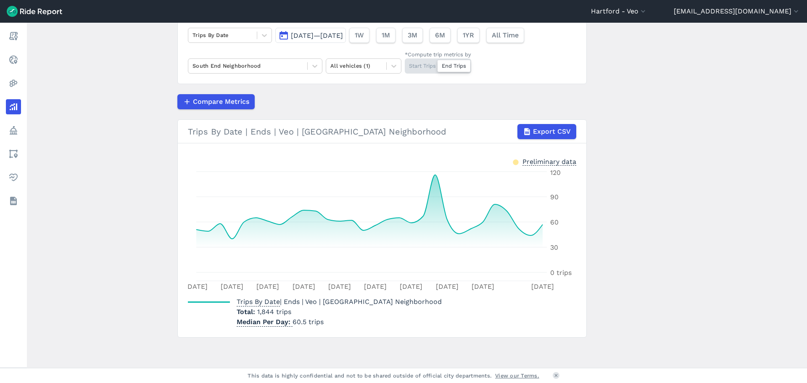
click at [424, 67] on div "Start Trips End Trips" at bounding box center [438, 65] width 66 height 15
click at [405, 64] on input "*Compute trip metrics by Start Trips End Trips" at bounding box center [405, 60] width 0 height 5
drag, startPoint x: 455, startPoint y: 64, endPoint x: 448, endPoint y: 86, distance: 23.2
click at [455, 64] on div "Start Trips End Trips" at bounding box center [438, 65] width 66 height 15
click at [405, 64] on input "*Compute trip metrics by Start Trips End Trips" at bounding box center [405, 60] width 0 height 5
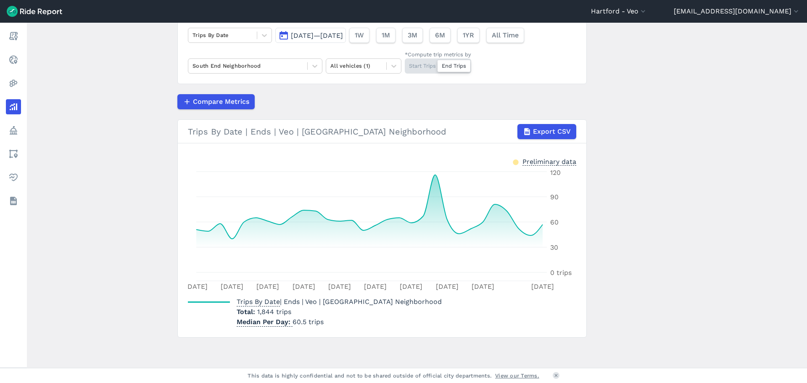
click at [434, 71] on div "Start Trips End Trips" at bounding box center [438, 65] width 66 height 15
click at [405, 64] on input "*Compute trip metrics by Start Trips End Trips" at bounding box center [405, 60] width 0 height 5
click at [317, 70] on div at bounding box center [315, 66] width 14 height 14
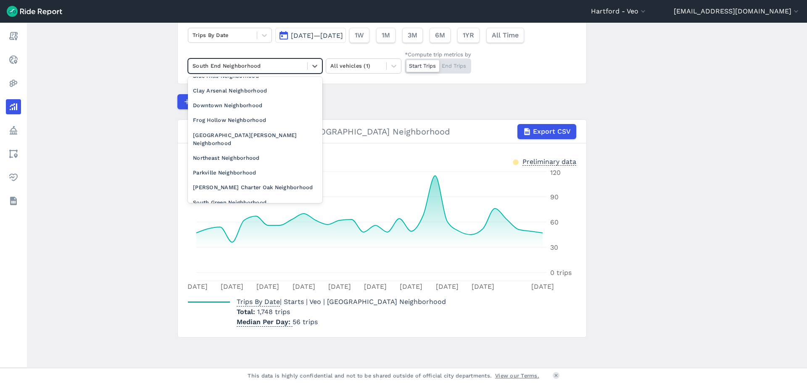
scroll to position [84, 0]
click at [254, 136] on div "Northeast Neighborhood" at bounding box center [255, 143] width 134 height 15
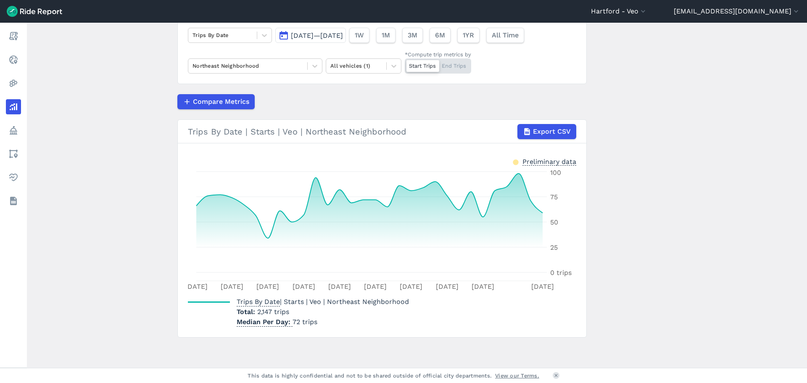
click at [451, 64] on div "Start Trips End Trips" at bounding box center [438, 65] width 66 height 15
click at [405, 64] on input "*Compute trip metrics by Start Trips End Trips" at bounding box center [405, 60] width 0 height 5
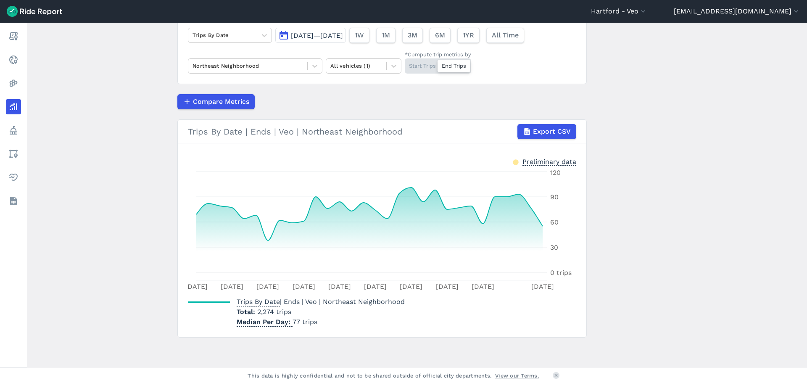
drag, startPoint x: 427, startPoint y: 66, endPoint x: 427, endPoint y: 104, distance: 38.7
click at [427, 66] on div "Start Trips End Trips" at bounding box center [438, 65] width 66 height 15
click at [405, 64] on input "*Compute trip metrics by Start Trips End Trips" at bounding box center [405, 60] width 0 height 5
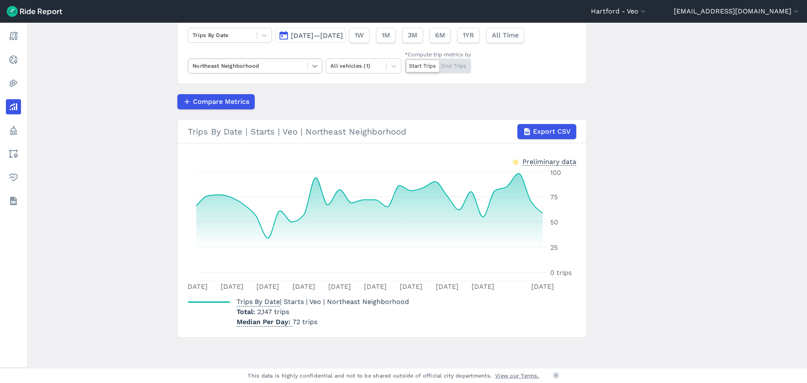
drag, startPoint x: 319, startPoint y: 66, endPoint x: 318, endPoint y: 74, distance: 7.7
click at [319, 66] on div at bounding box center [315, 66] width 14 height 14
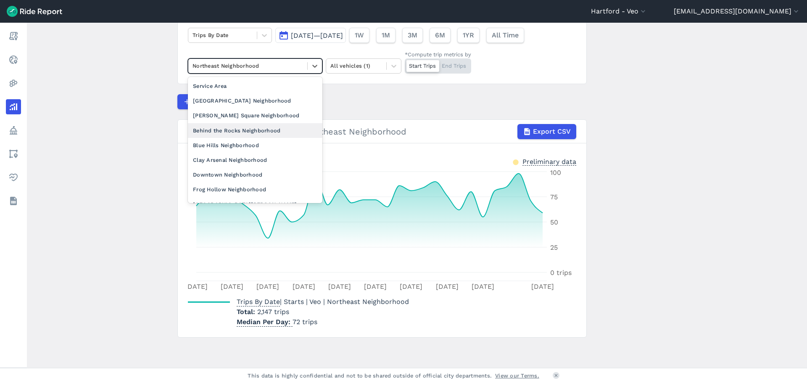
scroll to position [42, 0]
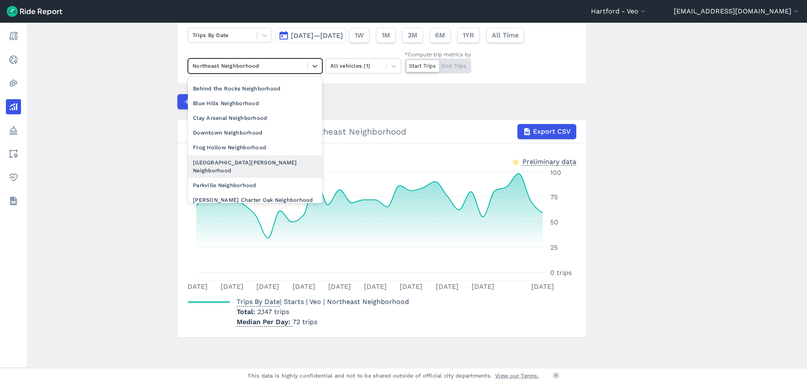
click at [255, 158] on div "[GEOGRAPHIC_DATA][PERSON_NAME] Neighborhood" at bounding box center [255, 166] width 134 height 23
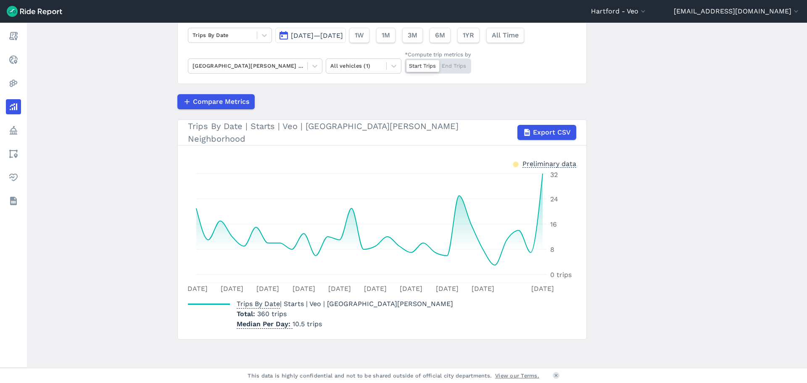
click at [447, 72] on div "Start Trips End Trips" at bounding box center [438, 65] width 66 height 15
click at [405, 64] on input "*Compute trip metrics by Start Trips End Trips" at bounding box center [405, 60] width 0 height 5
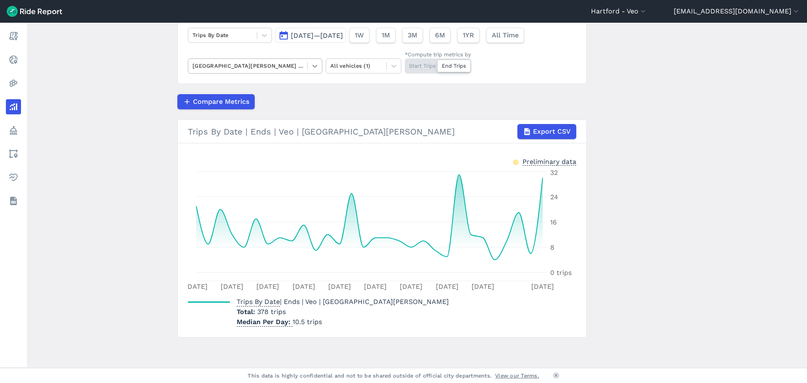
click at [309, 61] on div at bounding box center [315, 66] width 14 height 14
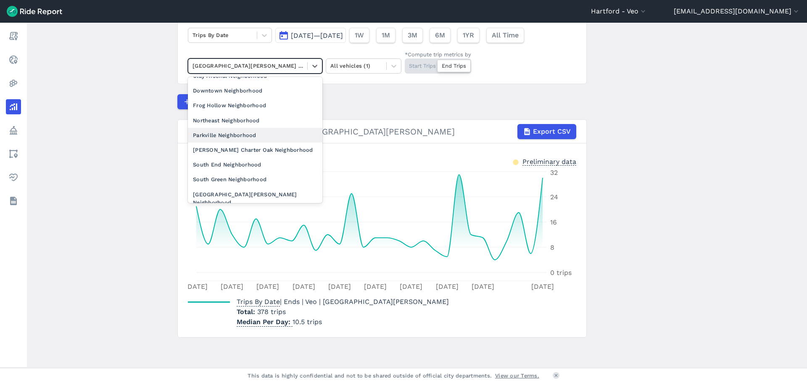
scroll to position [126, 0]
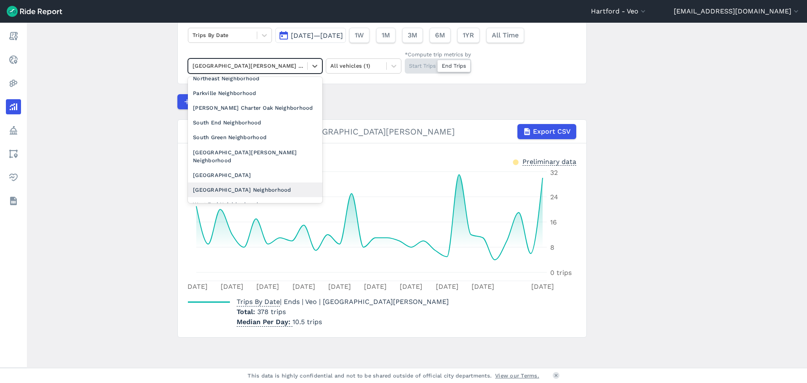
click at [250, 182] on div "[GEOGRAPHIC_DATA] Neighborhood" at bounding box center [255, 189] width 134 height 15
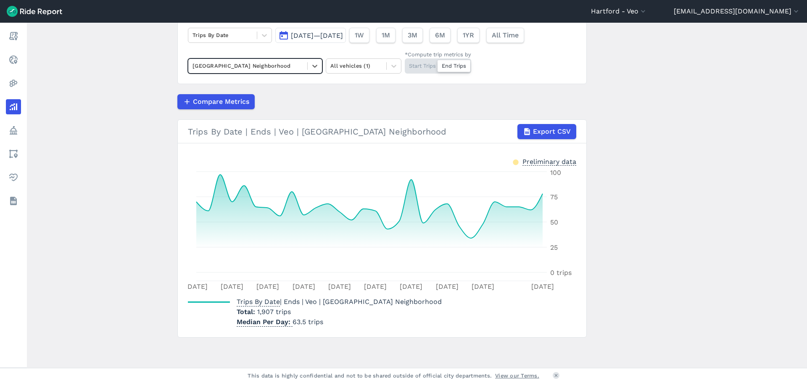
click at [425, 71] on div "Start Trips End Trips" at bounding box center [438, 65] width 66 height 15
click at [405, 64] on input "*Compute trip metrics by Start Trips End Trips" at bounding box center [405, 60] width 0 height 5
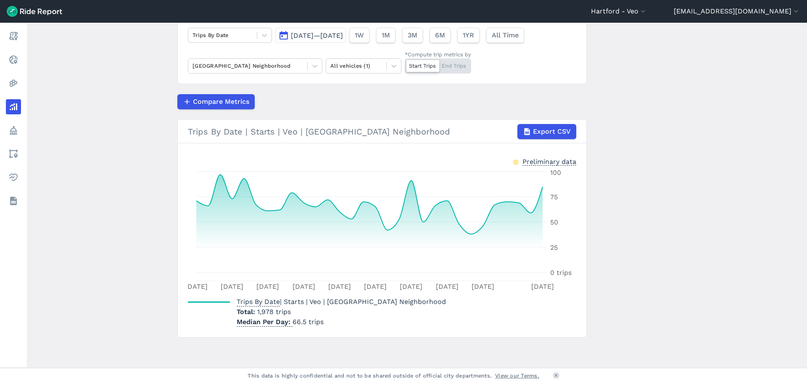
click at [456, 70] on div "Start Trips End Trips" at bounding box center [438, 65] width 66 height 15
click at [405, 64] on input "*Compute trip metrics by Start Trips End Trips" at bounding box center [405, 60] width 0 height 5
click at [312, 69] on icon at bounding box center [315, 66] width 8 height 8
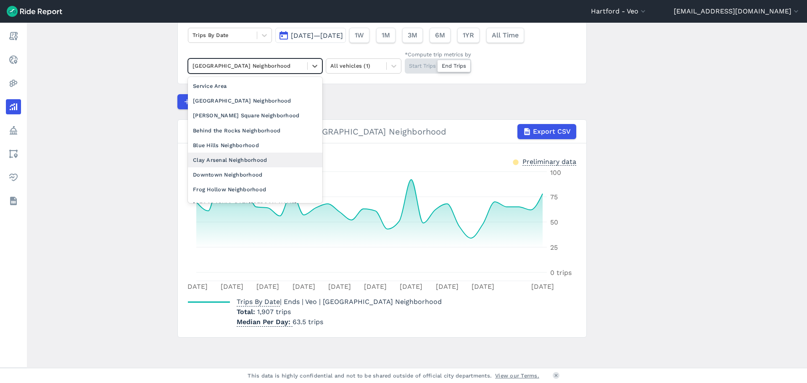
drag, startPoint x: 257, startPoint y: 153, endPoint x: 279, endPoint y: 152, distance: 22.7
click at [257, 153] on div "Clay Arsenal Neighborhood" at bounding box center [255, 160] width 134 height 15
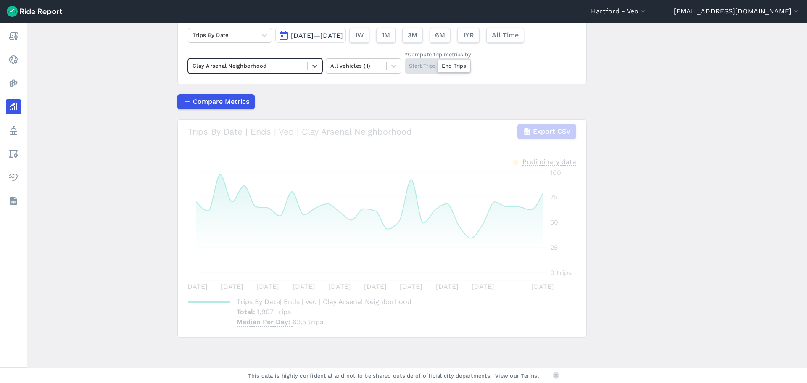
click at [421, 68] on div "Start Trips End Trips" at bounding box center [438, 65] width 66 height 15
click at [405, 64] on input "*Compute trip metrics by Start Trips End Trips" at bounding box center [405, 60] width 0 height 5
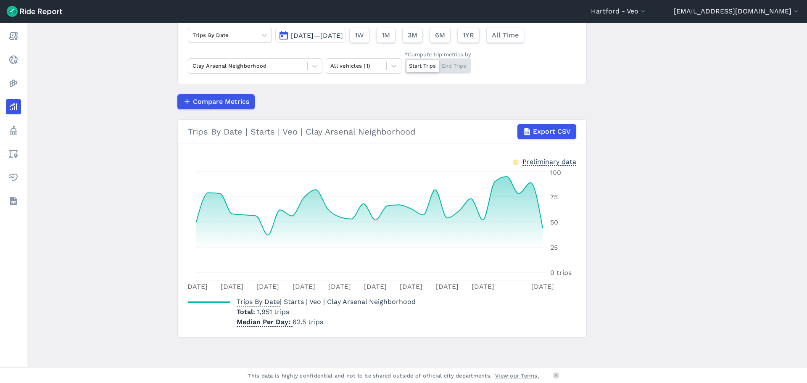
drag, startPoint x: 461, startPoint y: 67, endPoint x: 477, endPoint y: 137, distance: 71.9
click at [461, 67] on div "Start Trips End Trips" at bounding box center [438, 65] width 66 height 15
click at [405, 64] on input "*Compute trip metrics by Start Trips End Trips" at bounding box center [405, 60] width 0 height 5
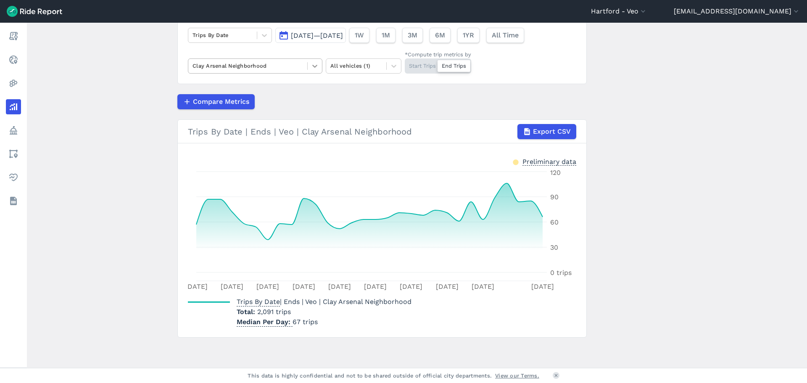
click at [320, 67] on div at bounding box center [315, 66] width 14 height 14
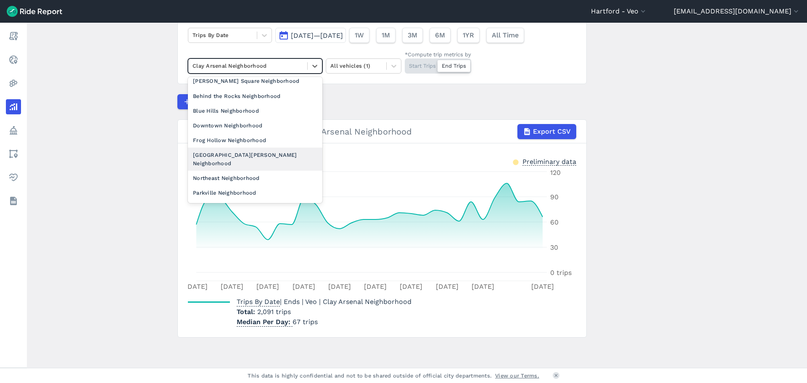
scroll to position [42, 0]
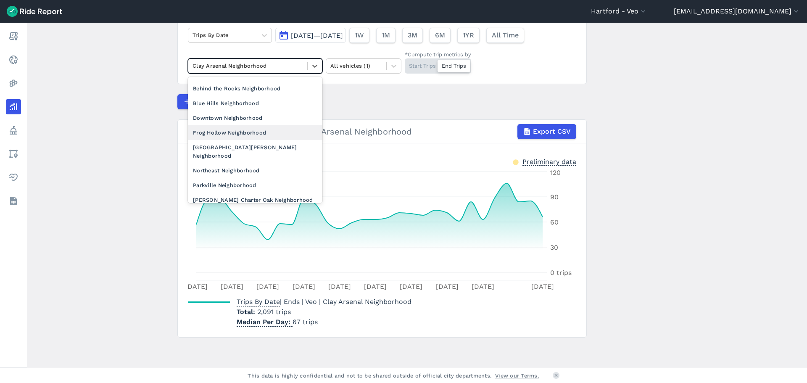
click at [243, 136] on div "Frog Hollow Neighborhood" at bounding box center [255, 132] width 134 height 15
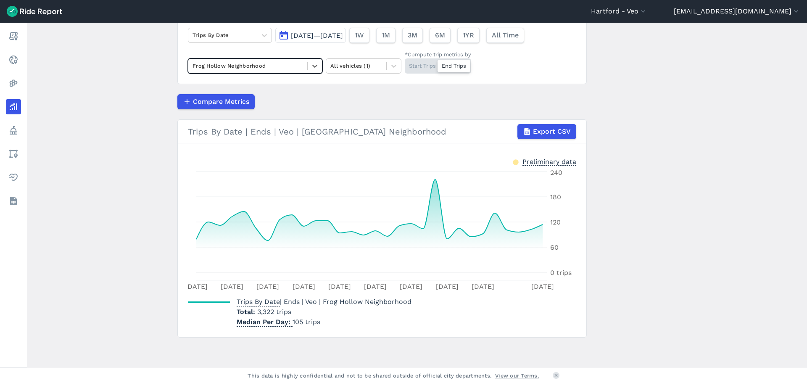
click at [425, 69] on div "Start Trips End Trips" at bounding box center [438, 65] width 66 height 15
click at [405, 64] on input "*Compute trip metrics by Start Trips End Trips" at bounding box center [405, 60] width 0 height 5
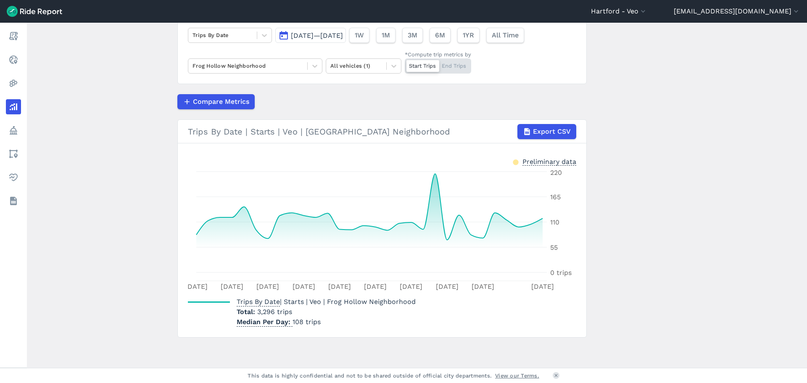
drag, startPoint x: 449, startPoint y: 64, endPoint x: 388, endPoint y: 181, distance: 131.8
click at [449, 64] on div "Start Trips End Trips" at bounding box center [438, 65] width 66 height 15
click at [405, 64] on input "*Compute trip metrics by Start Trips End Trips" at bounding box center [405, 60] width 0 height 5
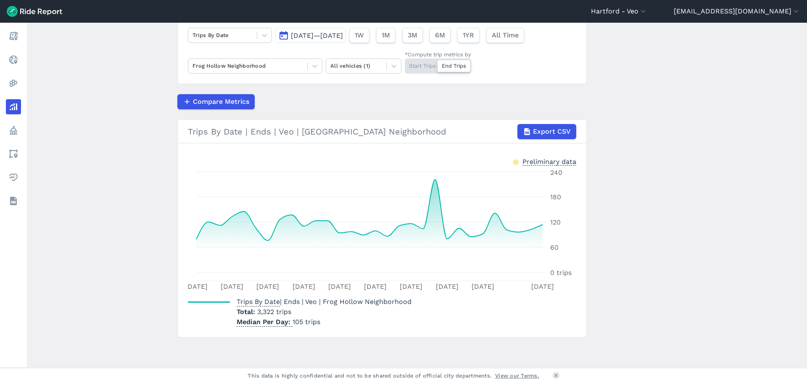
click at [426, 65] on div "Start Trips End Trips" at bounding box center [438, 65] width 66 height 15
click at [405, 64] on input "*Compute trip metrics by Start Trips End Trips" at bounding box center [405, 60] width 0 height 5
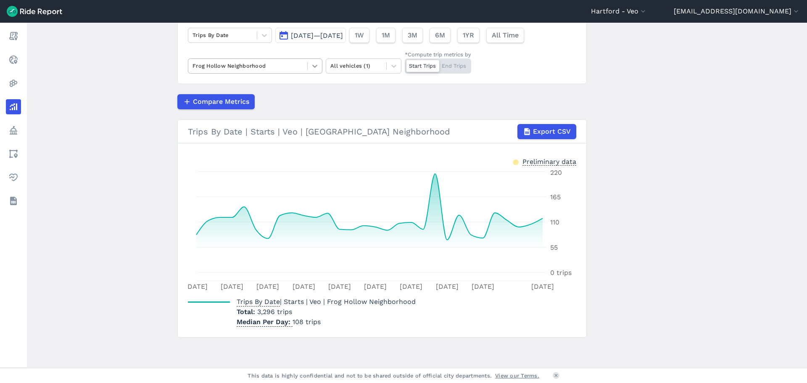
click at [313, 65] on icon at bounding box center [315, 66] width 8 height 8
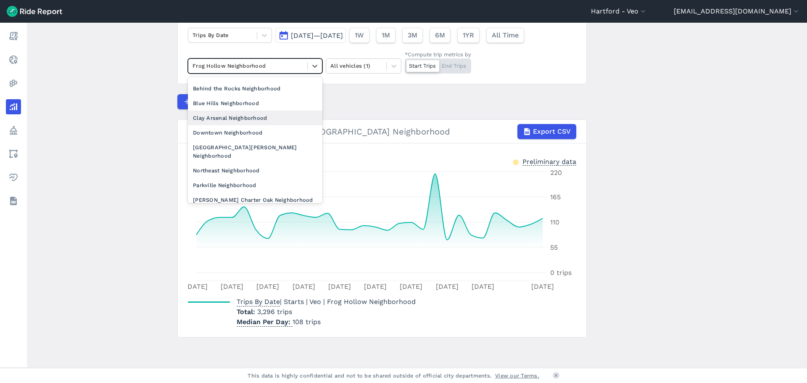
scroll to position [84, 0]
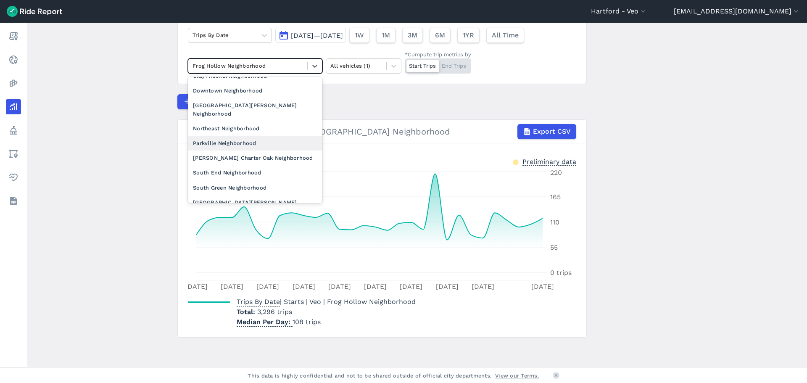
click at [262, 136] on div "Parkville Neighborhood" at bounding box center [255, 143] width 134 height 15
click at [262, 133] on div at bounding box center [382, 228] width 409 height 217
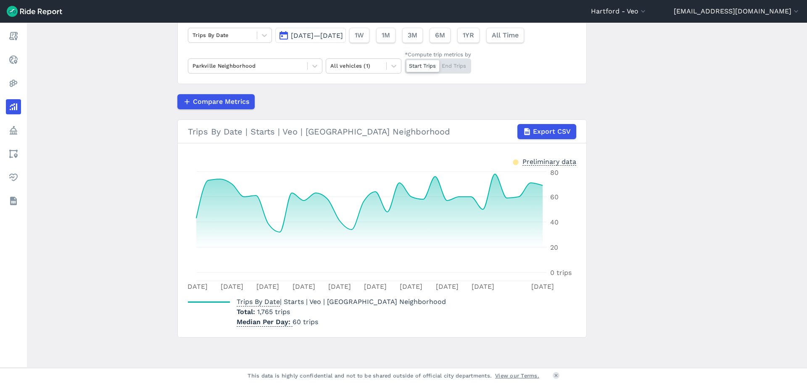
click at [416, 66] on div at bounding box center [422, 66] width 33 height 12
click at [405, 64] on input "*Compute trip metrics by Start Trips End Trips" at bounding box center [405, 60] width 0 height 5
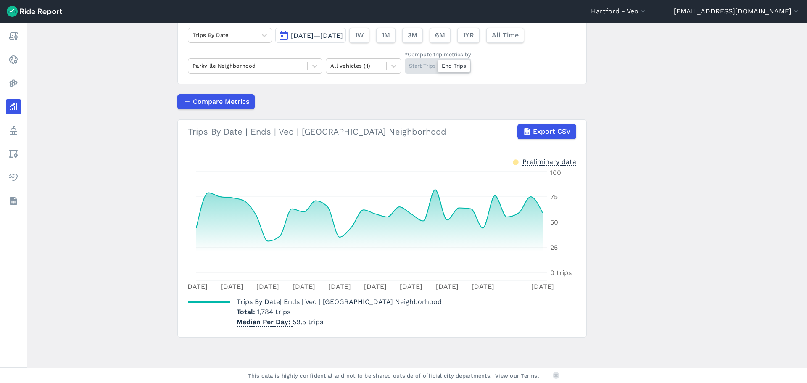
click at [422, 67] on div "Start Trips End Trips" at bounding box center [438, 65] width 66 height 15
click at [405, 64] on input "*Compute trip metrics by Start Trips End Trips" at bounding box center [405, 60] width 0 height 5
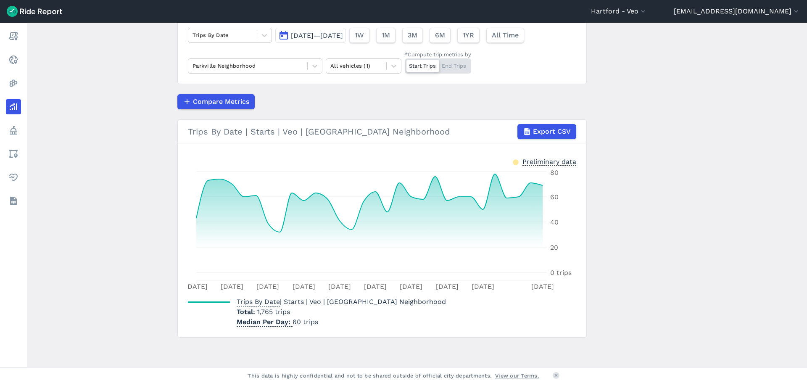
click at [445, 68] on div "Start Trips End Trips" at bounding box center [438, 65] width 66 height 15
click at [405, 64] on input "*Compute trip metrics by Start Trips End Trips" at bounding box center [405, 60] width 0 height 5
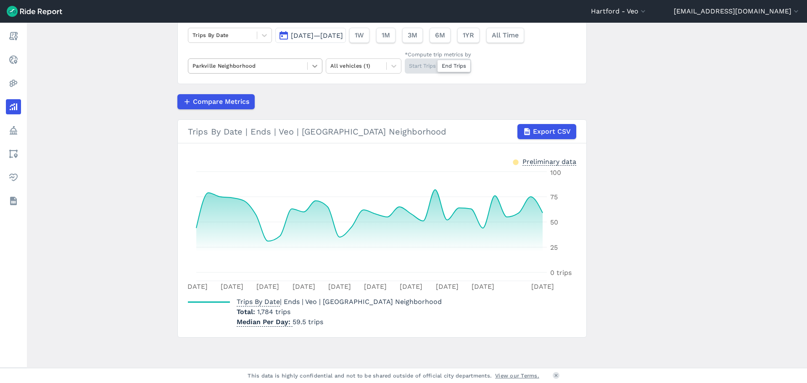
click at [313, 62] on icon at bounding box center [315, 66] width 8 height 8
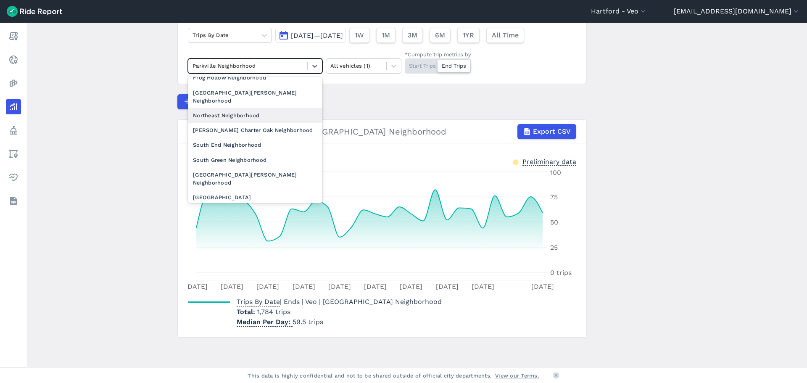
scroll to position [126, 0]
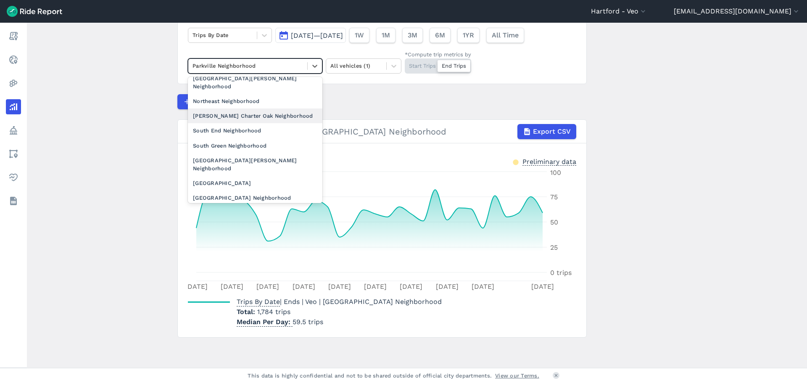
click at [256, 108] on div "[PERSON_NAME] Charter Oak Neighborhood" at bounding box center [255, 115] width 134 height 15
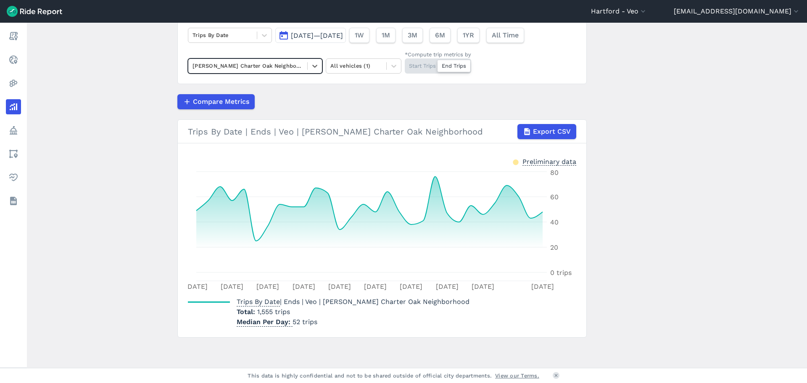
click at [426, 71] on div "Start Trips End Trips" at bounding box center [438, 65] width 66 height 15
click at [405, 64] on input "*Compute trip metrics by Start Trips End Trips" at bounding box center [405, 60] width 0 height 5
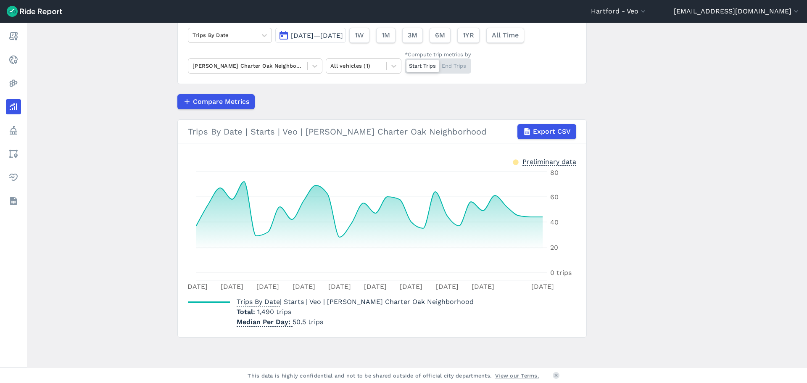
drag, startPoint x: 457, startPoint y: 53, endPoint x: 459, endPoint y: 65, distance: 12.4
click at [457, 53] on div "*Compute trip metrics by" at bounding box center [438, 54] width 66 height 8
click at [405, 58] on input "*Compute trip metrics by Start Trips End Trips" at bounding box center [405, 60] width 0 height 5
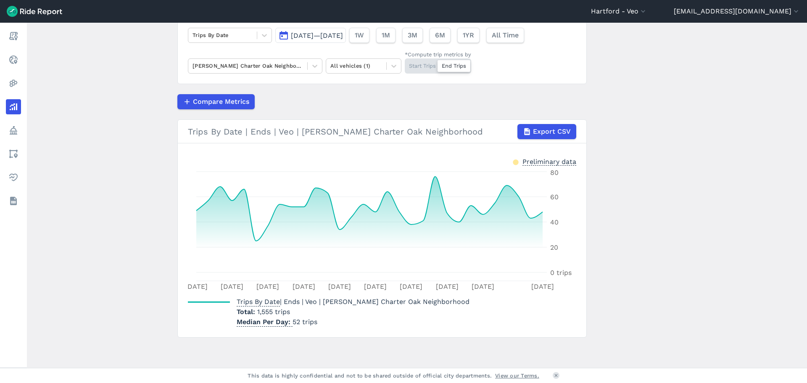
click at [459, 65] on div at bounding box center [454, 66] width 33 height 12
click at [405, 64] on input "*Compute trip metrics by Start Trips End Trips" at bounding box center [405, 60] width 0 height 5
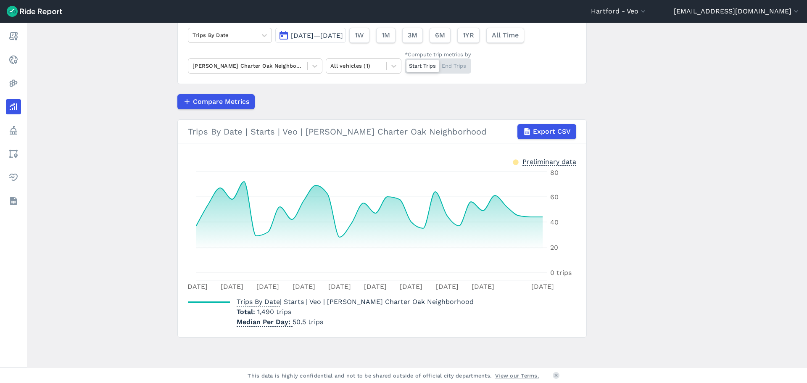
click at [457, 69] on div "Start Trips End Trips" at bounding box center [438, 65] width 66 height 15
click at [405, 64] on input "*Compute trip metrics by Start Trips End Trips" at bounding box center [405, 60] width 0 height 5
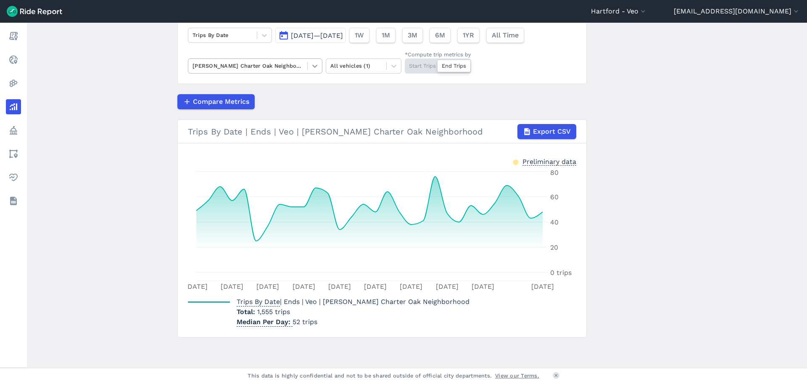
click at [314, 67] on icon at bounding box center [315, 66] width 8 height 8
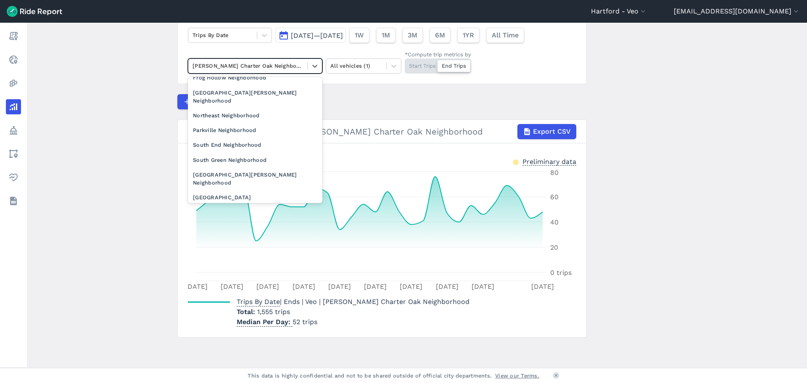
scroll to position [126, 0]
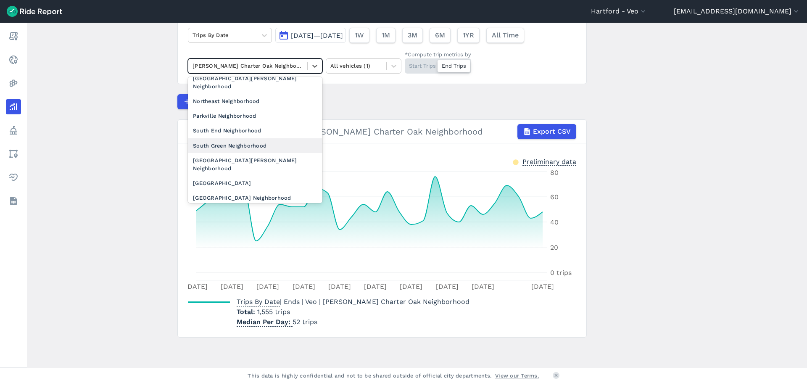
click at [257, 142] on div "South Green Neighborhood" at bounding box center [255, 145] width 134 height 15
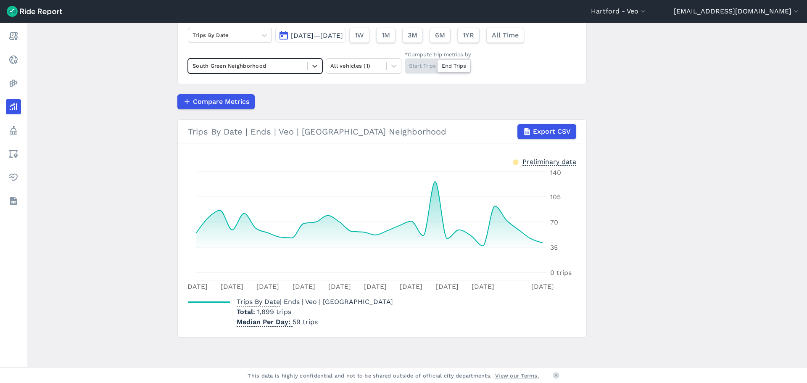
click at [417, 71] on div "Start Trips End Trips" at bounding box center [438, 65] width 66 height 15
click at [405, 64] on input "*Compute trip metrics by Start Trips End Trips" at bounding box center [405, 60] width 0 height 5
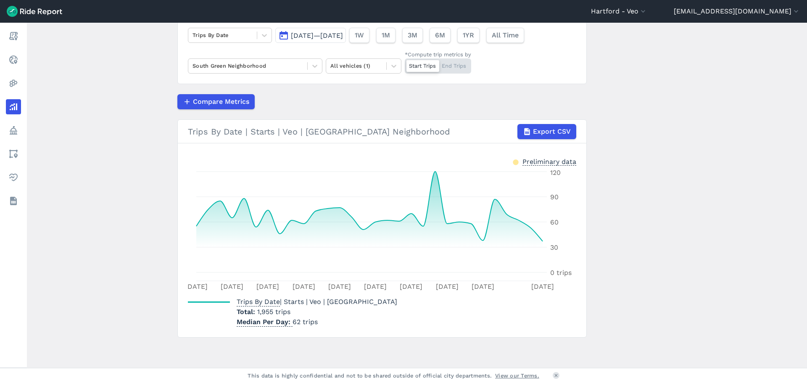
drag, startPoint x: 456, startPoint y: 63, endPoint x: 314, endPoint y: 277, distance: 257.7
click at [456, 63] on div "Start Trips End Trips" at bounding box center [438, 65] width 66 height 15
click at [405, 63] on input "*Compute trip metrics by Start Trips End Trips" at bounding box center [405, 60] width 0 height 5
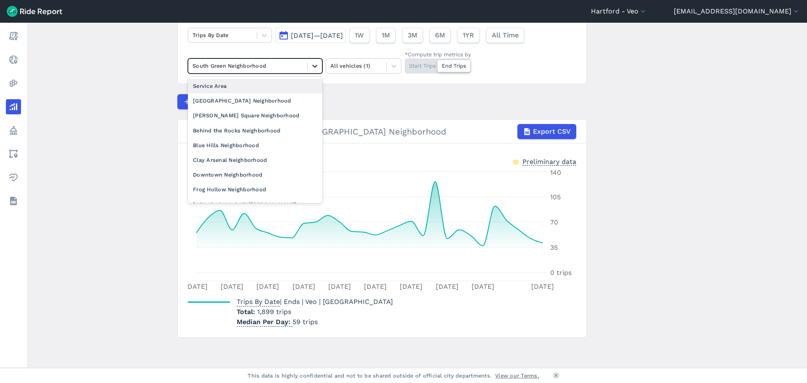
click at [311, 64] on icon at bounding box center [315, 66] width 8 height 8
click at [273, 128] on div "Behind the Rocks Neighborhood" at bounding box center [255, 130] width 134 height 15
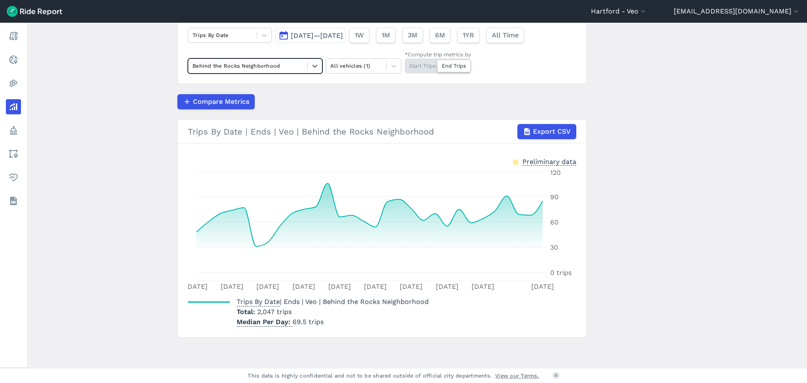
click at [419, 65] on div "Start Trips End Trips" at bounding box center [438, 65] width 66 height 15
click at [419, 66] on div "Start Trips End Trips" at bounding box center [438, 65] width 66 height 15
click at [405, 64] on input "*Compute trip metrics by Start Trips End Trips" at bounding box center [405, 60] width 0 height 5
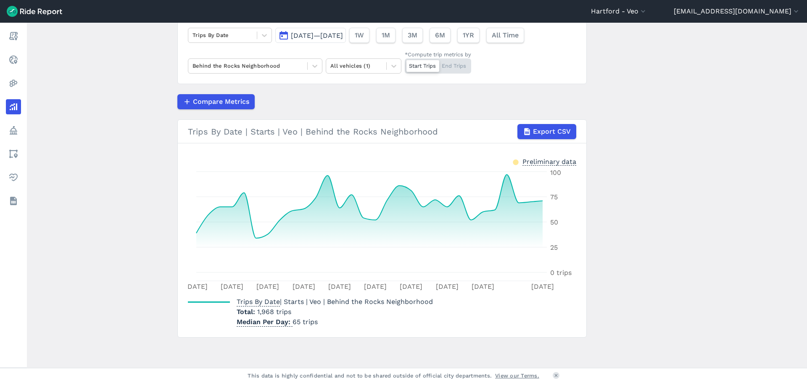
drag, startPoint x: 454, startPoint y: 73, endPoint x: 455, endPoint y: 84, distance: 11.0
click at [454, 73] on div "Start Trips End Trips" at bounding box center [438, 65] width 66 height 15
click at [405, 64] on input "*Compute trip metrics by Start Trips End Trips" at bounding box center [405, 60] width 0 height 5
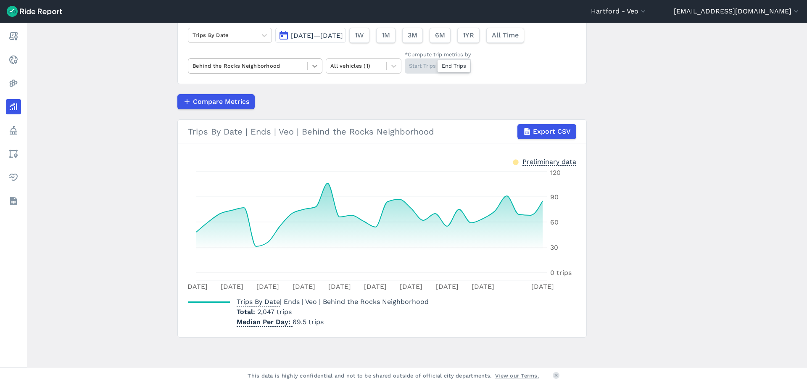
drag, startPoint x: 311, startPoint y: 65, endPoint x: 308, endPoint y: 70, distance: 5.7
click at [312, 66] on icon at bounding box center [314, 66] width 5 height 3
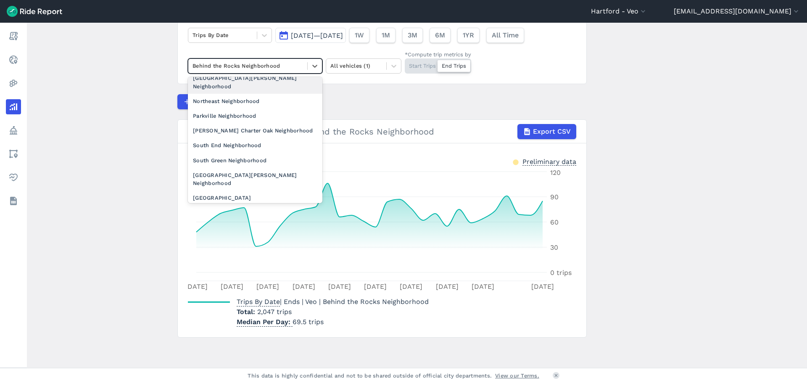
scroll to position [126, 0]
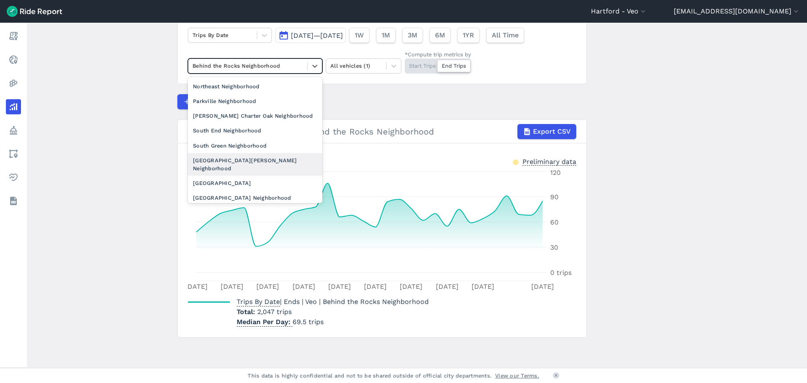
click at [254, 153] on div "[GEOGRAPHIC_DATA][PERSON_NAME] Neighborhood" at bounding box center [255, 164] width 134 height 23
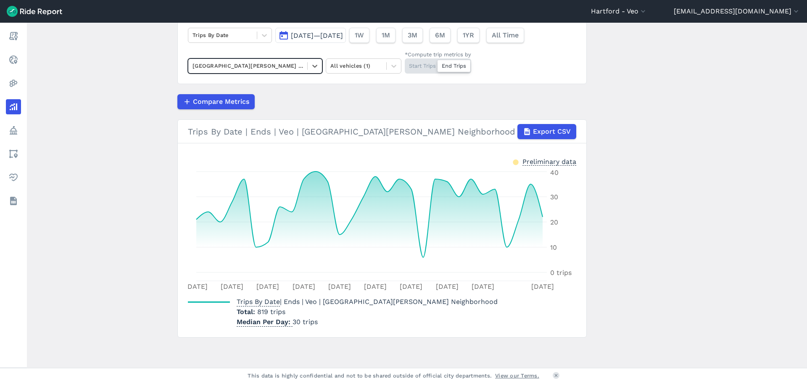
click at [424, 66] on div "Start Trips End Trips" at bounding box center [438, 65] width 66 height 15
click at [405, 64] on input "*Compute trip metrics by Start Trips End Trips" at bounding box center [405, 60] width 0 height 5
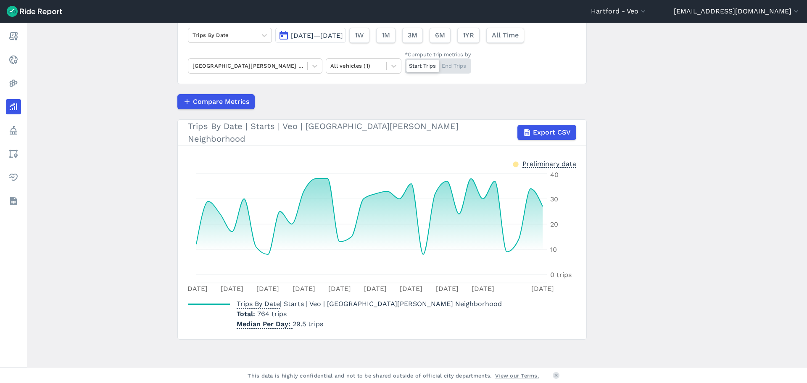
drag, startPoint x: 448, startPoint y: 62, endPoint x: 446, endPoint y: 68, distance: 5.7
click at [448, 62] on div "Start Trips End Trips" at bounding box center [438, 65] width 66 height 15
click at [405, 62] on input "*Compute trip metrics by Start Trips End Trips" at bounding box center [405, 60] width 0 height 5
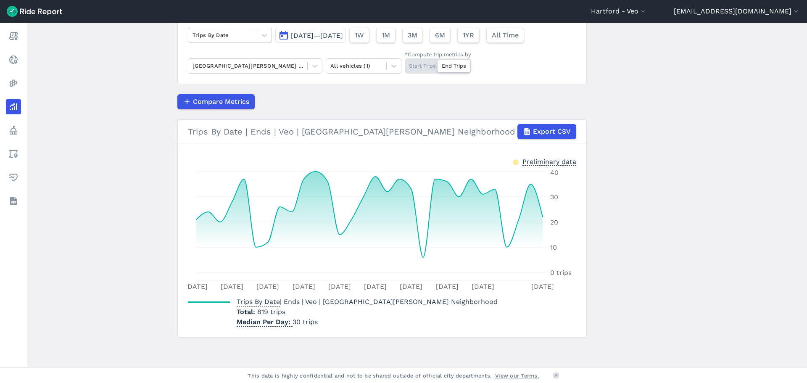
drag, startPoint x: 331, startPoint y: 65, endPoint x: 322, endPoint y: 68, distance: 8.9
click at [330, 66] on input "text" at bounding box center [331, 66] width 2 height 8
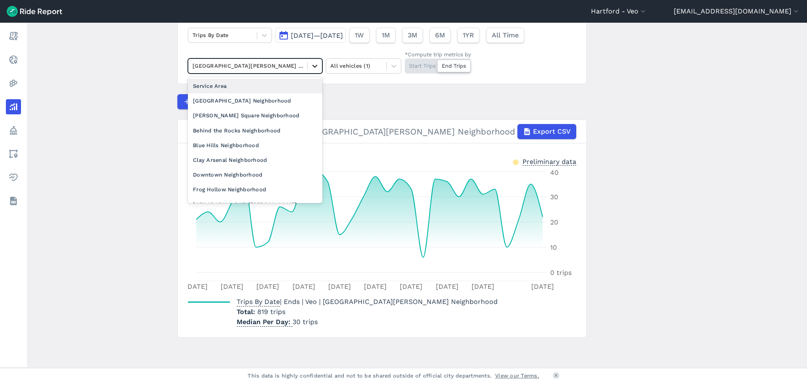
click at [316, 68] on icon at bounding box center [315, 66] width 8 height 8
click at [283, 118] on div "[PERSON_NAME] Square Neighborhood" at bounding box center [255, 115] width 134 height 15
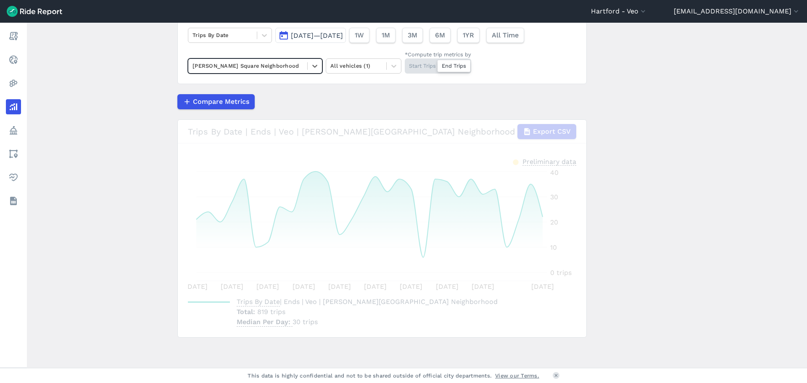
click at [400, 98] on div "Compare Metrics" at bounding box center [381, 101] width 409 height 15
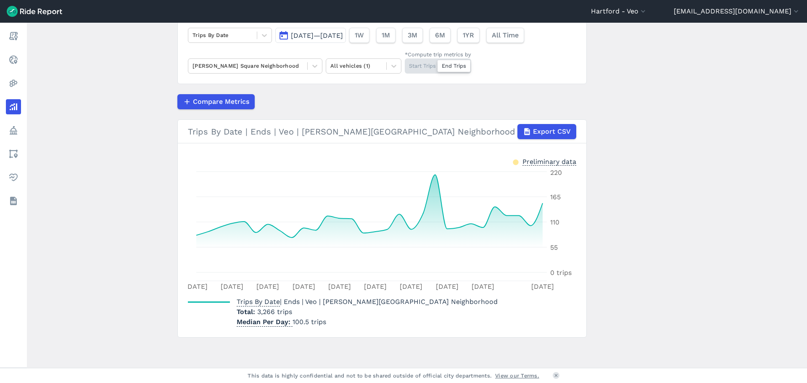
click at [430, 69] on div "Start Trips End Trips" at bounding box center [438, 65] width 66 height 15
click at [405, 64] on input "*Compute trip metrics by Start Trips End Trips" at bounding box center [405, 60] width 0 height 5
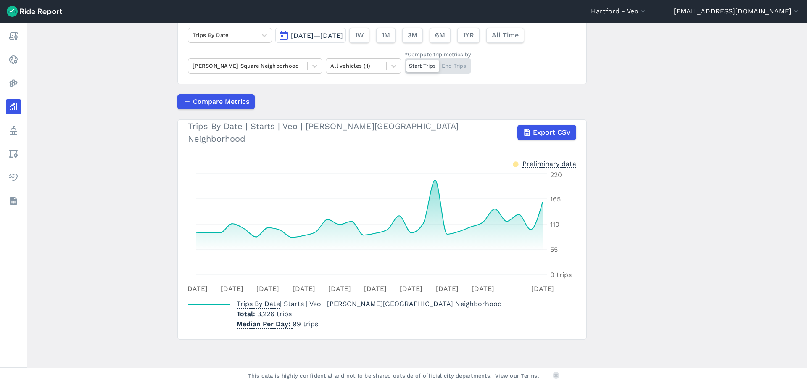
click at [454, 67] on div "Start Trips End Trips" at bounding box center [438, 65] width 66 height 15
click at [405, 64] on input "*Compute trip metrics by Start Trips End Trips" at bounding box center [405, 60] width 0 height 5
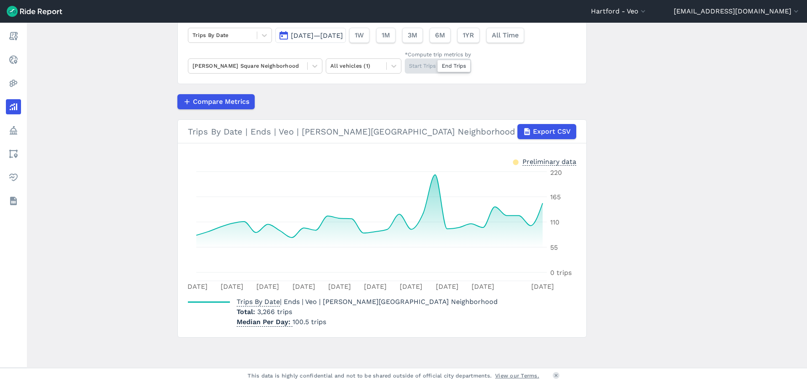
click at [422, 64] on div "Start Trips End Trips" at bounding box center [438, 65] width 66 height 15
click at [405, 64] on input "*Compute trip metrics by Start Trips End Trips" at bounding box center [405, 60] width 0 height 5
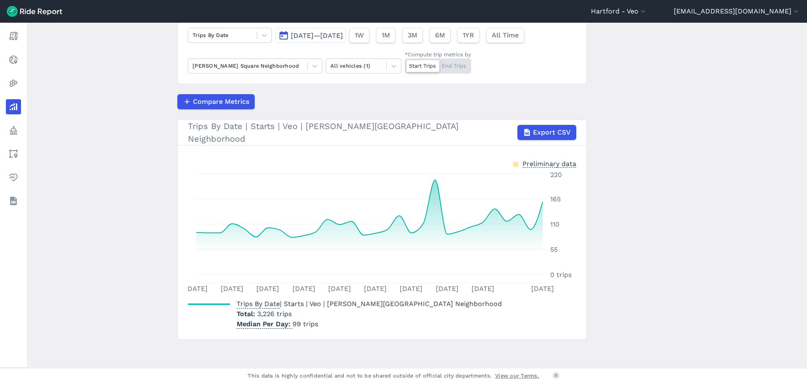
click at [452, 65] on div "Start Trips End Trips" at bounding box center [438, 65] width 66 height 15
click at [405, 64] on input "*Compute trip metrics by Start Trips End Trips" at bounding box center [405, 60] width 0 height 5
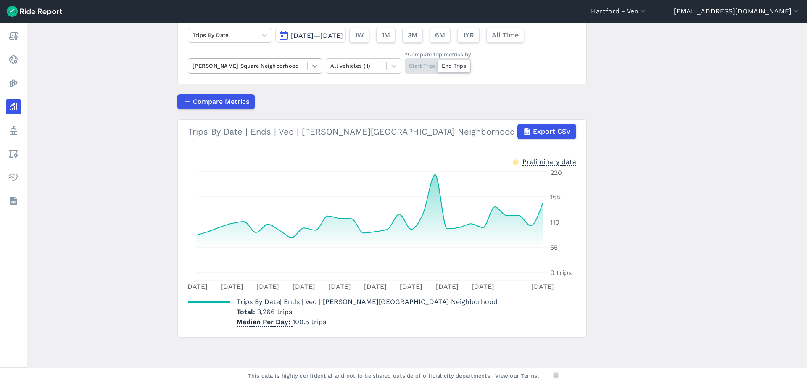
click at [314, 62] on icon at bounding box center [315, 66] width 8 height 8
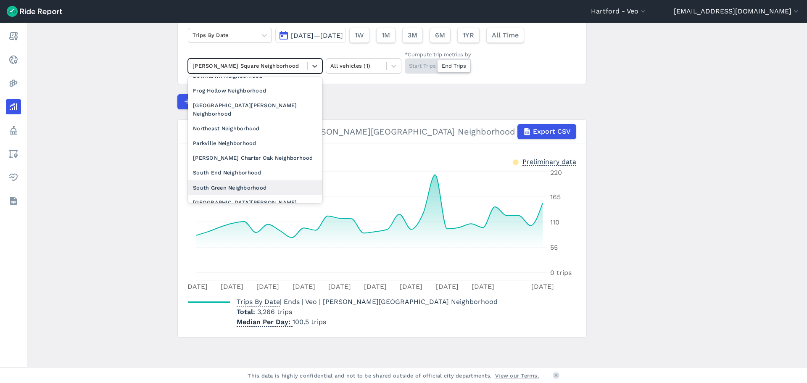
scroll to position [126, 0]
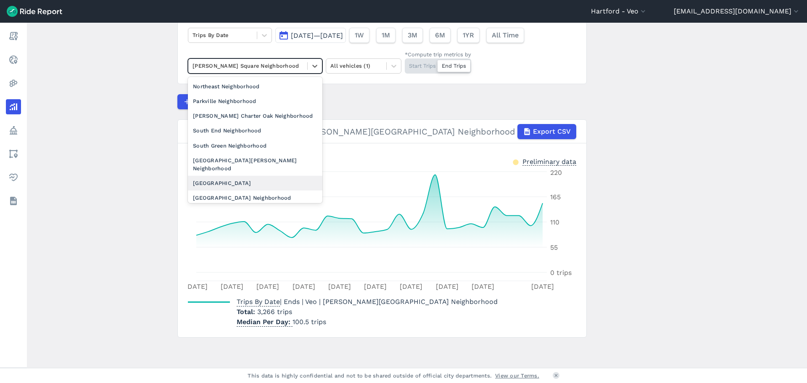
click at [263, 176] on div "[GEOGRAPHIC_DATA]" at bounding box center [255, 183] width 134 height 15
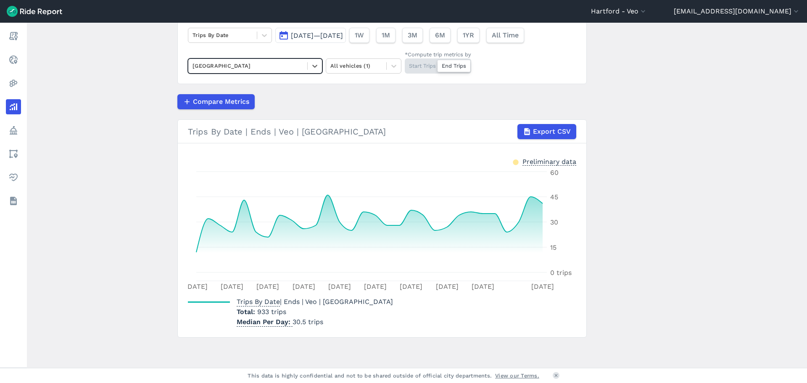
click at [417, 69] on div "Start Trips End Trips" at bounding box center [438, 65] width 66 height 15
click at [405, 64] on input "*Compute trip metrics by Start Trips End Trips" at bounding box center [405, 60] width 0 height 5
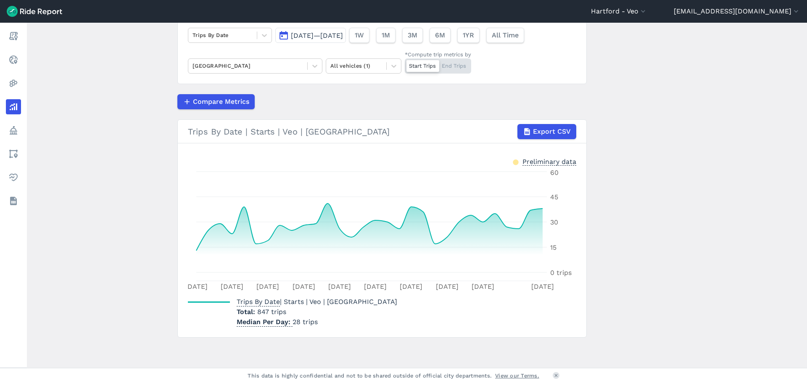
click at [448, 72] on div "Start Trips End Trips" at bounding box center [438, 65] width 66 height 15
click at [405, 64] on input "*Compute trip metrics by Start Trips End Trips" at bounding box center [405, 60] width 0 height 5
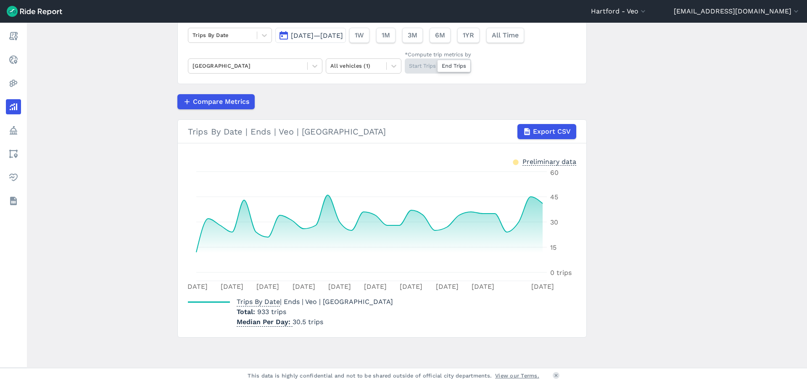
click at [98, 168] on main "Analyze Data Trips By Date [DATE]—[DATE] 1W 1M 3M 6M 1YR All Time South West Ne…" at bounding box center [417, 195] width 780 height 345
click at [639, 139] on main "Analyze Data Trips By Date [DATE]—[DATE] 1W 1M 3M 6M 1YR All Time South West Ne…" at bounding box center [417, 195] width 780 height 345
click at [634, 151] on main "Analyze Data Trips By Date [DATE]—[DATE] 1W 1M 3M 6M 1YR All Time South West Ne…" at bounding box center [417, 195] width 780 height 345
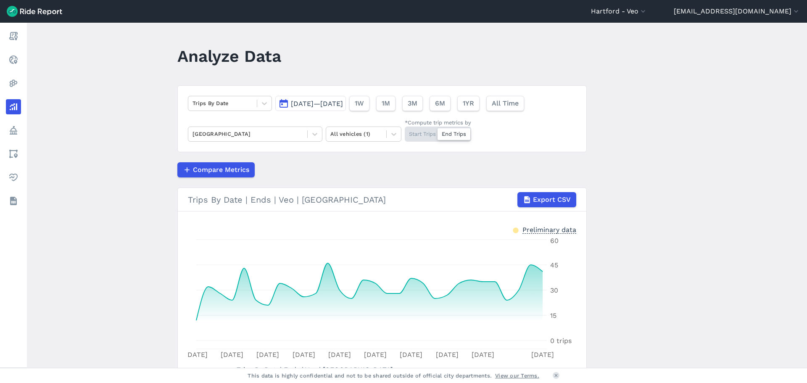
click at [284, 102] on button "[DATE]—[DATE]" at bounding box center [310, 103] width 71 height 15
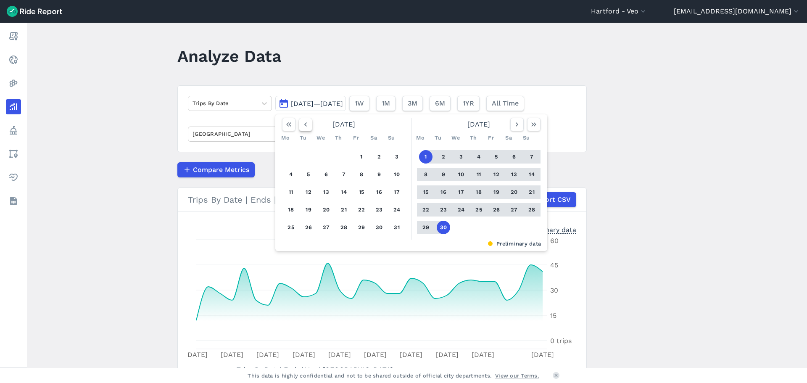
click at [304, 126] on use "button" at bounding box center [305, 124] width 3 height 4
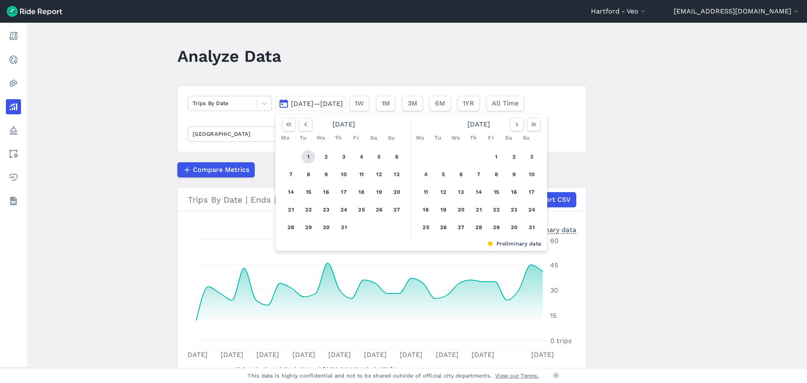
click at [307, 153] on button "1" at bounding box center [308, 156] width 13 height 13
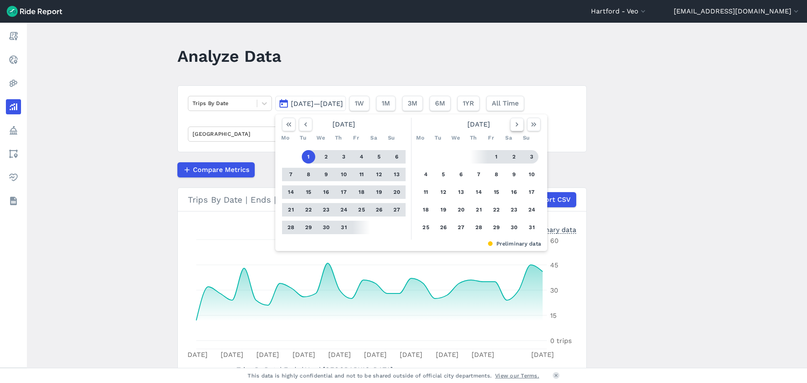
click at [519, 126] on icon "button" at bounding box center [517, 124] width 8 height 8
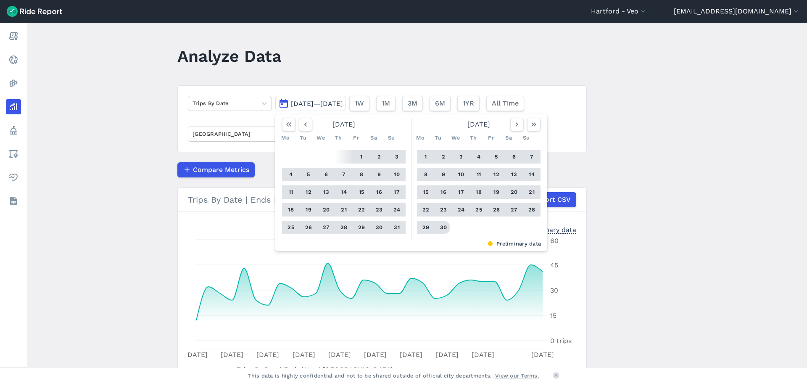
click at [443, 227] on button "30" at bounding box center [443, 227] width 13 height 13
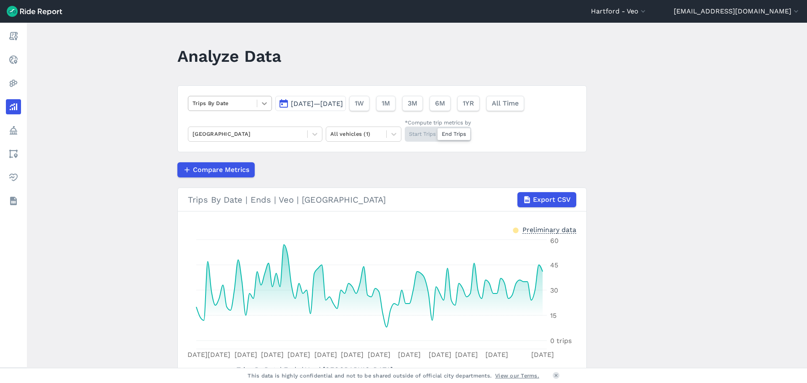
click at [257, 103] on span at bounding box center [257, 104] width 0 height 8
drag, startPoint x: 226, startPoint y: 198, endPoint x: 165, endPoint y: 160, distance: 71.6
click at [156, 172] on main "Analyze Data Trips By Date [DATE]—[DATE] 1W 1M 3M 6M 1YR All Time South West Ne…" at bounding box center [417, 195] width 780 height 345
click at [264, 105] on icon at bounding box center [264, 103] width 8 height 8
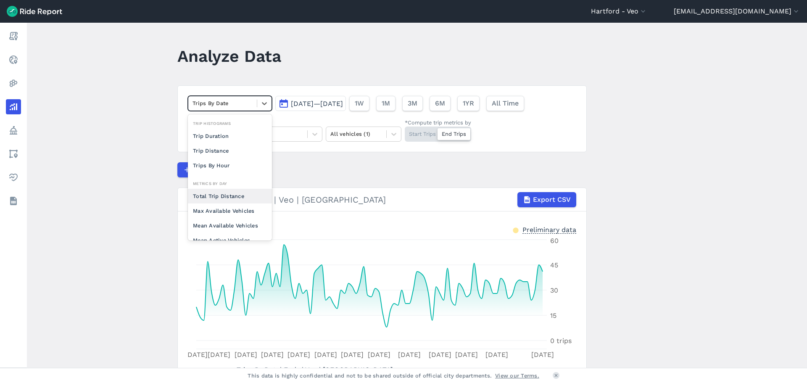
click at [229, 194] on div "Total Trip Distance" at bounding box center [230, 196] width 84 height 15
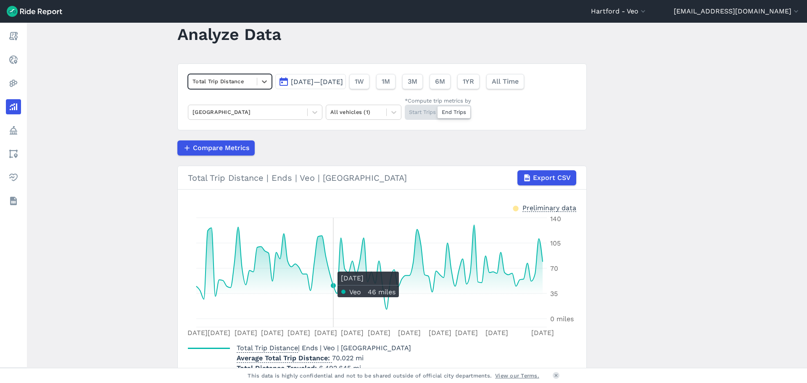
scroll to position [42, 0]
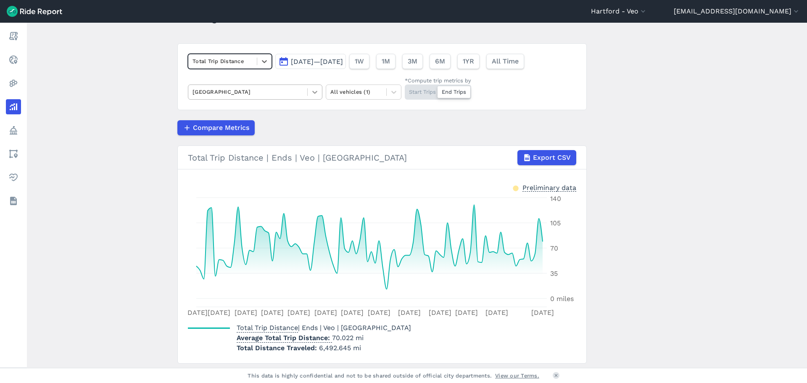
click at [309, 90] on div at bounding box center [315, 92] width 14 height 14
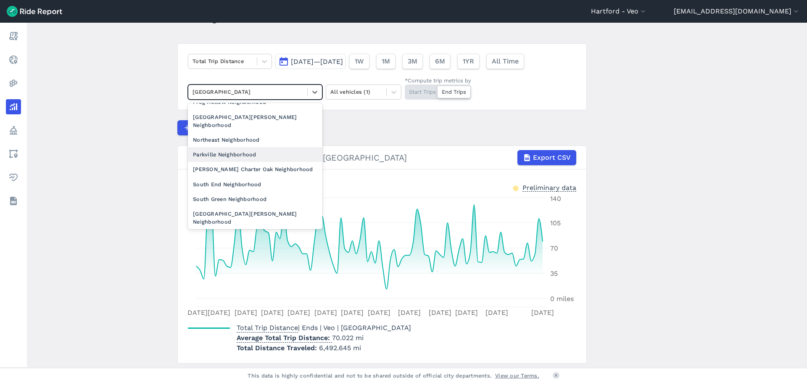
scroll to position [0, 0]
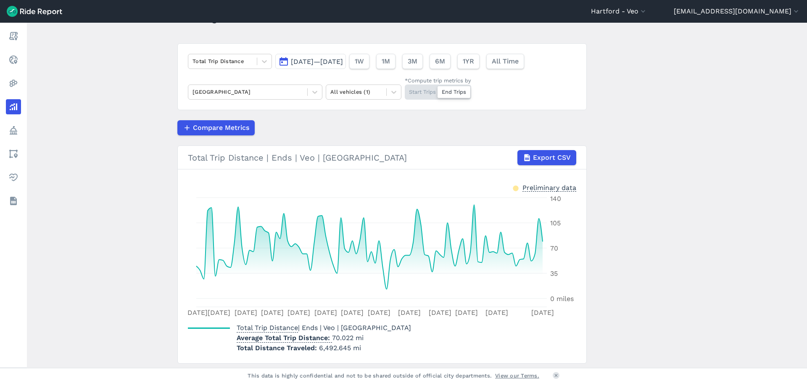
click at [138, 217] on main "Analyze Data Total Trip Distance [DATE]—[DATE] 1W 1M 3M 6M 1YR All Time South W…" at bounding box center [417, 195] width 780 height 345
